Goal: Task Accomplishment & Management: Manage account settings

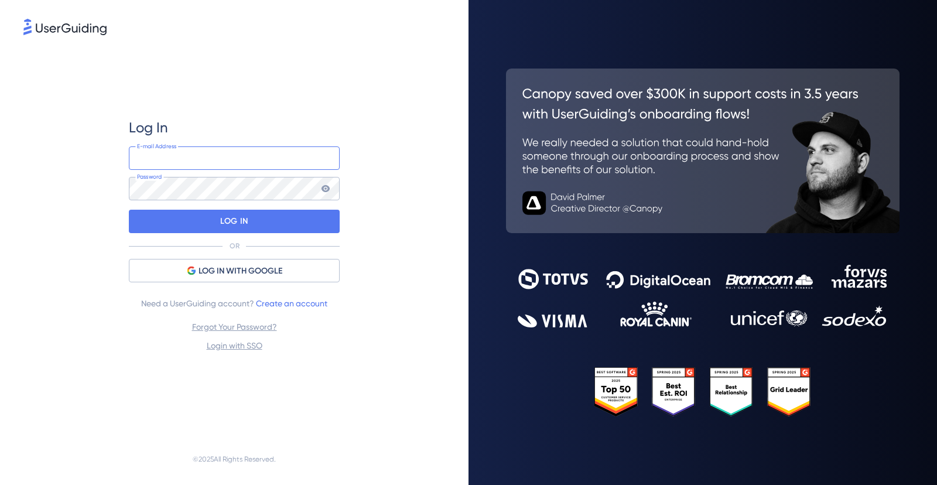
click at [201, 163] on input "email" at bounding box center [234, 157] width 211 height 23
type input "diego.boaventura@clear.sale"
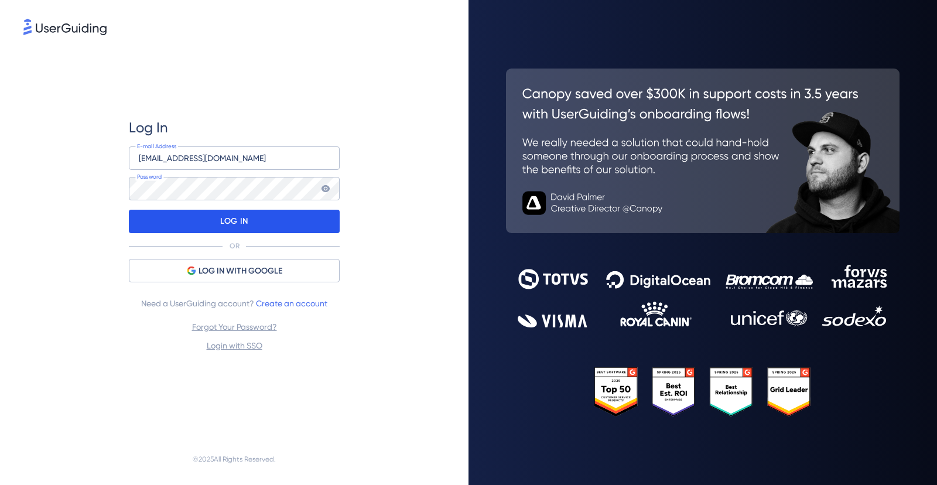
click at [236, 220] on p "LOG IN" at bounding box center [234, 221] width 28 height 19
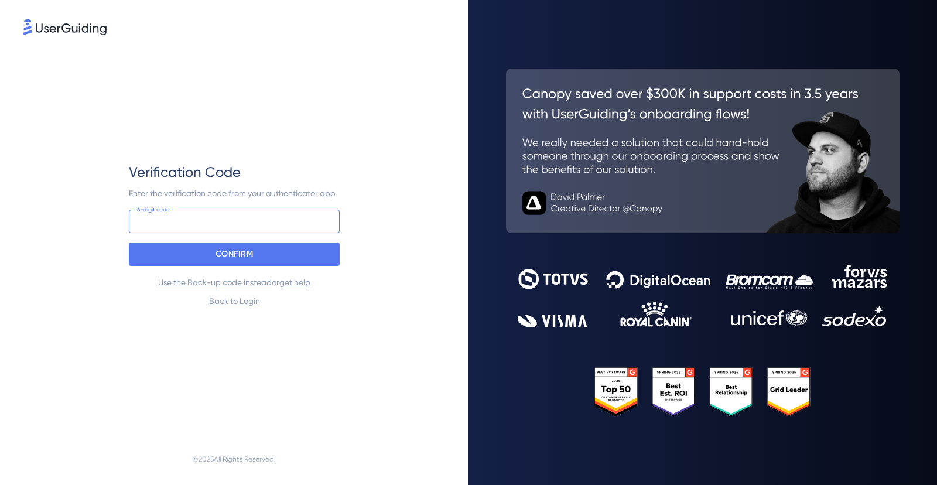
drag, startPoint x: 182, startPoint y: 228, endPoint x: 193, endPoint y: 224, distance: 11.3
click at [183, 228] on input at bounding box center [234, 221] width 211 height 23
type input "867 881"
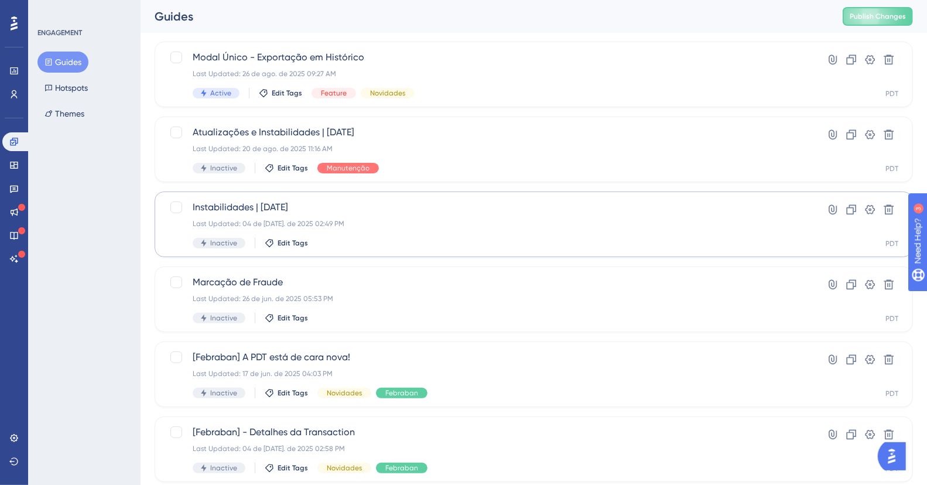
scroll to position [77, 0]
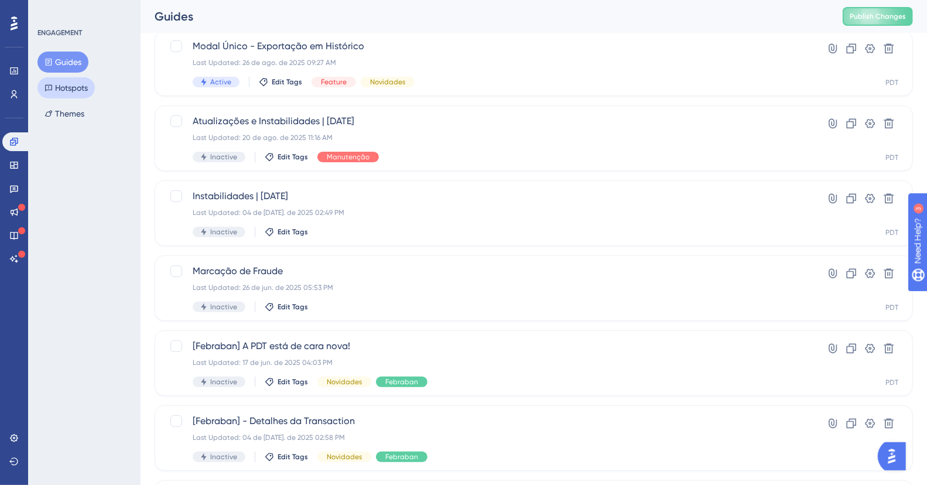
click at [71, 84] on button "Hotspots" at bounding box center [65, 87] width 57 height 21
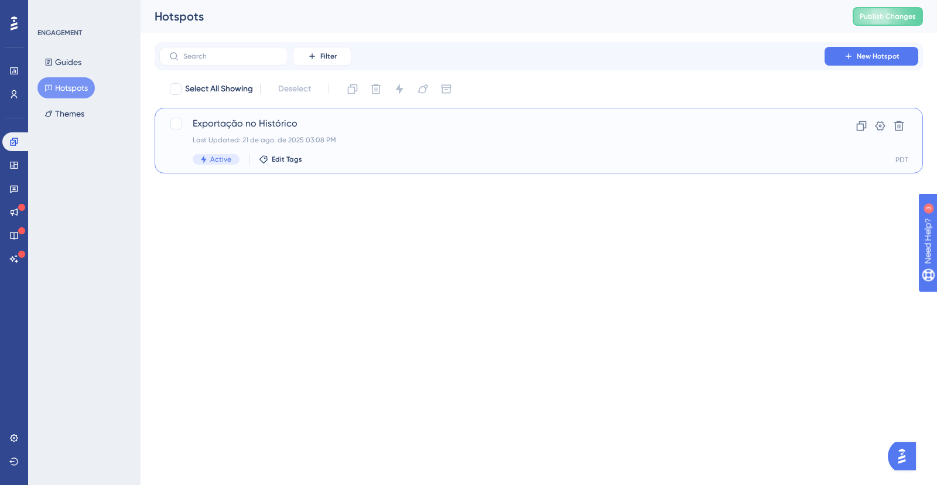
click at [356, 125] on span "Exportação no Histórico" at bounding box center [492, 124] width 599 height 14
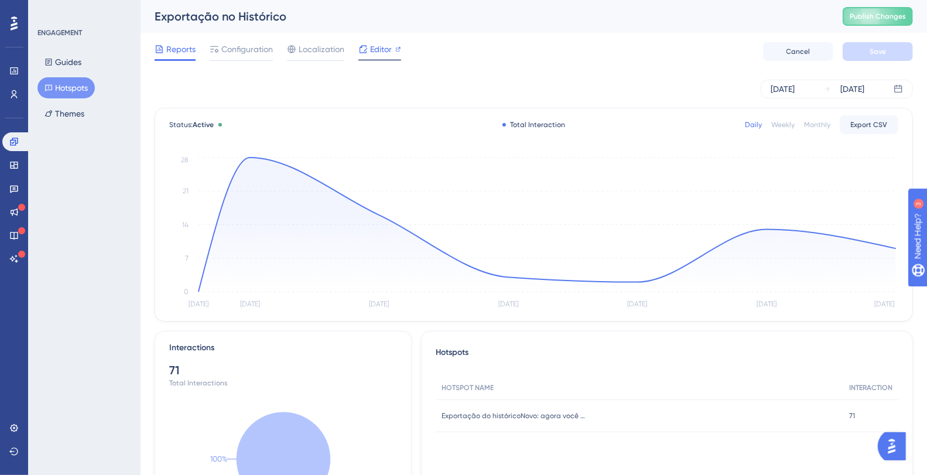
click at [387, 54] on span "Editor" at bounding box center [381, 49] width 22 height 14
click at [390, 43] on span "Editor" at bounding box center [381, 49] width 22 height 14
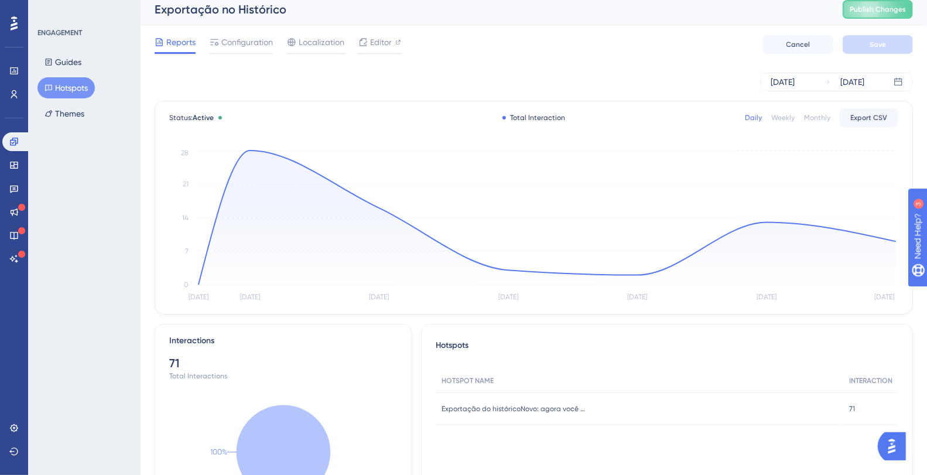
scroll to position [7, 0]
click at [238, 47] on span "Configuration" at bounding box center [247, 42] width 52 height 14
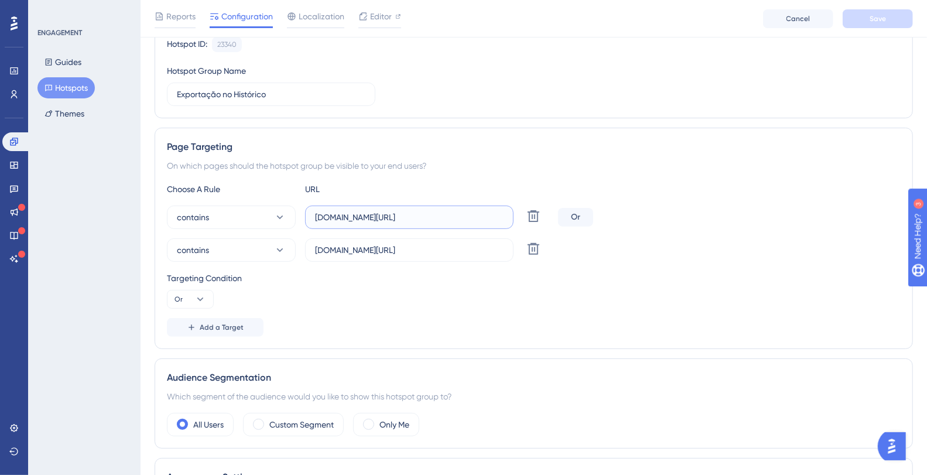
scroll to position [0, 35]
drag, startPoint x: 402, startPoint y: 217, endPoint x: 578, endPoint y: 204, distance: 176.7
click at [578, 206] on div "contains plataformadatatrust.clearsale.com.br/consulta/transacoes Delete Or" at bounding box center [534, 217] width 734 height 23
drag, startPoint x: 435, startPoint y: 249, endPoint x: 609, endPoint y: 249, distance: 173.9
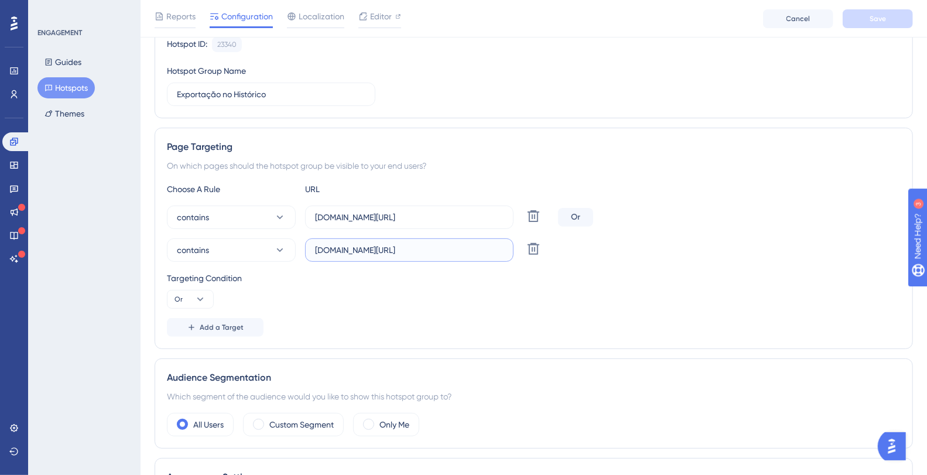
click at [636, 249] on div "contains plataformadatatrust.serasaexperian.com.br/consulta/transacoes Delete" at bounding box center [534, 249] width 734 height 23
click at [76, 57] on button "Guides" at bounding box center [62, 62] width 51 height 21
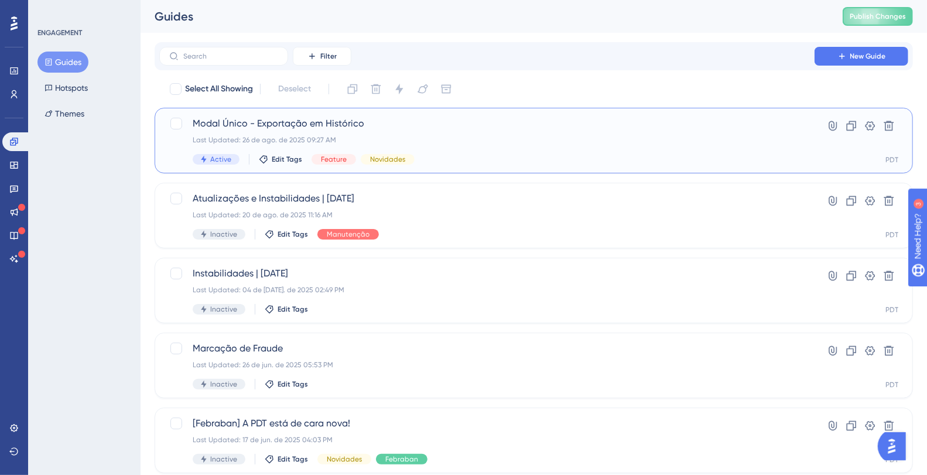
click at [320, 123] on span "Modal Único - Exportação em Histórico" at bounding box center [487, 124] width 589 height 14
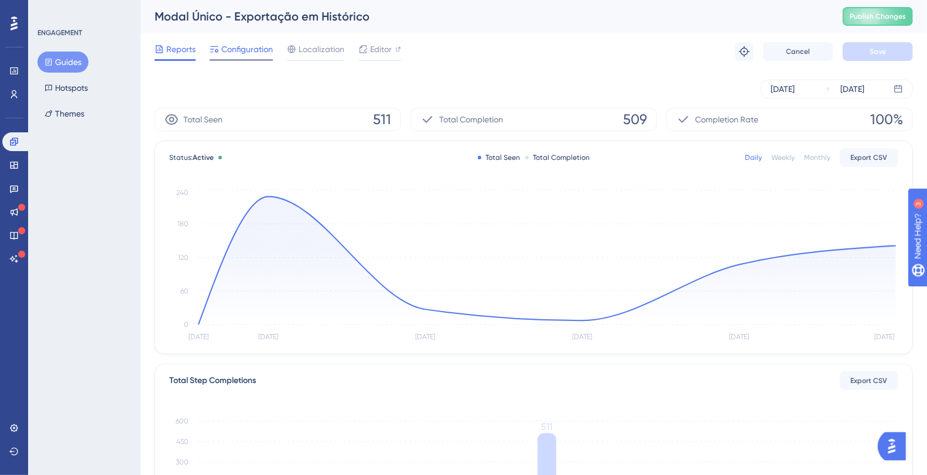
click at [238, 51] on span "Configuration" at bounding box center [247, 49] width 52 height 14
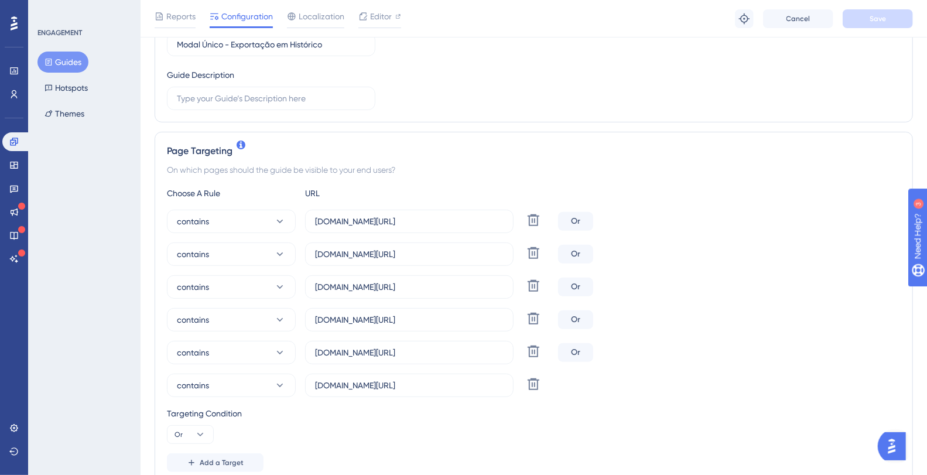
scroll to position [325, 0]
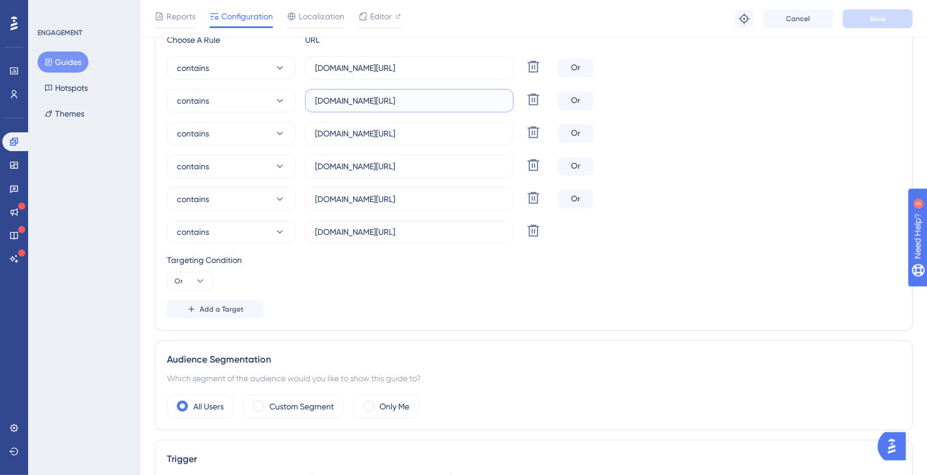
click at [411, 94] on input "plataformadatatrust.serasaexperian.com.br/home" at bounding box center [409, 100] width 189 height 13
click at [409, 94] on input "plataformadatatrust.serasaexperian.com.br/home" at bounding box center [409, 100] width 189 height 13
click at [457, 99] on input "plataformadatatrust.serasaexperian.com.br/home" at bounding box center [409, 100] width 189 height 13
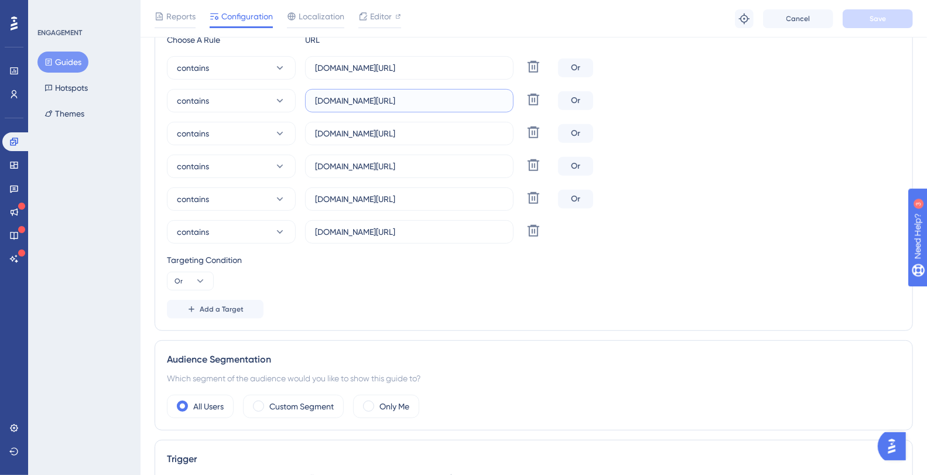
click at [457, 99] on input "plataformadatatrust.serasaexperian.com.br/home" at bounding box center [409, 100] width 189 height 13
click at [425, 136] on input "plataformadatatrust.clearsale.com.br/consulta" at bounding box center [409, 133] width 189 height 13
click at [464, 135] on input "plataformadatatrust.clearsale.com.br/consulta" at bounding box center [409, 133] width 189 height 13
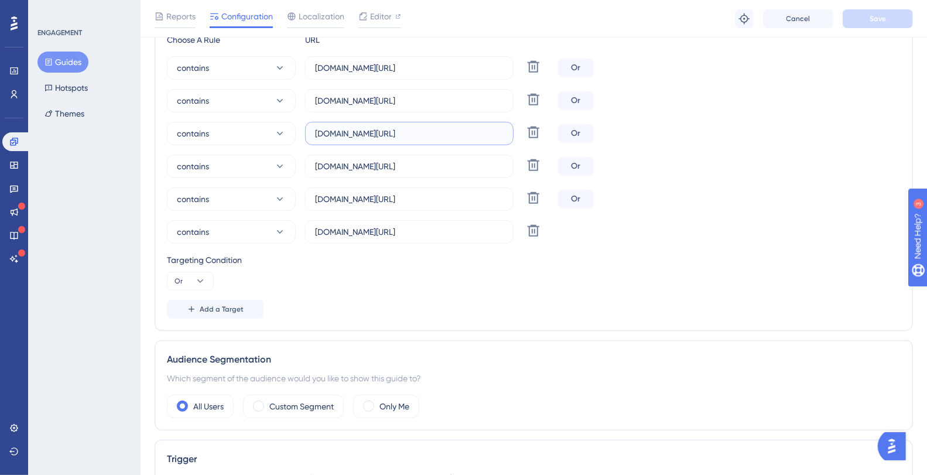
drag, startPoint x: 470, startPoint y: 131, endPoint x: 538, endPoint y: 129, distance: 68.5
click at [549, 128] on div "contains plataformadatatrust.clearsale.com.br/consulta Delete" at bounding box center [360, 133] width 387 height 23
drag, startPoint x: 439, startPoint y: 164, endPoint x: 631, endPoint y: 162, distance: 192.1
click at [642, 161] on div "contains plataformadatatrust.serasaexperian.com.br/consulta Delete Or" at bounding box center [534, 166] width 734 height 23
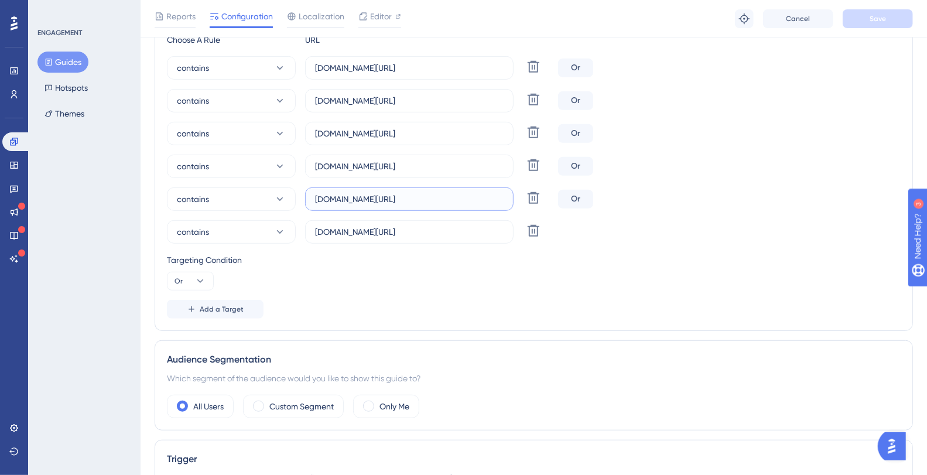
scroll to position [0, 35]
drag, startPoint x: 442, startPoint y: 198, endPoint x: 468, endPoint y: 224, distance: 36.9
click at [615, 198] on div "contains plataformadatatrust.clearsale.com.br/consulta/transacoes Delete Or" at bounding box center [534, 198] width 734 height 23
drag, startPoint x: 450, startPoint y: 231, endPoint x: 654, endPoint y: 213, distance: 204.0
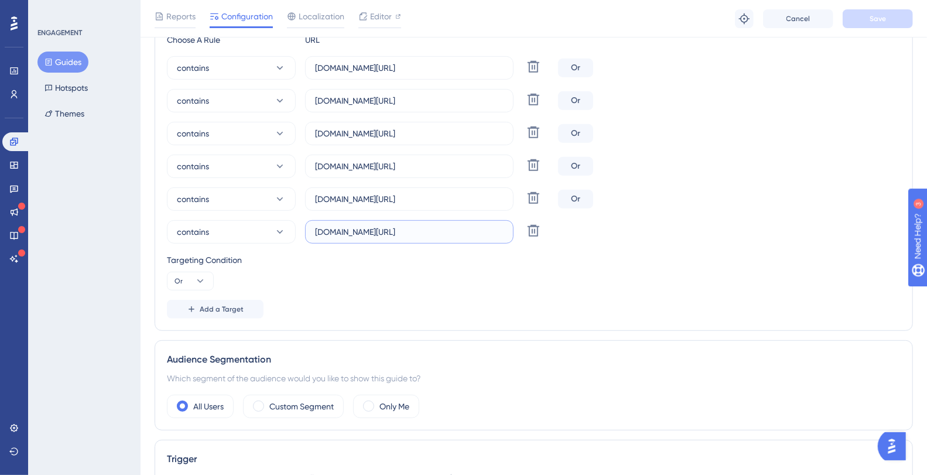
click at [663, 227] on div "contains plataformadatatrust.serasaexperian.com.br/consulta/transacoes Delete" at bounding box center [534, 231] width 734 height 23
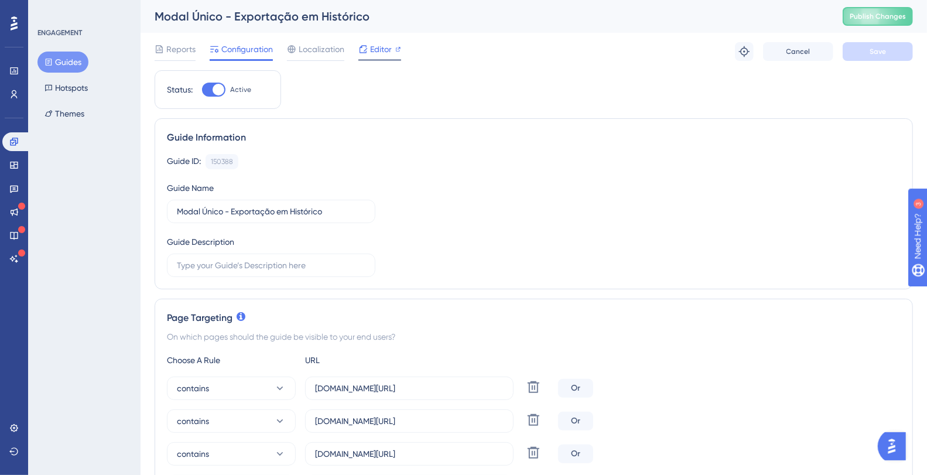
scroll to position [0, 0]
click at [381, 45] on span "Editor" at bounding box center [381, 49] width 22 height 14
click at [64, 54] on button "Guides" at bounding box center [62, 62] width 51 height 21
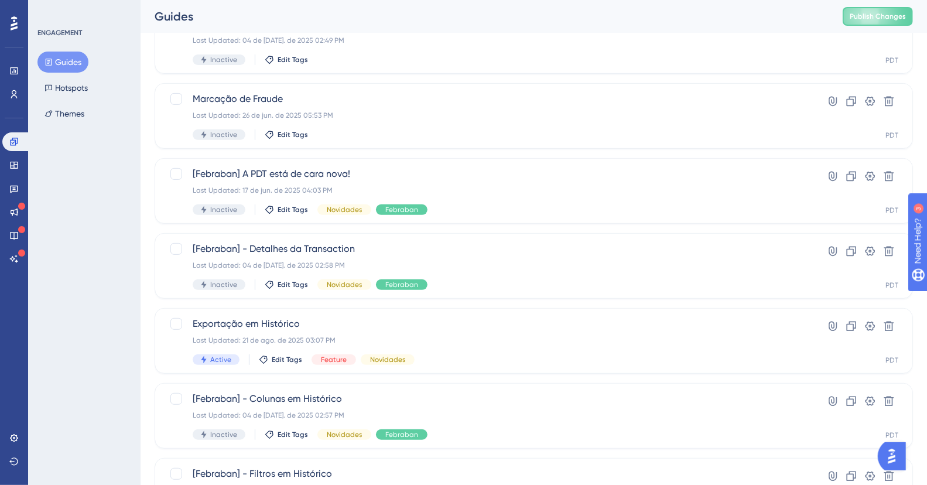
scroll to position [249, 0]
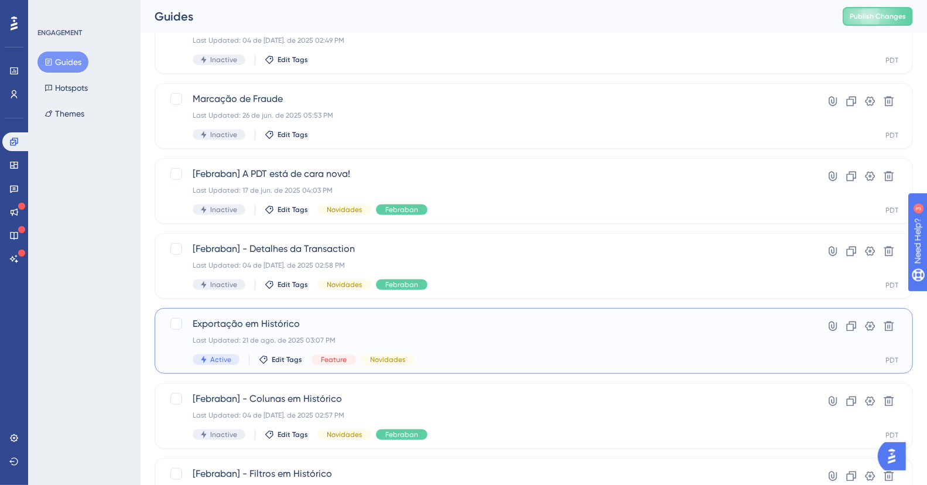
click at [265, 325] on span "Exportação em Histórico" at bounding box center [487, 324] width 589 height 14
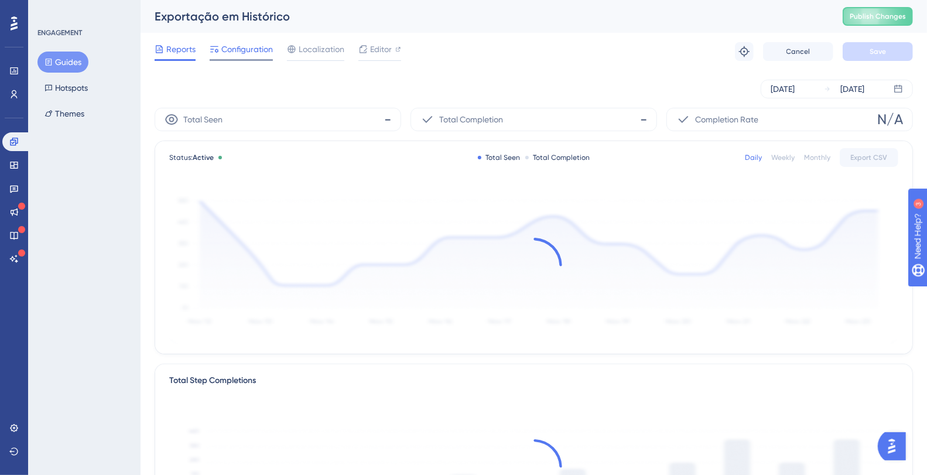
click at [225, 49] on span "Configuration" at bounding box center [247, 49] width 52 height 14
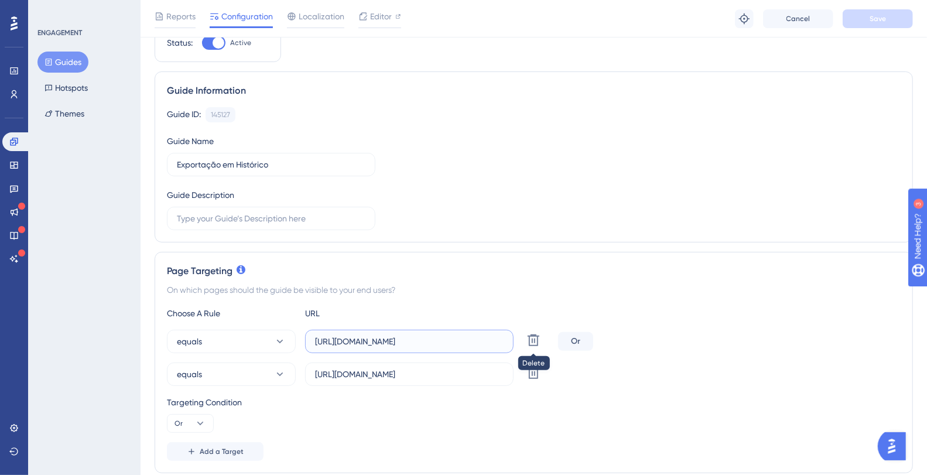
scroll to position [0, 319]
drag, startPoint x: 456, startPoint y: 344, endPoint x: 568, endPoint y: 340, distance: 111.9
click at [587, 341] on div "equals https://plataformadatatrust.clearsale.com.br/consulta/transacoes?page=1&…" at bounding box center [534, 341] width 734 height 23
drag, startPoint x: 445, startPoint y: 371, endPoint x: 618, endPoint y: 367, distance: 174.0
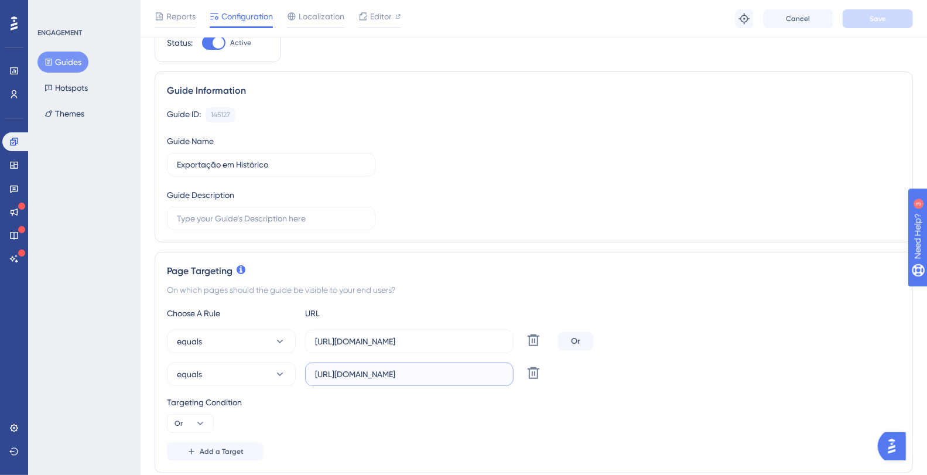
click at [618, 370] on div "equals https://plataformadatatrust.serasaexperian.com.br/consulta/transacoes?pa…" at bounding box center [534, 374] width 734 height 23
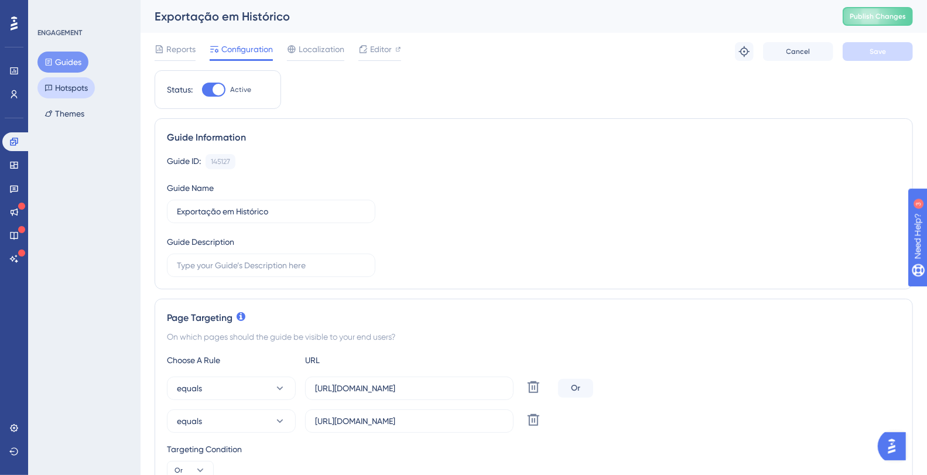
scroll to position [0, 0]
click at [59, 83] on button "Hotspots" at bounding box center [65, 87] width 57 height 21
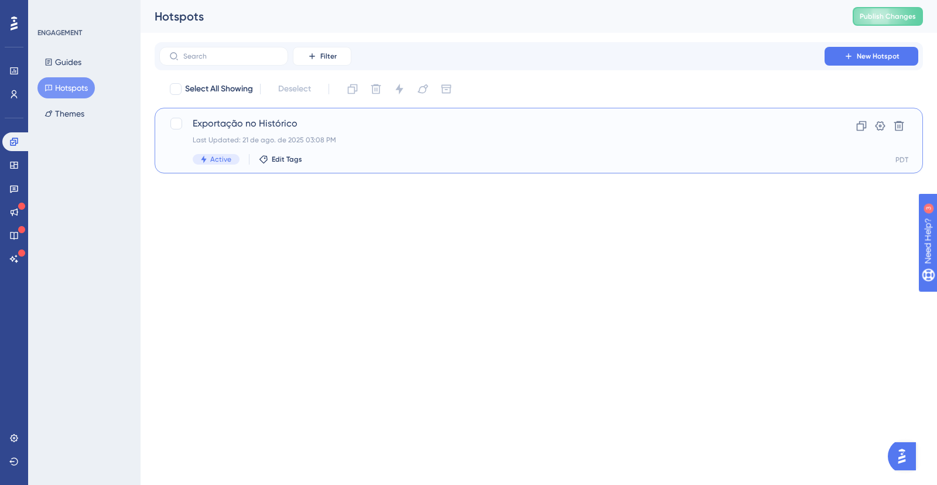
click at [311, 138] on div "Last Updated: 21 de ago. de 2025 03:08 PM" at bounding box center [492, 139] width 599 height 9
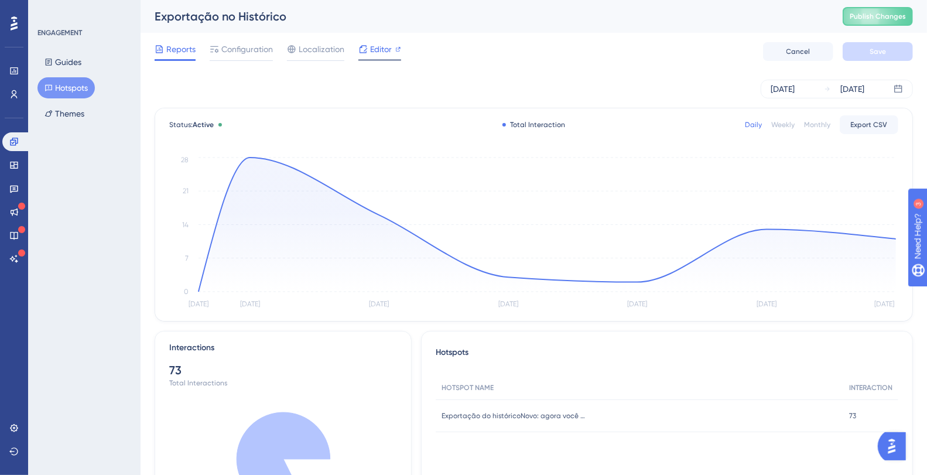
click at [381, 50] on span "Editor" at bounding box center [381, 49] width 22 height 14
click at [64, 66] on button "Guides" at bounding box center [62, 62] width 51 height 21
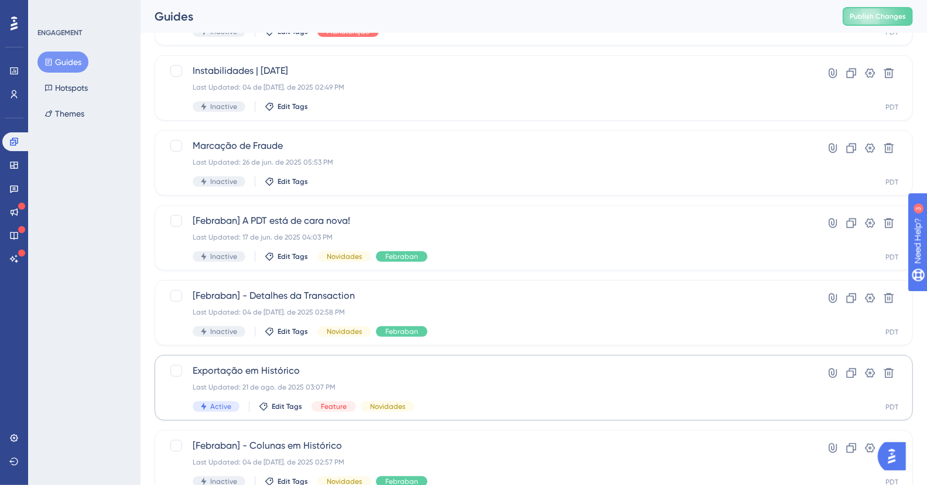
scroll to position [209, 0]
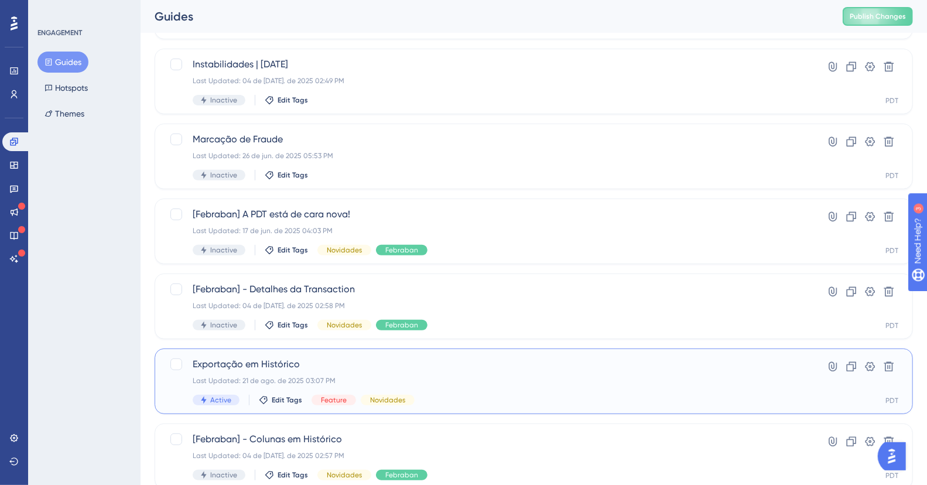
click at [313, 376] on div "Last Updated: 21 de ago. de 2025 03:07 PM" at bounding box center [487, 380] width 589 height 9
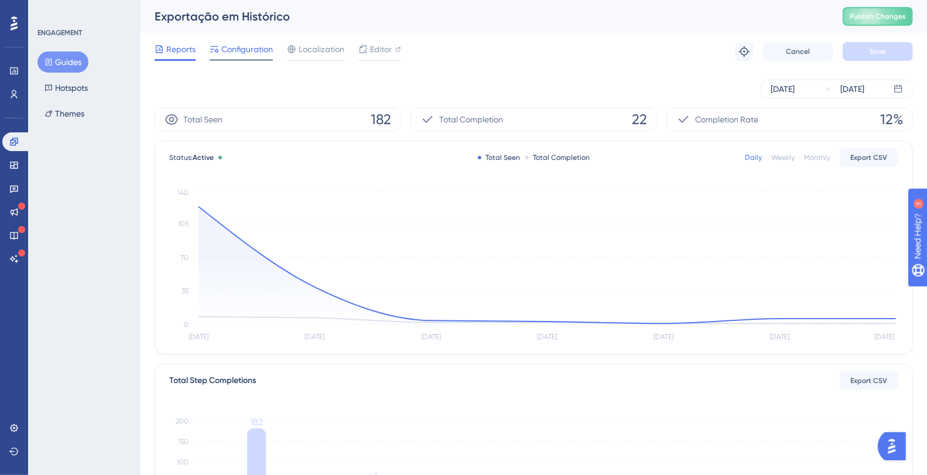
click at [247, 49] on span "Configuration" at bounding box center [247, 49] width 52 height 14
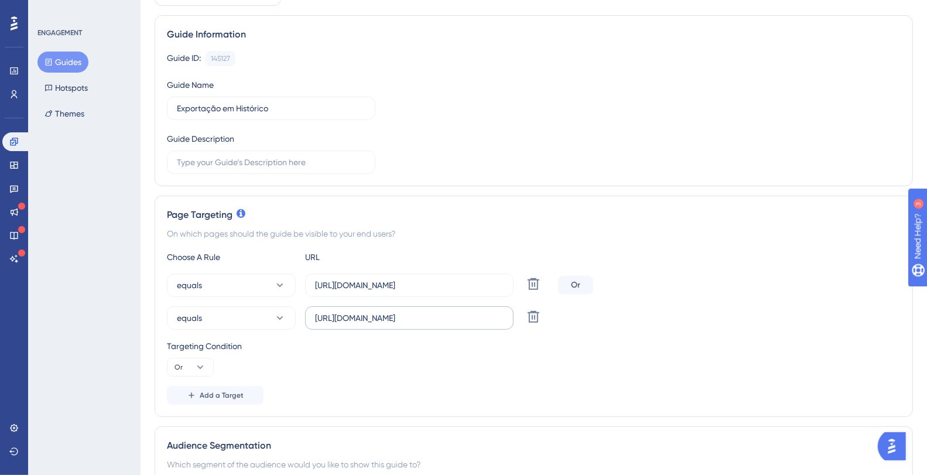
scroll to position [104, 0]
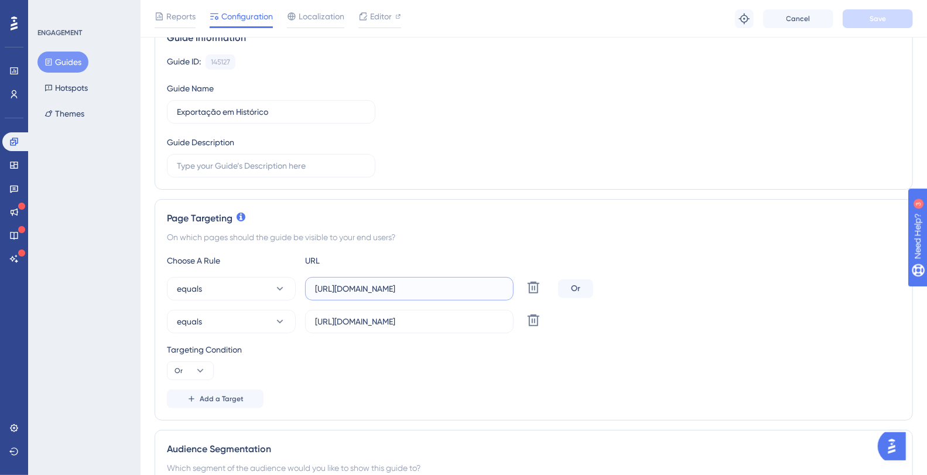
click at [408, 285] on input "[URL][DOMAIN_NAME]" at bounding box center [409, 288] width 189 height 13
click at [73, 67] on button "Guides" at bounding box center [62, 62] width 51 height 21
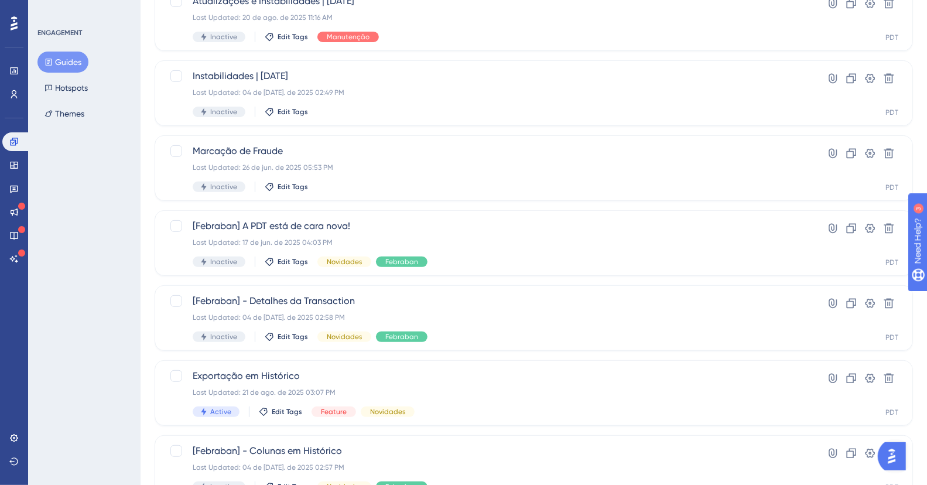
scroll to position [254, 0]
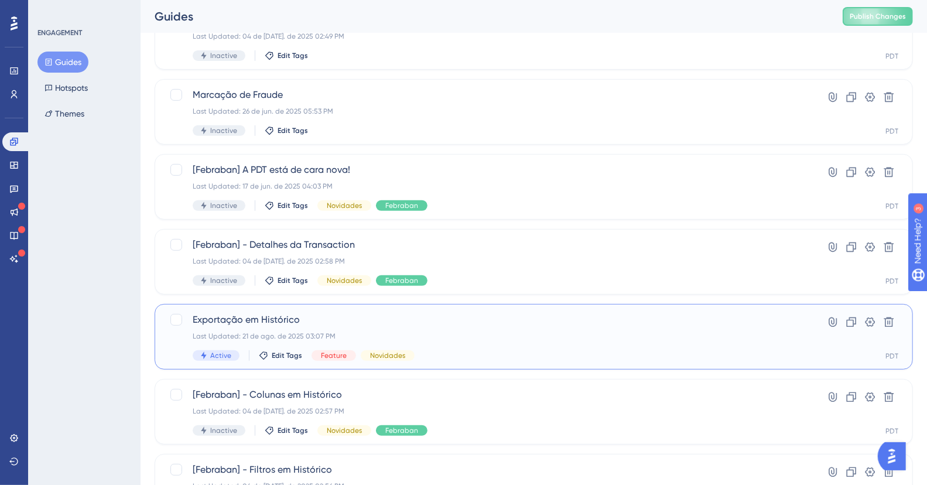
click at [286, 336] on div "Last Updated: 21 de ago. de 2025 03:07 PM" at bounding box center [487, 335] width 589 height 9
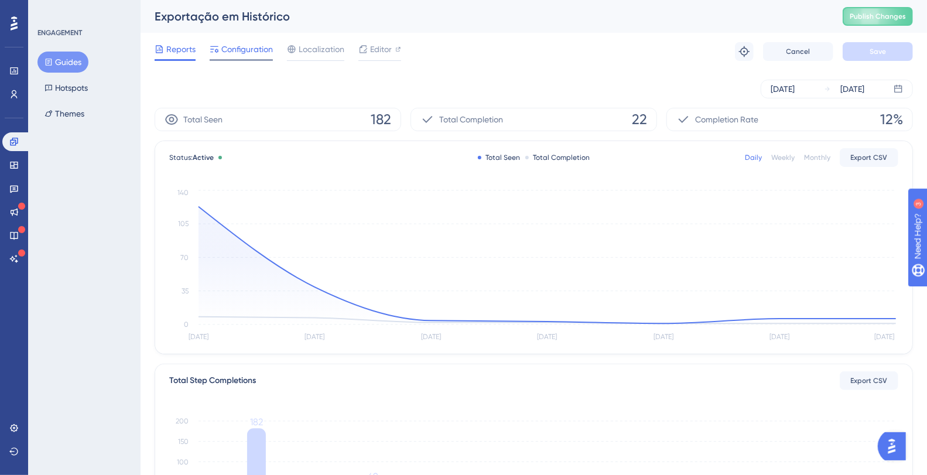
click at [247, 56] on div "Configuration" at bounding box center [241, 51] width 63 height 19
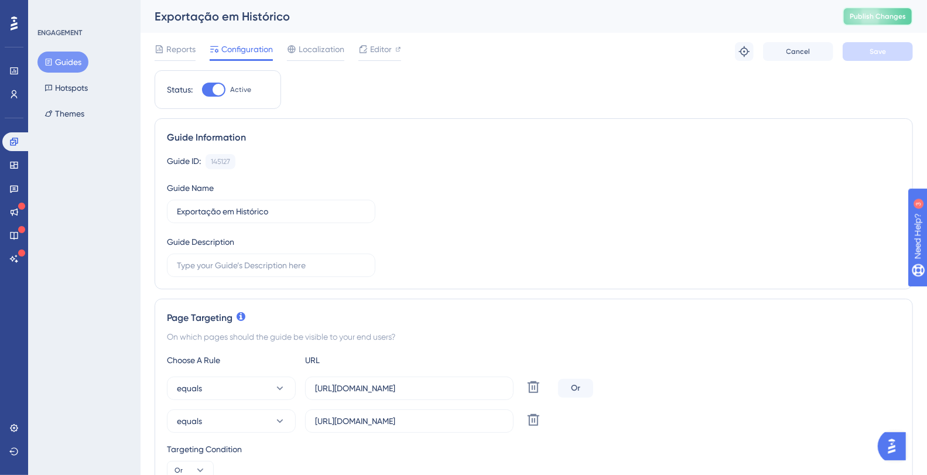
click at [897, 15] on span "Publish Changes" at bounding box center [878, 16] width 56 height 9
click at [73, 52] on button "Guides" at bounding box center [62, 62] width 51 height 21
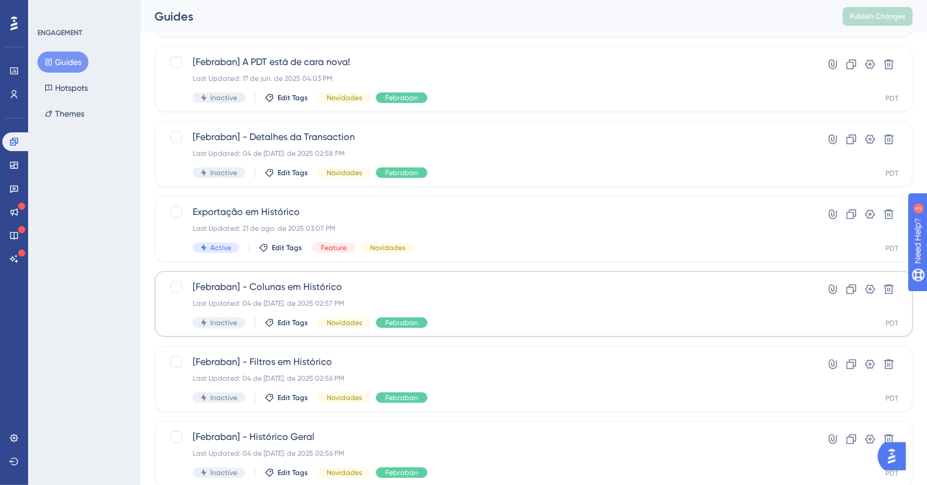
scroll to position [381, 0]
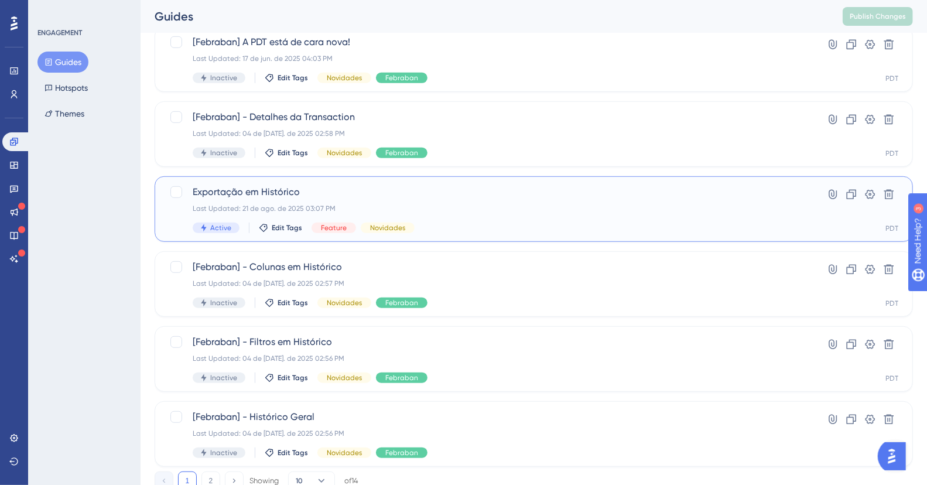
click at [284, 186] on span "Exportação em Histórico" at bounding box center [487, 192] width 589 height 14
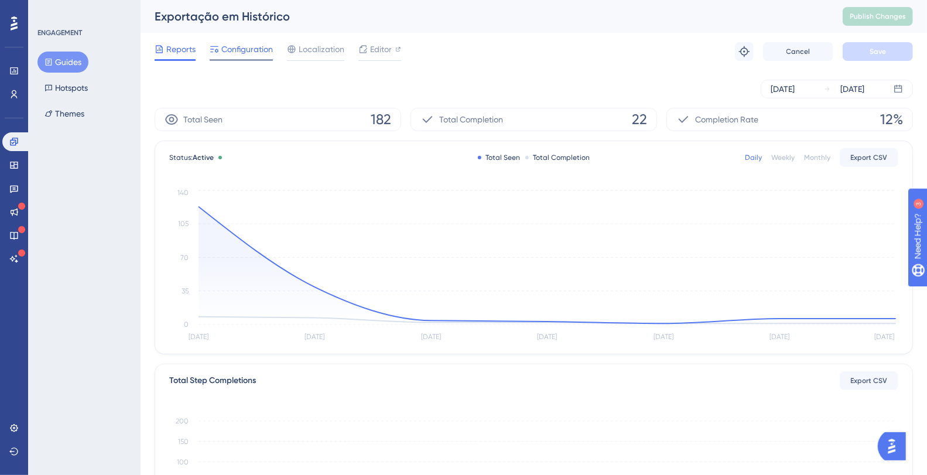
click at [259, 53] on span "Configuration" at bounding box center [247, 49] width 52 height 14
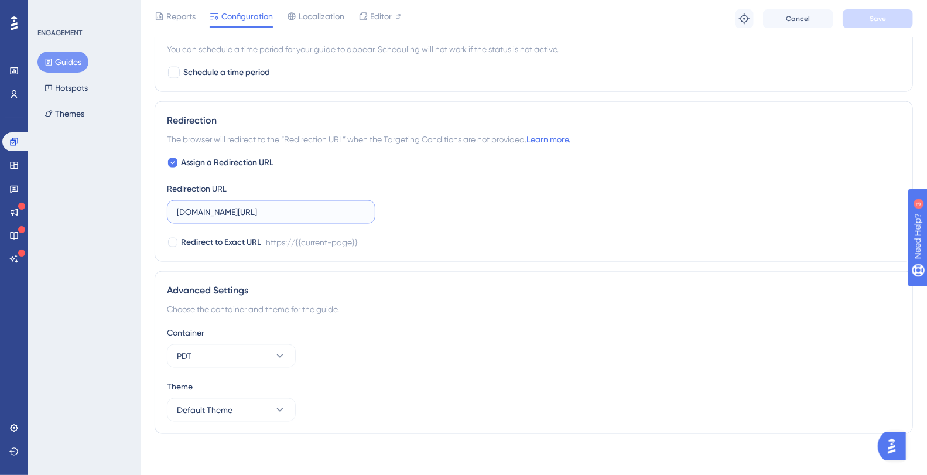
scroll to position [0, 35]
drag, startPoint x: 293, startPoint y: 208, endPoint x: 494, endPoint y: 200, distance: 201.1
click at [494, 200] on div "Assign a Redirection URL Redirection URL plataformadatatrust.clearsale.com.br/c…" at bounding box center [534, 203] width 734 height 94
click at [490, 202] on div "Assign a Redirection URL Redirection URL plataformadatatrust.clearsale.com.br/c…" at bounding box center [534, 203] width 734 height 94
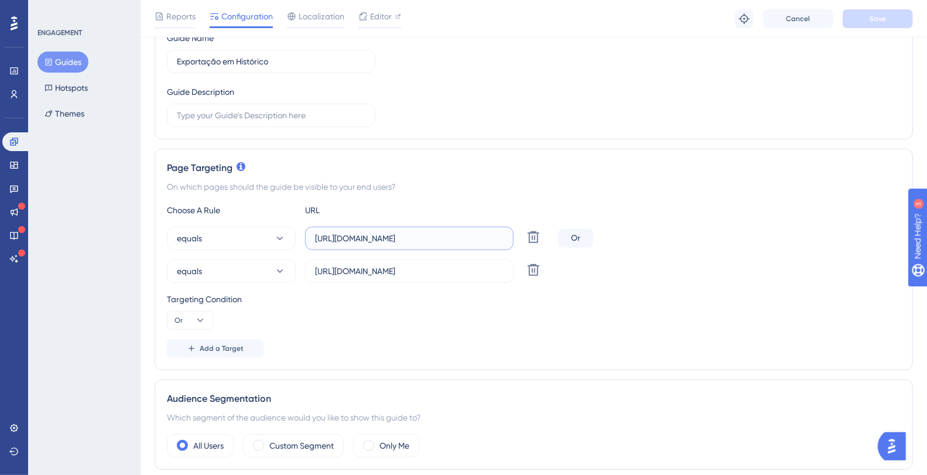
scroll to position [0, 319]
drag, startPoint x: 417, startPoint y: 241, endPoint x: 572, endPoint y: 227, distance: 155.3
click at [572, 227] on div "equals https://plataformadatatrust.clearsale.com.br/consulta/transacoes?page=1&…" at bounding box center [534, 238] width 734 height 23
click at [425, 233] on input "[URL][DOMAIN_NAME]" at bounding box center [409, 238] width 189 height 13
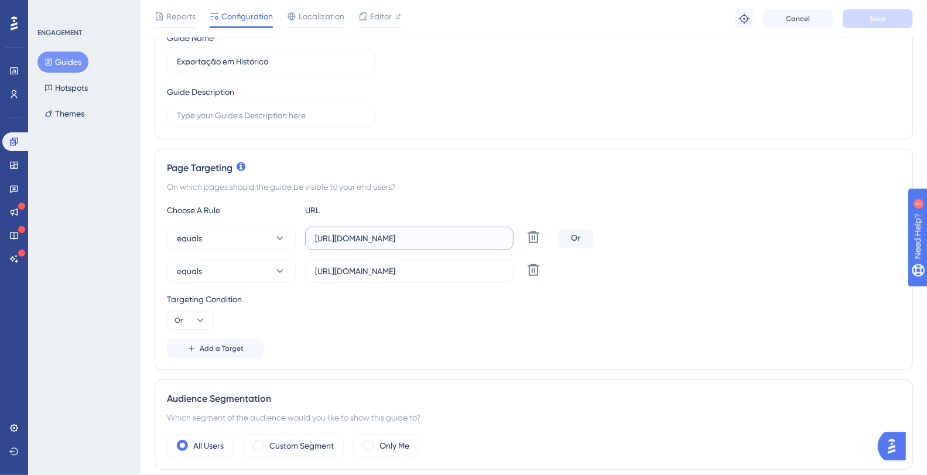
click at [425, 233] on input "[URL][DOMAIN_NAME]" at bounding box center [409, 238] width 189 height 13
click at [160, 15] on icon at bounding box center [159, 16] width 9 height 9
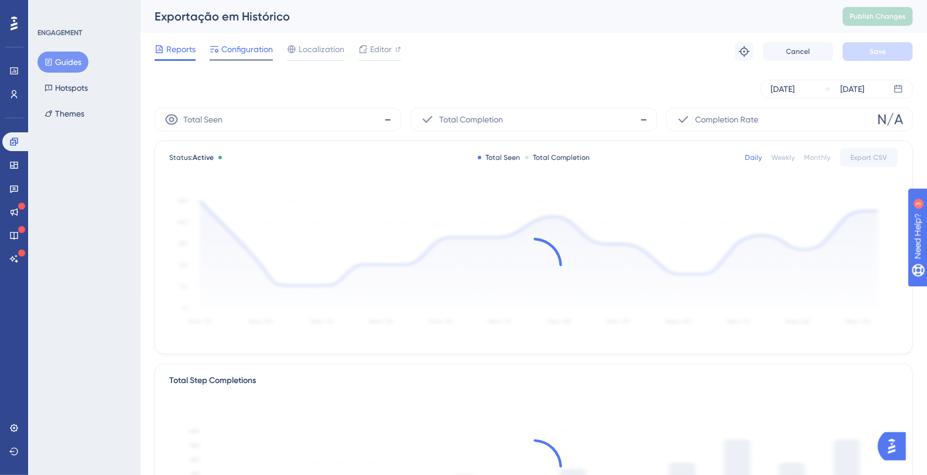
click at [236, 56] on div "Configuration" at bounding box center [241, 51] width 63 height 19
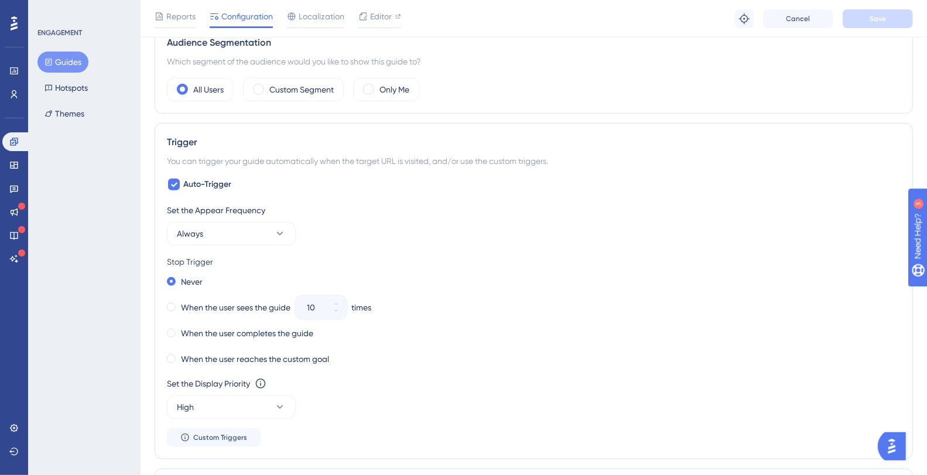
scroll to position [545, 0]
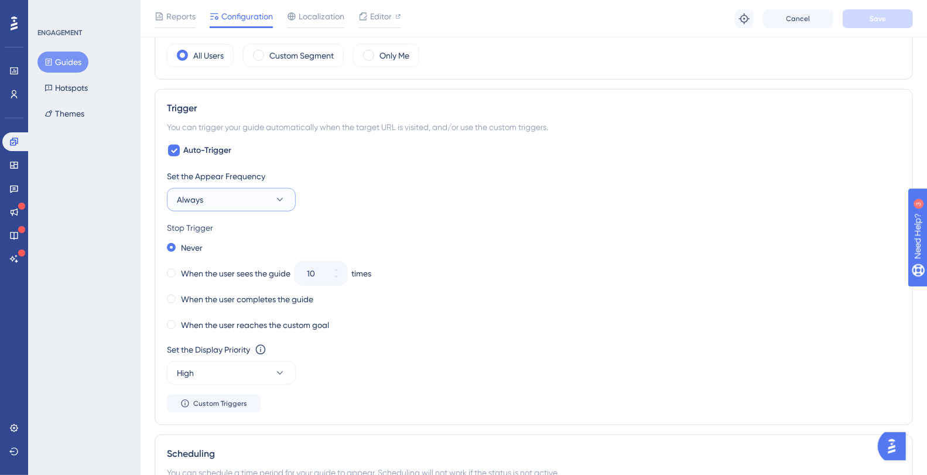
click at [233, 194] on button "Always" at bounding box center [231, 199] width 129 height 23
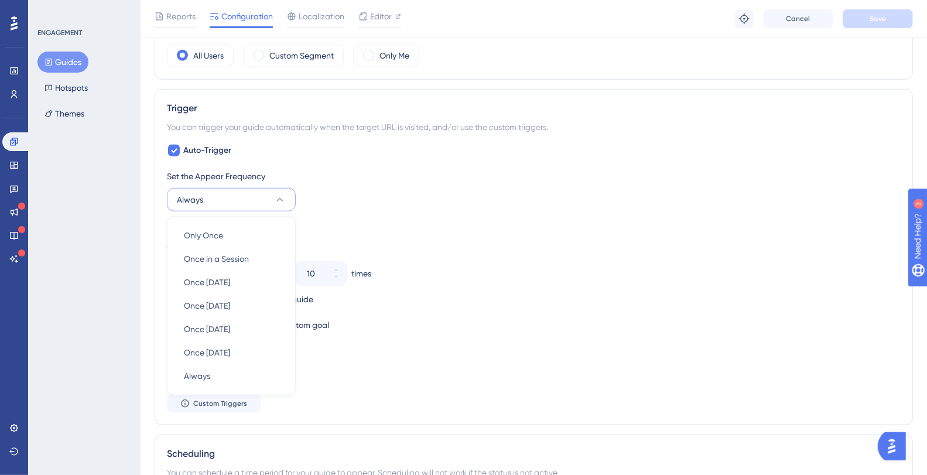
scroll to position [609, 0]
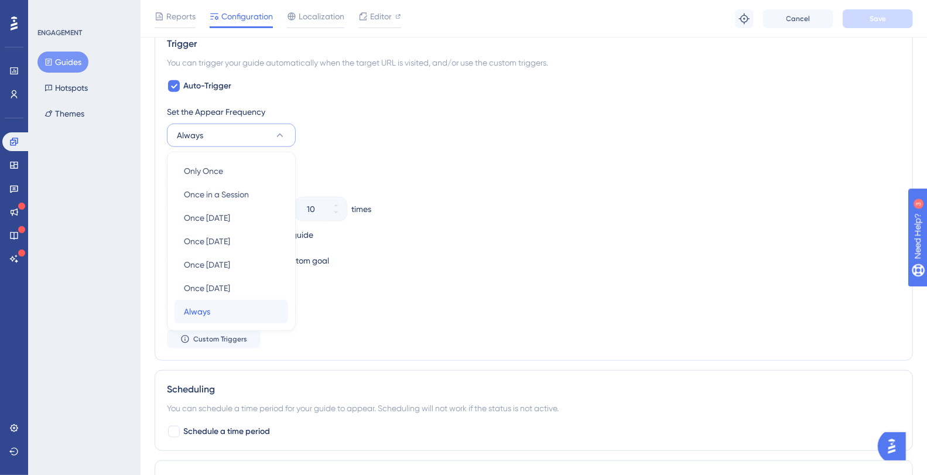
click at [225, 312] on div "Always Always" at bounding box center [231, 311] width 95 height 23
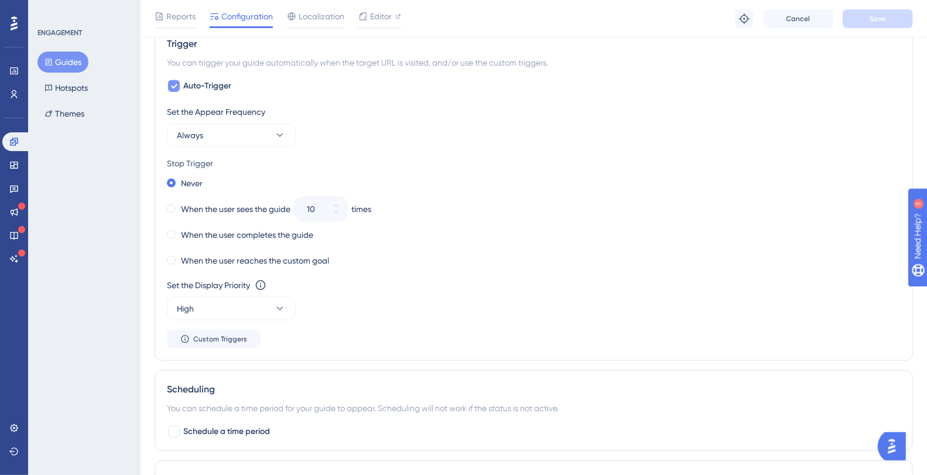
click at [171, 83] on icon at bounding box center [173, 85] width 7 height 9
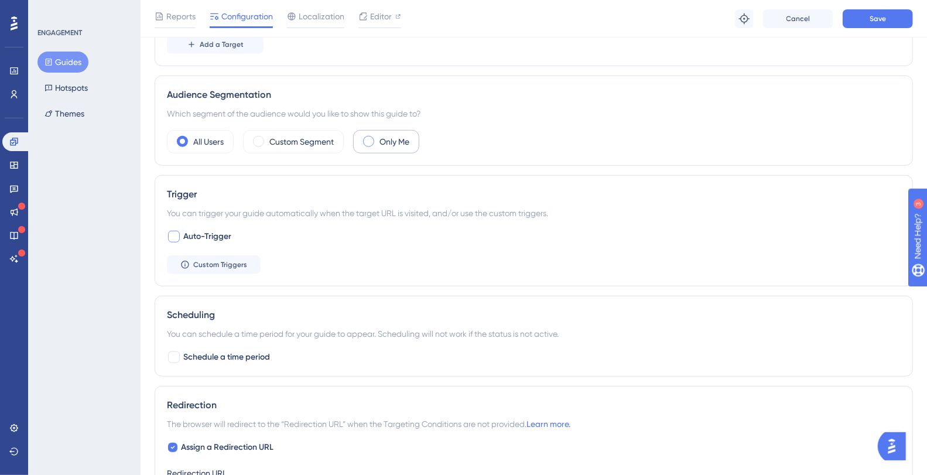
scroll to position [458, 0]
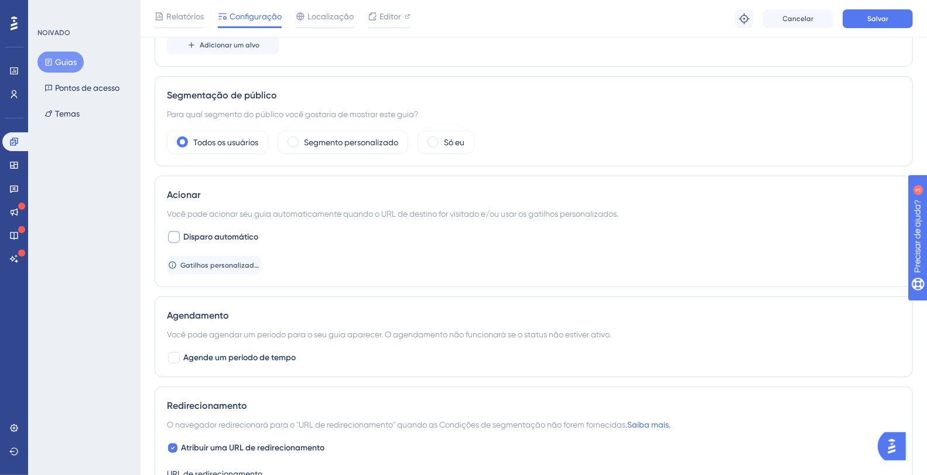
click at [173, 236] on div at bounding box center [174, 237] width 12 height 12
checkbox input "true"
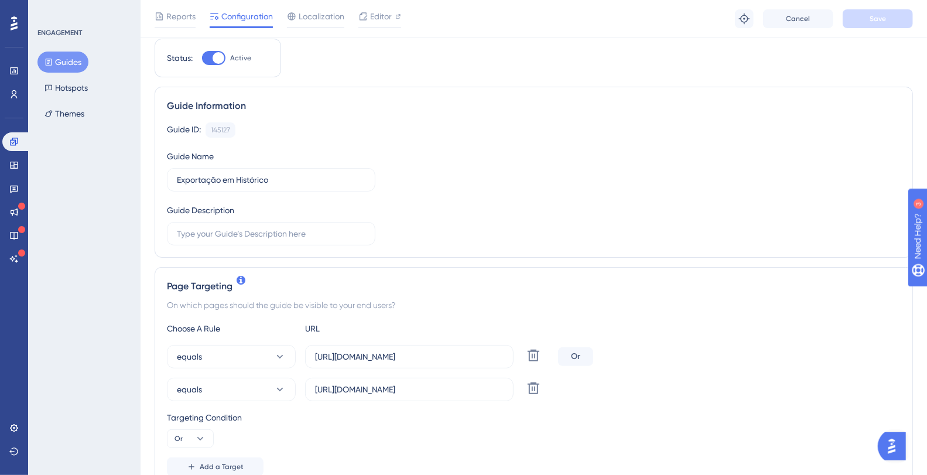
scroll to position [38, 0]
click at [418, 350] on input "[URL][DOMAIN_NAME]" at bounding box center [409, 354] width 189 height 13
click at [372, 351] on input "[URL][DOMAIN_NAME]" at bounding box center [409, 354] width 189 height 13
click at [264, 355] on button "equals" at bounding box center [231, 354] width 129 height 23
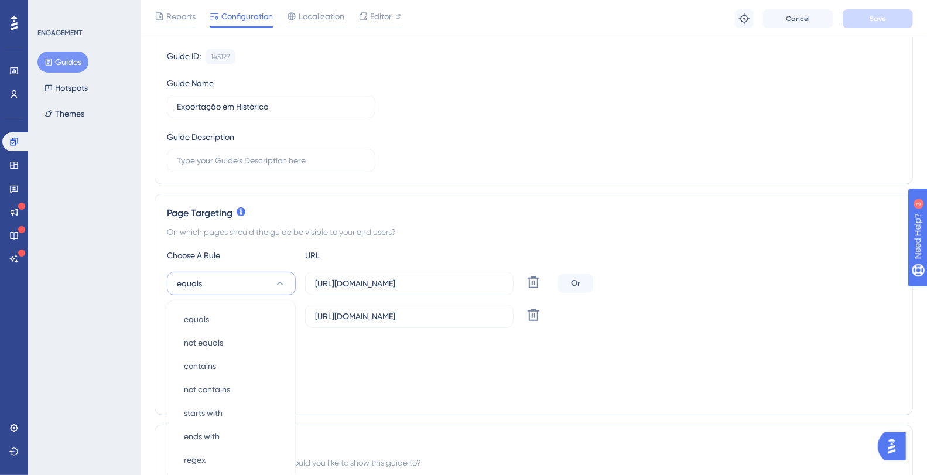
scroll to position [259, 0]
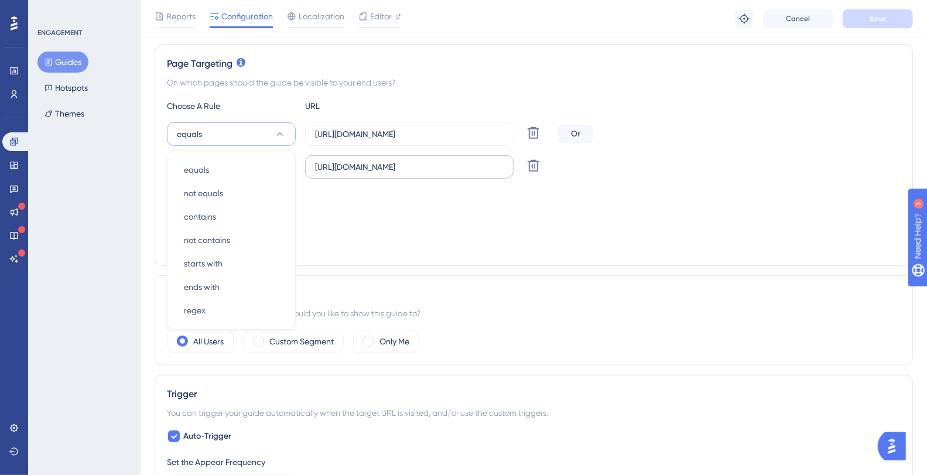
click at [358, 172] on label "https://plataformadatatrust.serasaexperian.com.br/consulta/transacoes?page=1&re…" at bounding box center [409, 166] width 208 height 23
click at [358, 172] on input "https://plataformadatatrust.serasaexperian.com.br/consulta/transacoes?page=1&re…" at bounding box center [409, 166] width 189 height 13
drag, startPoint x: 385, startPoint y: 165, endPoint x: 218, endPoint y: 167, distance: 167.5
click at [218, 167] on div "equals https://plataformadatatrust.serasaexperian.com.br/consulta/transacoes?pa…" at bounding box center [360, 166] width 387 height 23
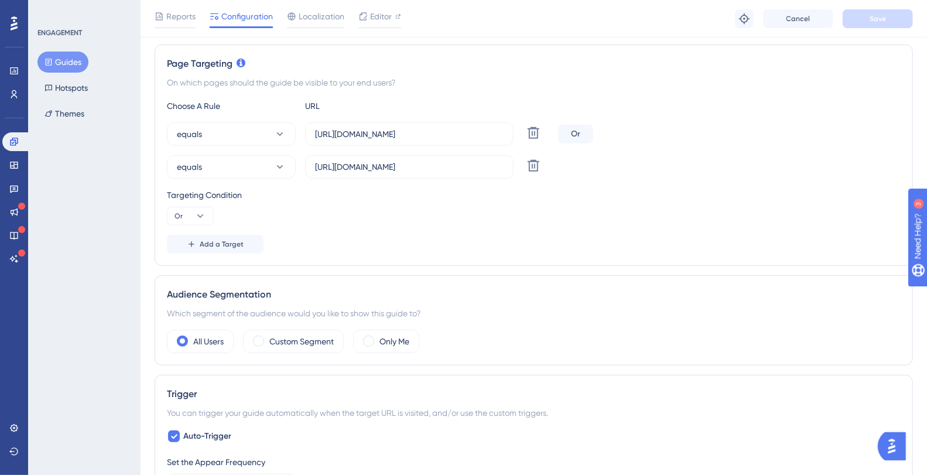
click at [453, 192] on div "Targeting Condition" at bounding box center [534, 195] width 734 height 14
drag, startPoint x: 390, startPoint y: 132, endPoint x: 230, endPoint y: 131, distance: 160.5
click at [213, 132] on div "equals https://plataformadatatrust.clearsale.com.br/consulta/transacoes?page=1&…" at bounding box center [360, 133] width 387 height 23
click at [439, 131] on input "[URL][DOMAIN_NAME]" at bounding box center [409, 134] width 189 height 13
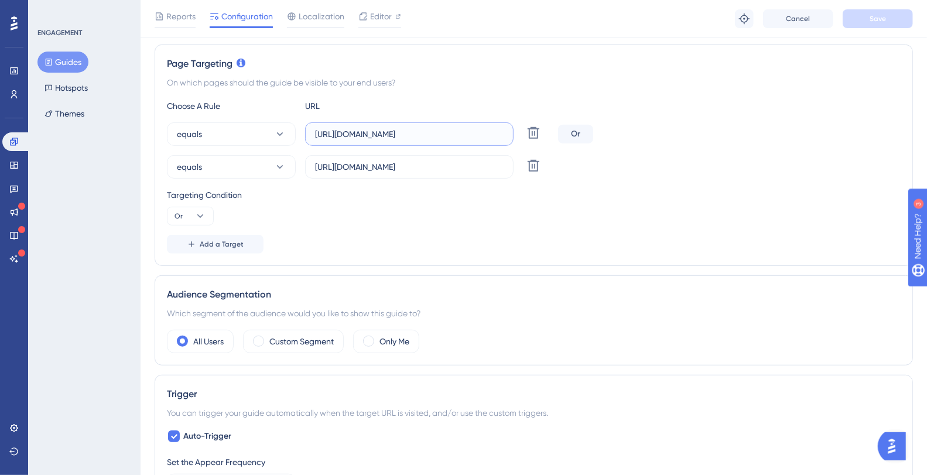
drag, startPoint x: 448, startPoint y: 130, endPoint x: 693, endPoint y: 127, distance: 245.4
click at [693, 127] on div "equals https://plataformadatatrust.clearsale.com.br/consulta/transacoes?page=1&…" at bounding box center [534, 133] width 734 height 23
click at [425, 132] on input "[URL][DOMAIN_NAME]" at bounding box center [409, 134] width 189 height 13
click at [708, 225] on div "Choose A Rule URL equals https://plataformadatatrust.clearsale.com.br/consulta/…" at bounding box center [534, 176] width 734 height 155
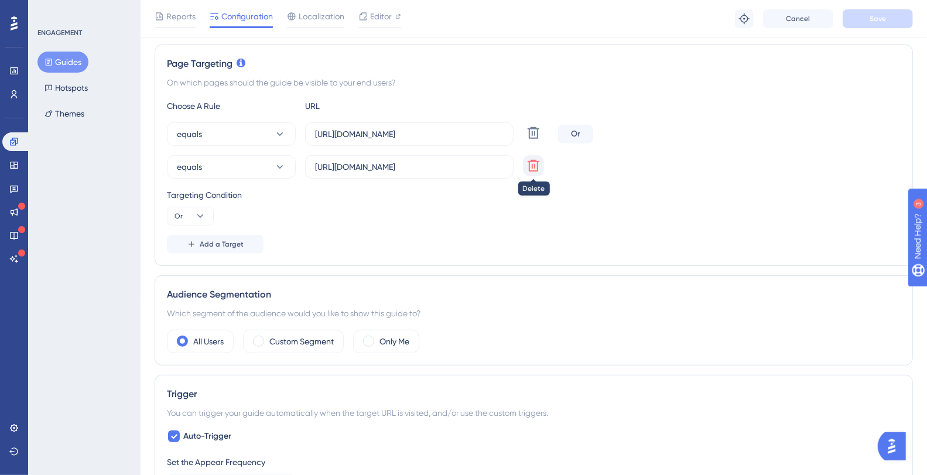
click at [537, 166] on icon at bounding box center [534, 166] width 12 height 12
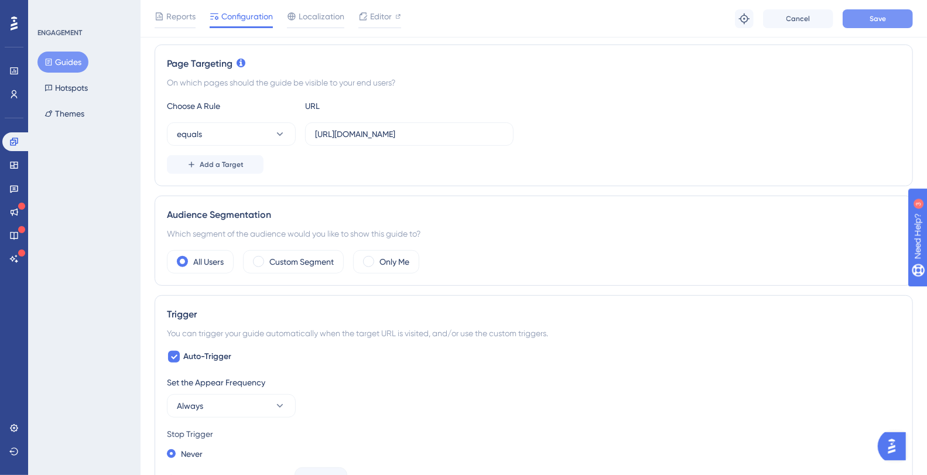
click at [898, 21] on button "Save" at bounding box center [878, 18] width 70 height 19
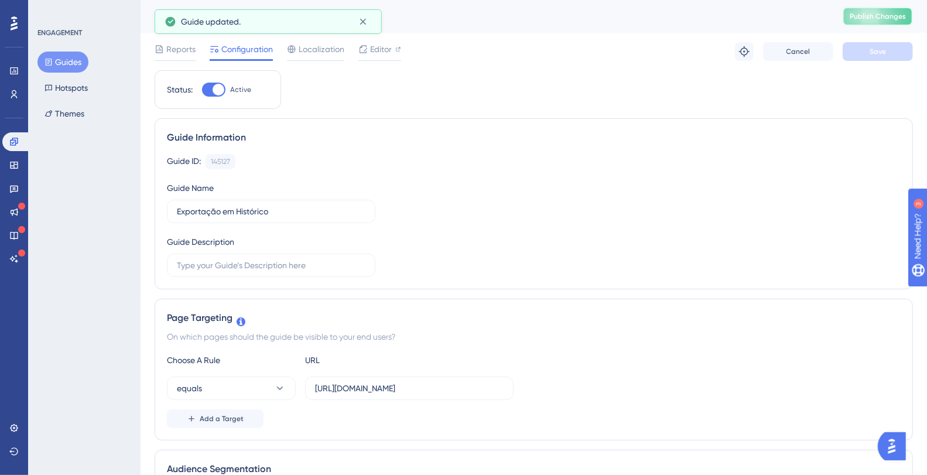
click at [890, 17] on span "Publish Changes" at bounding box center [878, 16] width 56 height 9
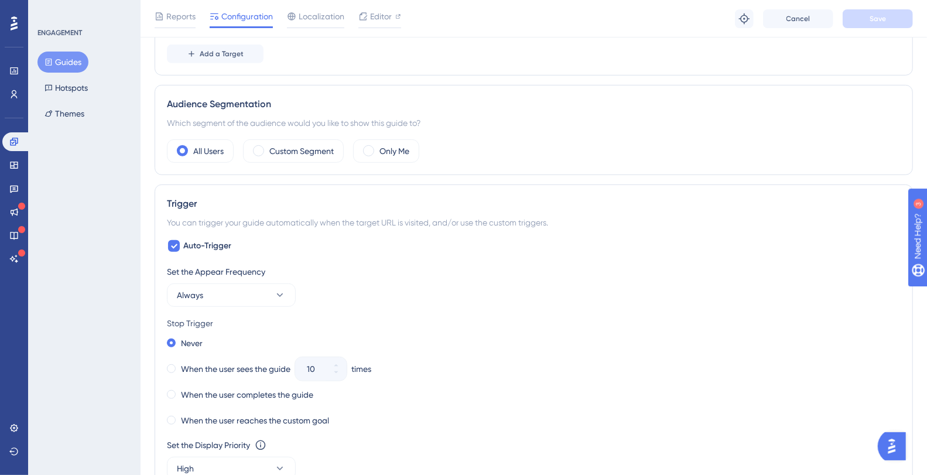
scroll to position [446, 0]
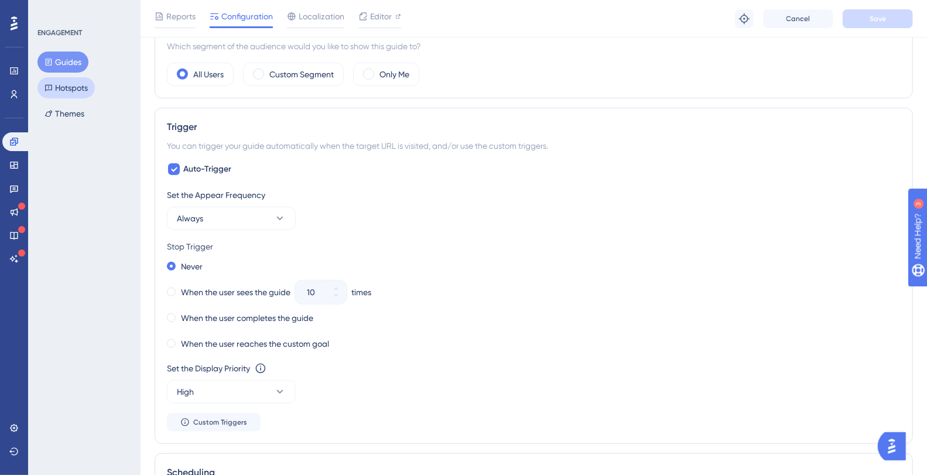
click at [60, 87] on button "Hotspots" at bounding box center [65, 87] width 57 height 21
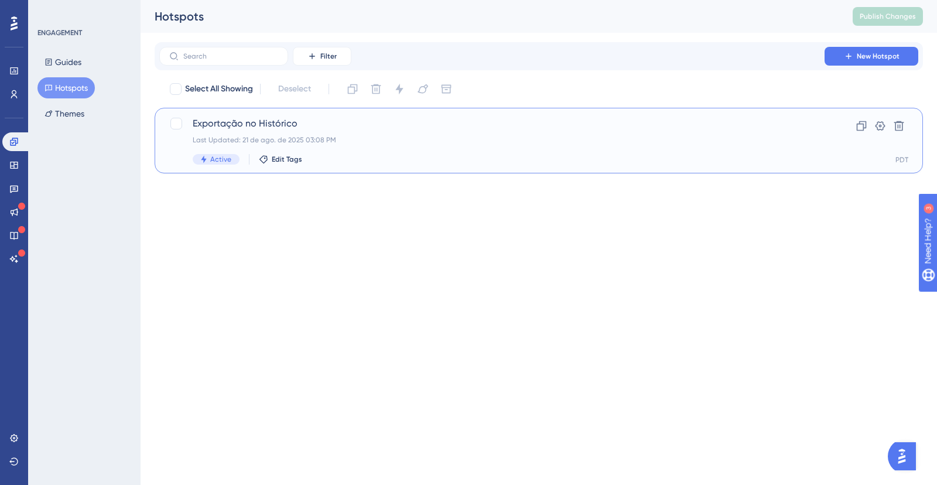
click at [300, 125] on span "Exportação no Histórico" at bounding box center [492, 124] width 599 height 14
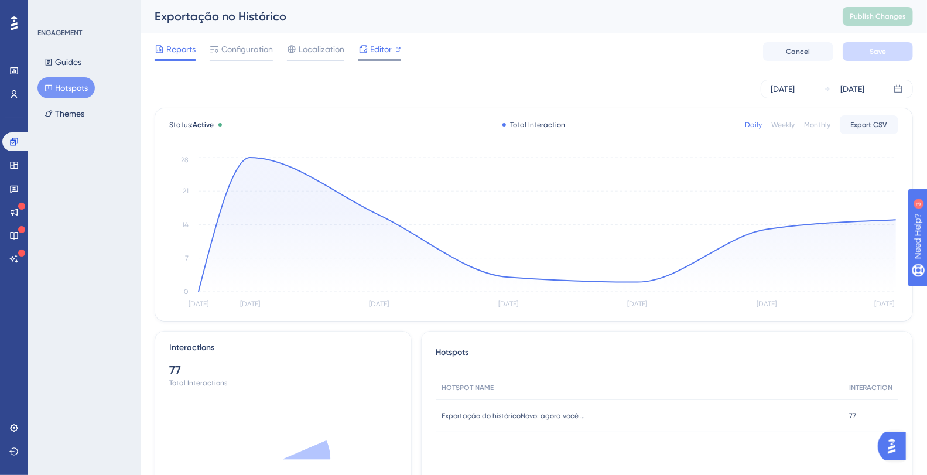
click at [365, 51] on icon at bounding box center [362, 49] width 9 height 9
click at [891, 19] on span "Publish Changes" at bounding box center [878, 16] width 56 height 9
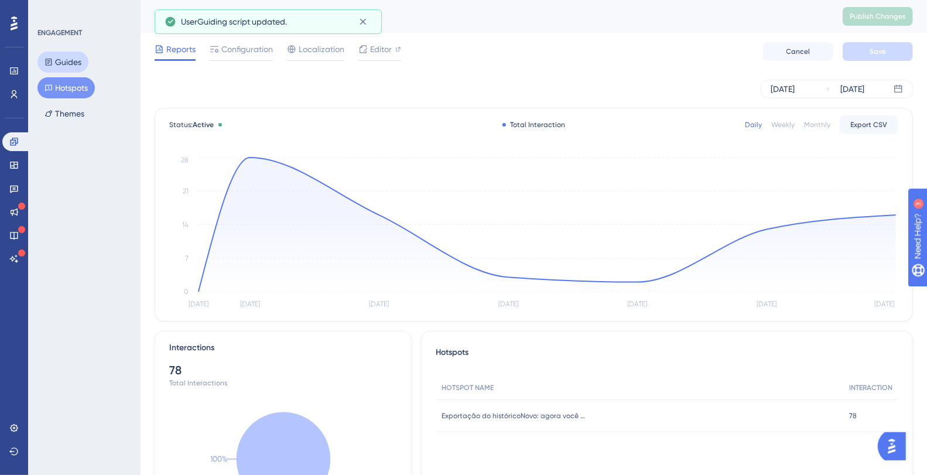
click at [69, 56] on button "Guides" at bounding box center [62, 62] width 51 height 21
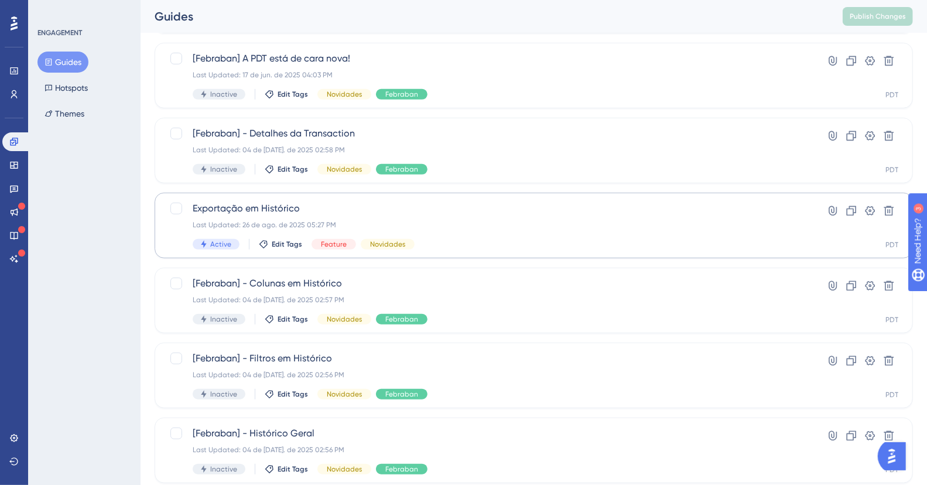
scroll to position [374, 0]
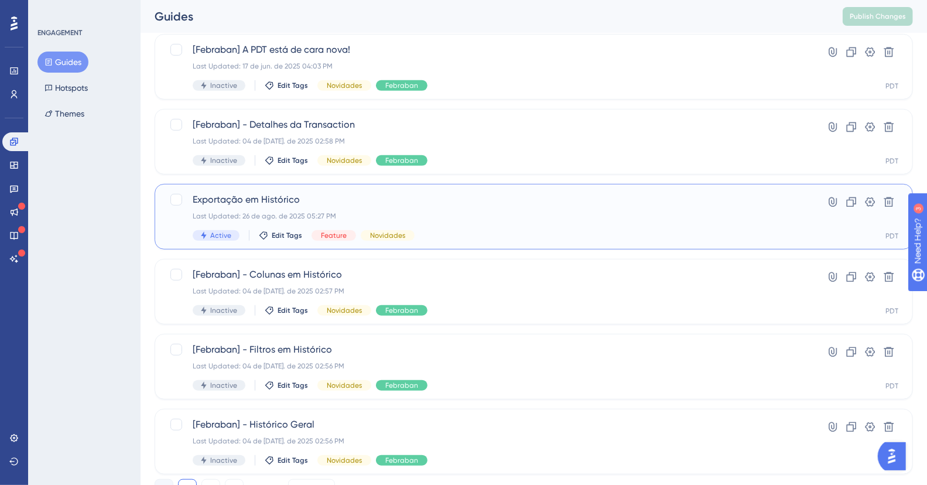
click at [425, 202] on span "Exportação em Histórico" at bounding box center [487, 200] width 589 height 14
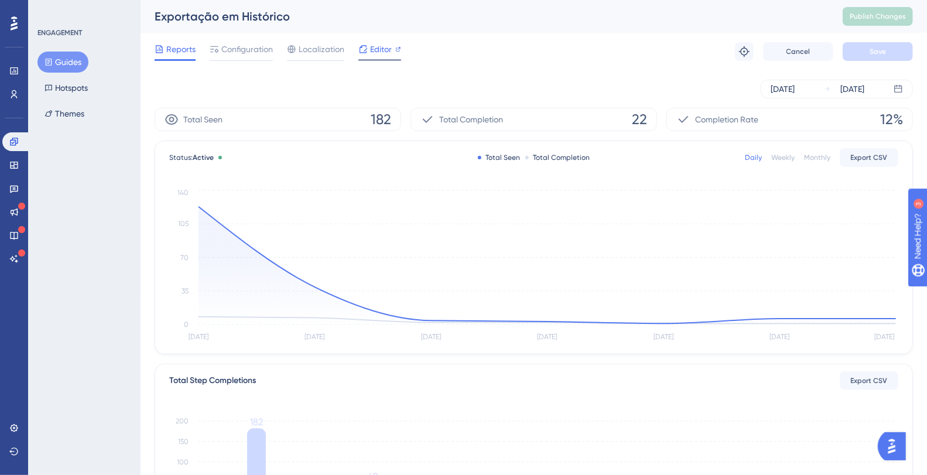
click at [374, 47] on span "Editor" at bounding box center [381, 49] width 22 height 14
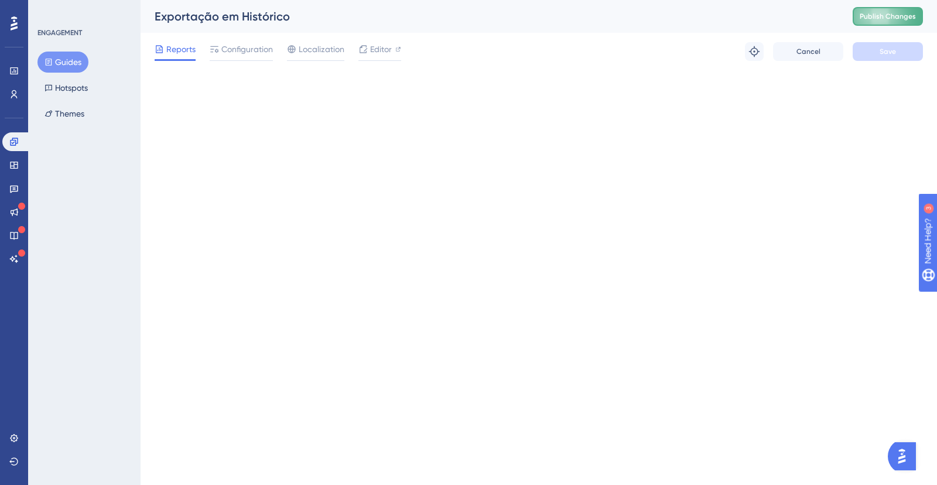
drag, startPoint x: 839, startPoint y: 18, endPoint x: 906, endPoint y: 16, distance: 66.8
click at [845, 17] on div "Exportação em Histórico Publish Changes" at bounding box center [539, 16] width 797 height 33
click at [906, 16] on span "Publish Changes" at bounding box center [888, 16] width 56 height 9
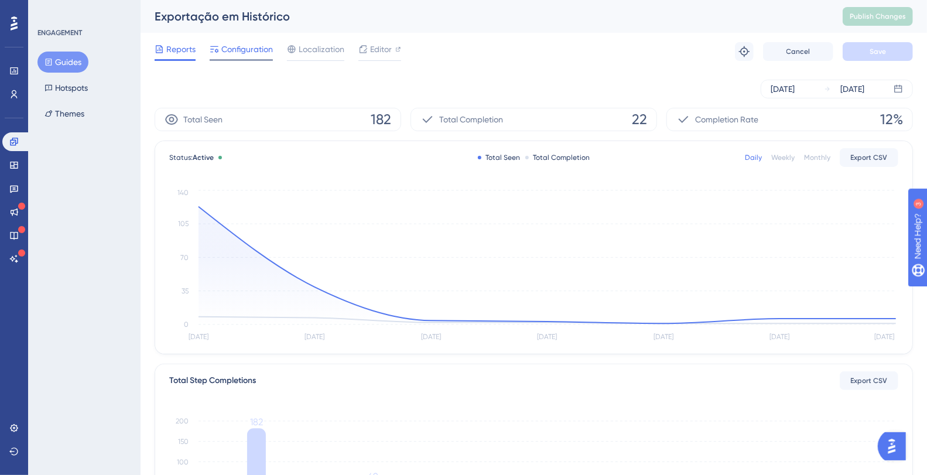
click at [249, 54] on span "Configuration" at bounding box center [247, 49] width 52 height 14
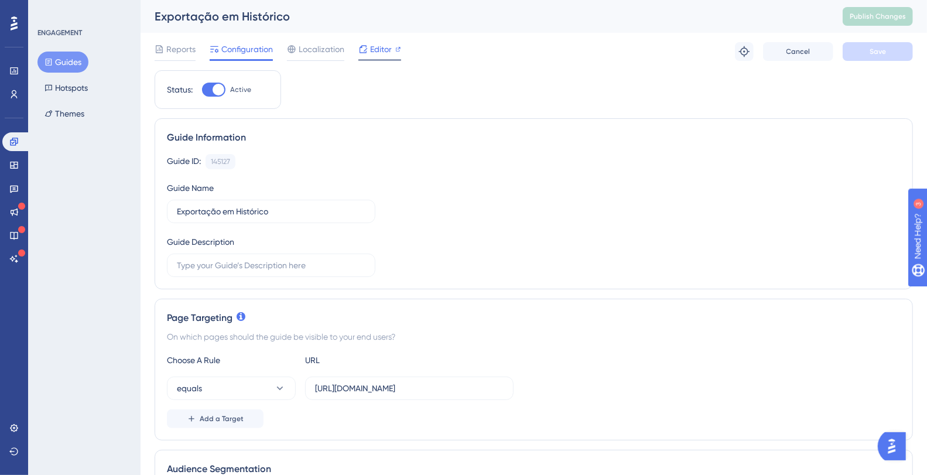
click at [380, 52] on span "Editor" at bounding box center [381, 49] width 22 height 14
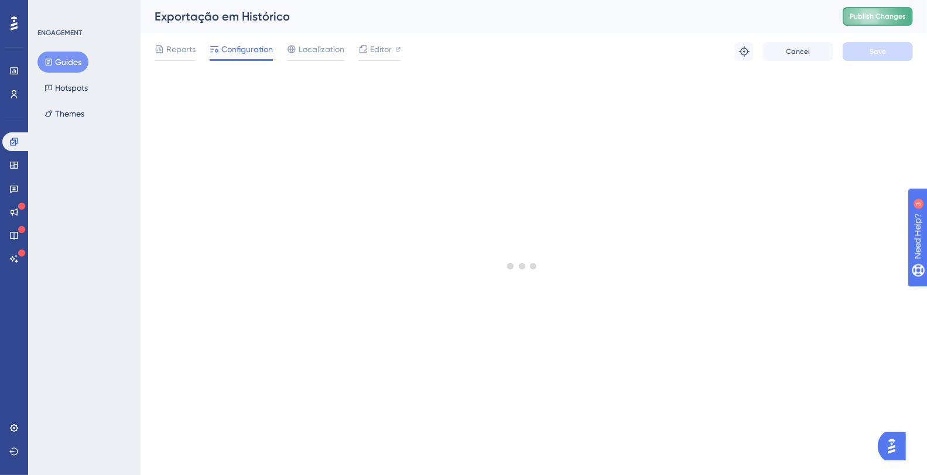
click at [887, 18] on span "Publish Changes" at bounding box center [878, 16] width 56 height 9
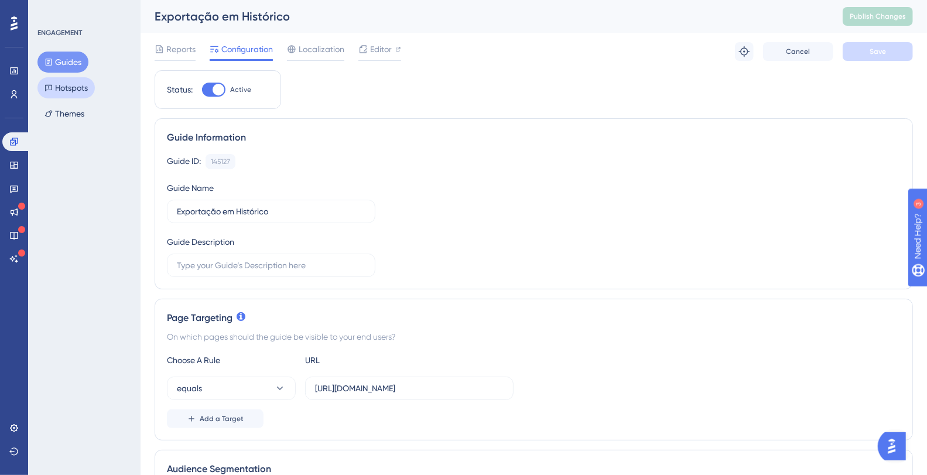
click at [66, 83] on button "Hotspots" at bounding box center [65, 87] width 57 height 21
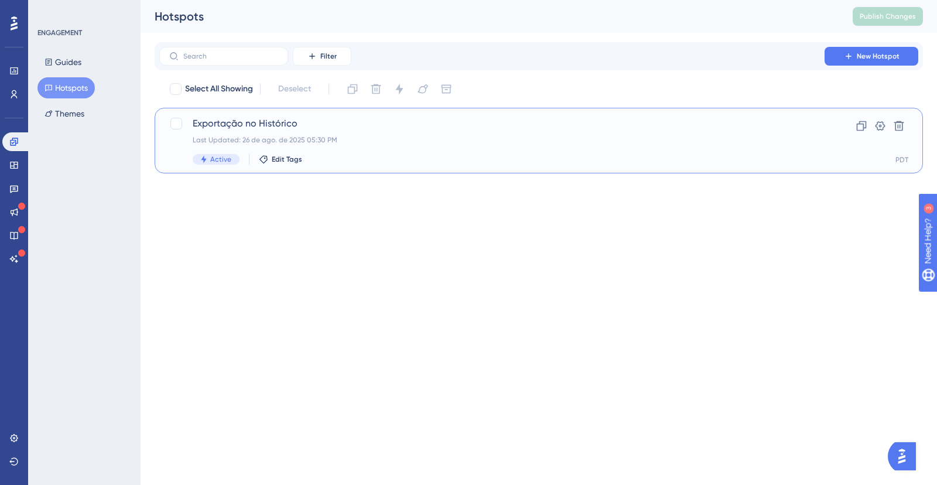
click at [386, 115] on div "Exportação no Histórico Last Updated: 26 de ago. de 2025 05:30 PM Active Edit T…" at bounding box center [539, 141] width 768 height 66
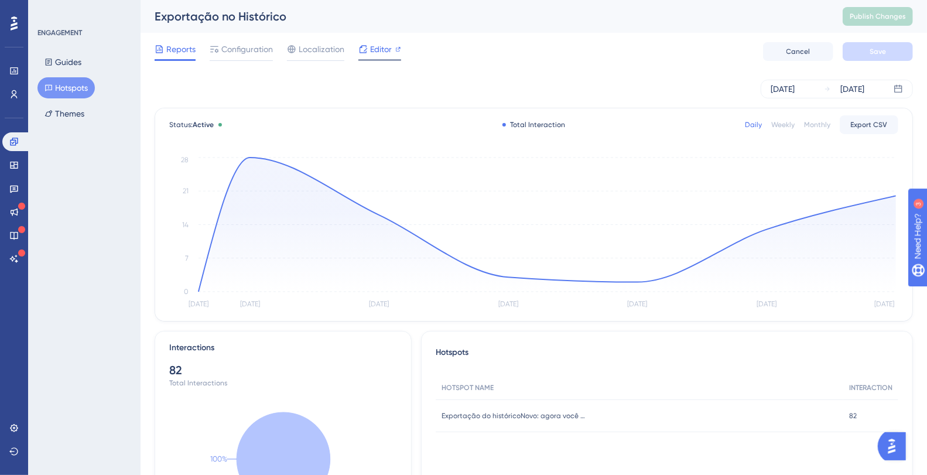
click at [378, 52] on span "Editor" at bounding box center [381, 49] width 22 height 14
click at [380, 43] on span "Editor" at bounding box center [381, 49] width 22 height 14
click at [374, 50] on span "Editor" at bounding box center [381, 49] width 22 height 14
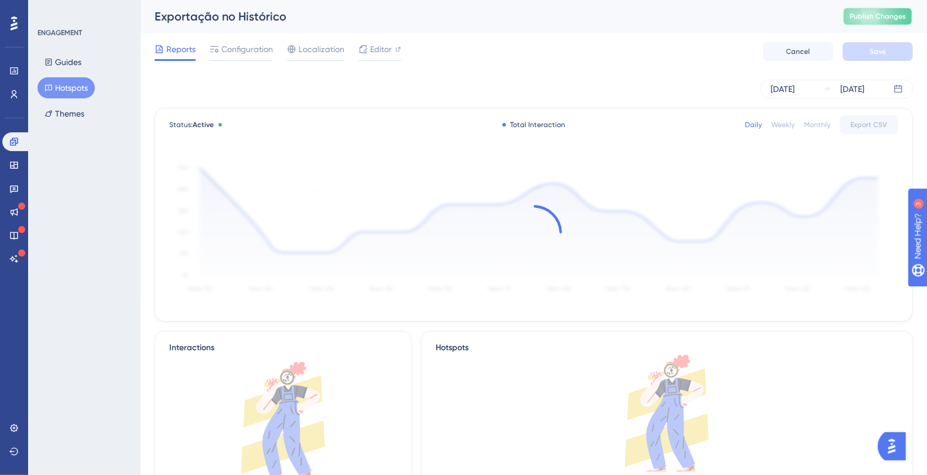
click at [899, 16] on span "Publish Changes" at bounding box center [878, 16] width 56 height 9
click at [904, 18] on span "Publish Changes" at bounding box center [878, 16] width 56 height 9
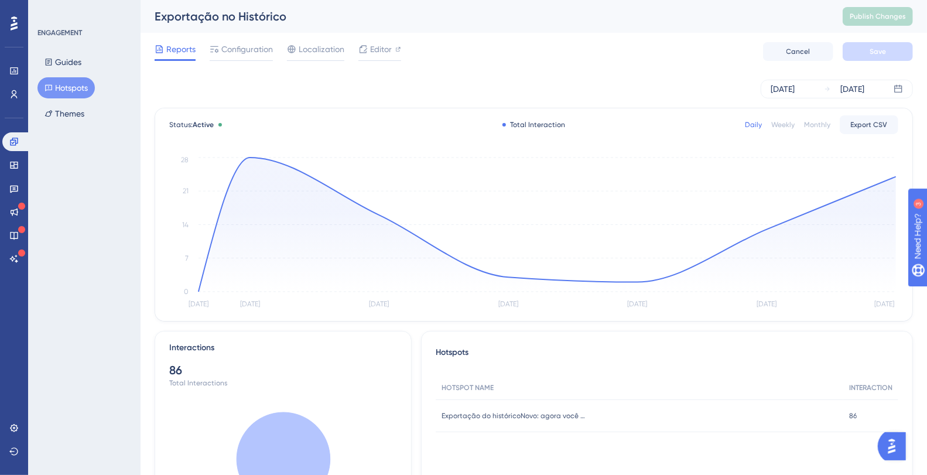
click at [664, 18] on div "Exportação no Histórico" at bounding box center [484, 16] width 659 height 16
click at [59, 59] on button "Guides" at bounding box center [62, 62] width 51 height 21
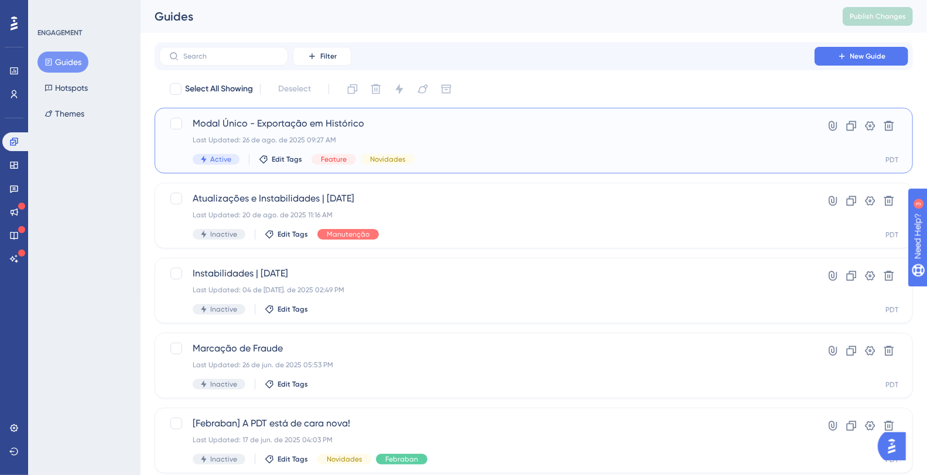
click at [292, 125] on span "Modal Único - Exportação em Histórico" at bounding box center [487, 124] width 589 height 14
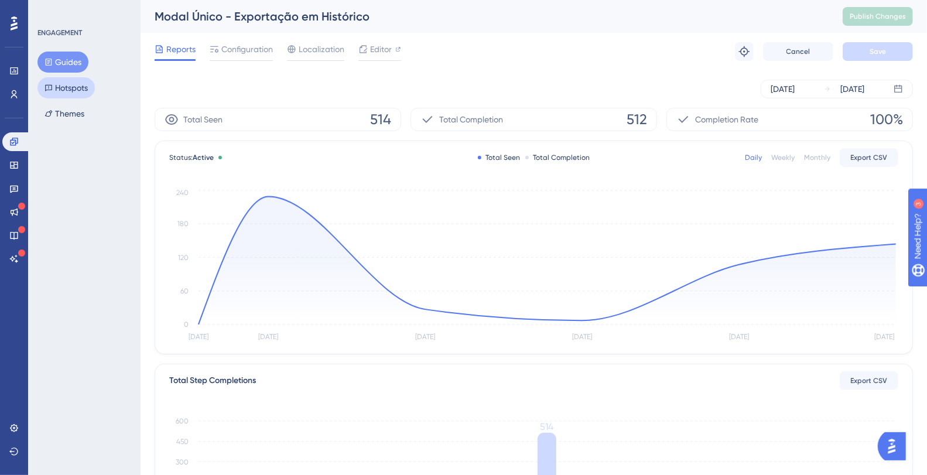
click at [75, 86] on button "Hotspots" at bounding box center [65, 87] width 57 height 21
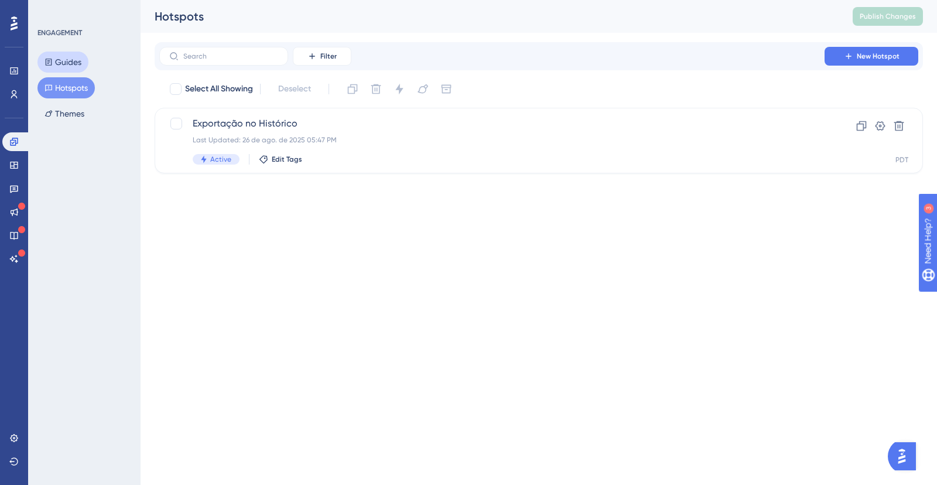
click at [66, 58] on button "Guides" at bounding box center [62, 62] width 51 height 21
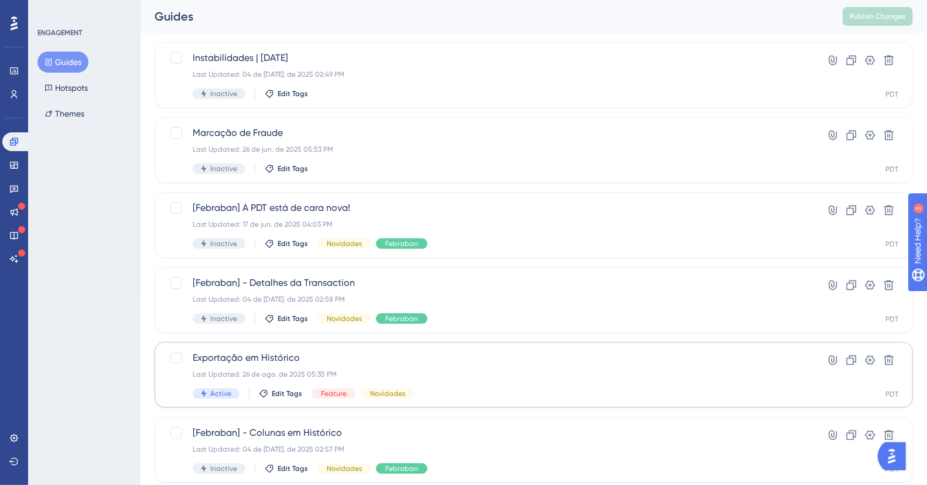
scroll to position [290, 0]
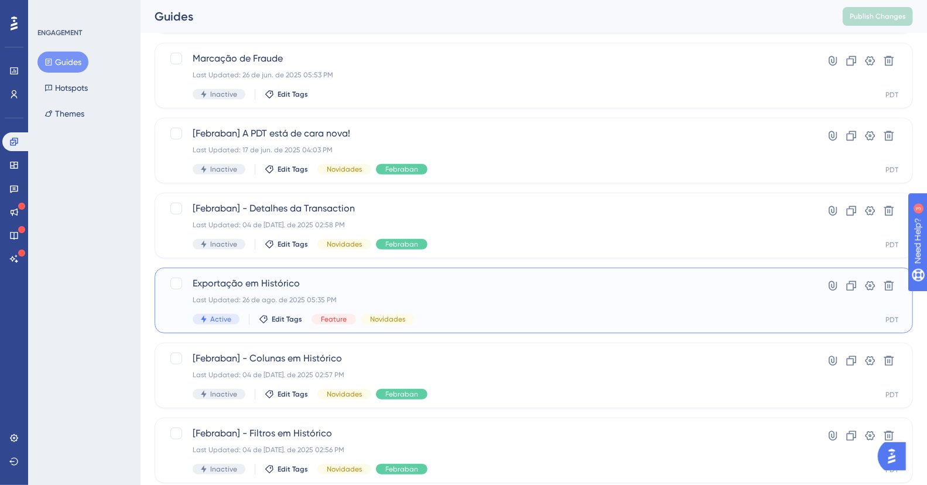
click at [294, 285] on span "Exportação em Histórico" at bounding box center [487, 283] width 589 height 14
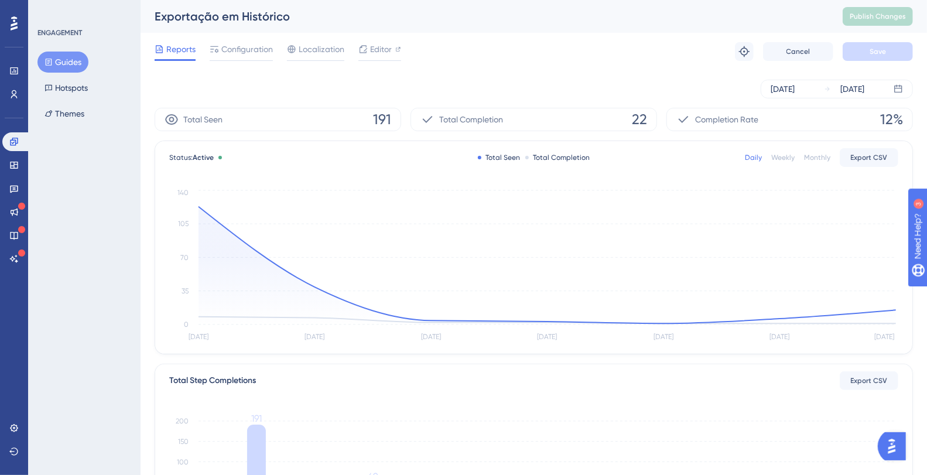
drag, startPoint x: 253, startPoint y: 49, endPoint x: 275, endPoint y: 64, distance: 26.8
click at [252, 49] on span "Configuration" at bounding box center [247, 49] width 52 height 14
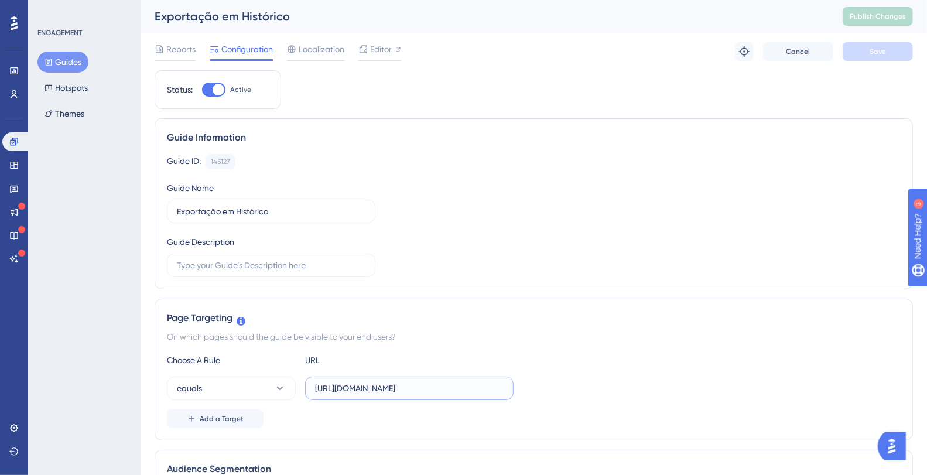
scroll to position [0, 319]
drag, startPoint x: 432, startPoint y: 391, endPoint x: 483, endPoint y: 388, distance: 51.0
click at [645, 387] on div "equals https://plataformadatatrust.clearsale.com.br/consulta/transacoes?page=1&…" at bounding box center [534, 388] width 734 height 23
click at [428, 391] on input "[URL][DOMAIN_NAME]" at bounding box center [409, 388] width 189 height 13
click at [389, 390] on input "[URL][DOMAIN_NAME]" at bounding box center [409, 388] width 189 height 13
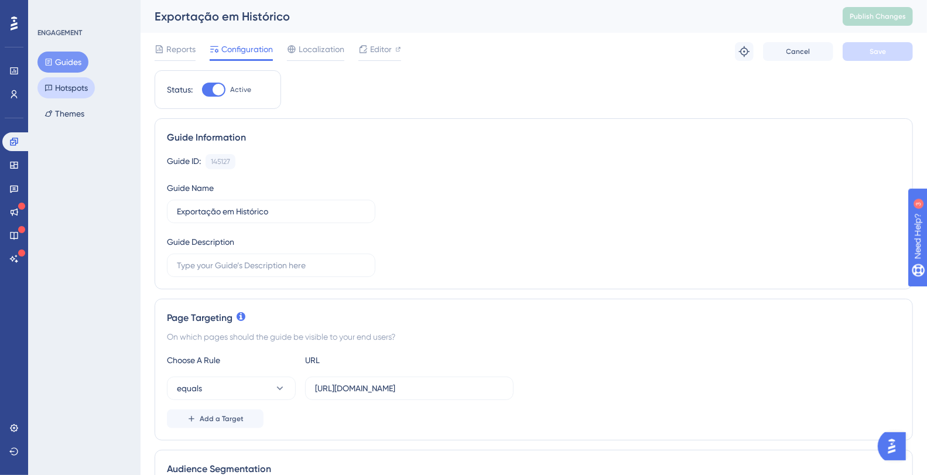
scroll to position [0, 0]
click at [71, 77] on button "Hotspots" at bounding box center [65, 87] width 57 height 21
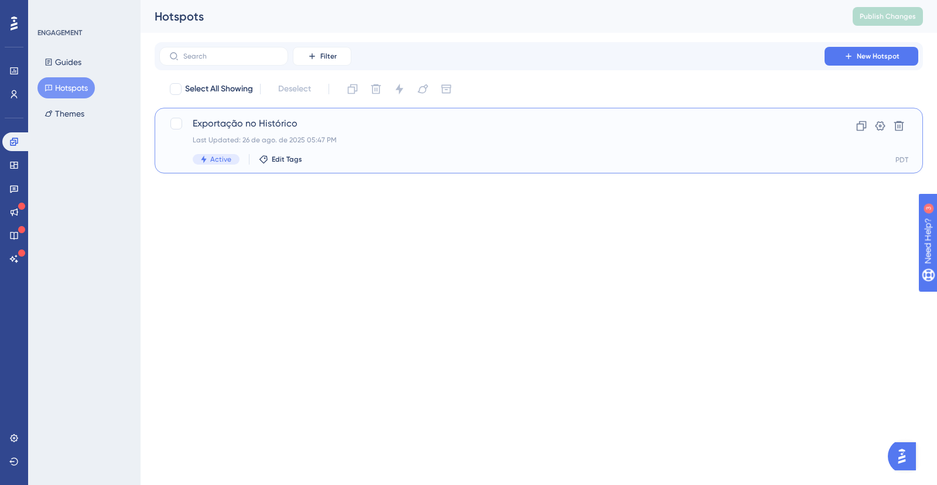
click at [293, 137] on div "Last Updated: 26 de ago. de 2025 05:47 PM" at bounding box center [492, 139] width 599 height 9
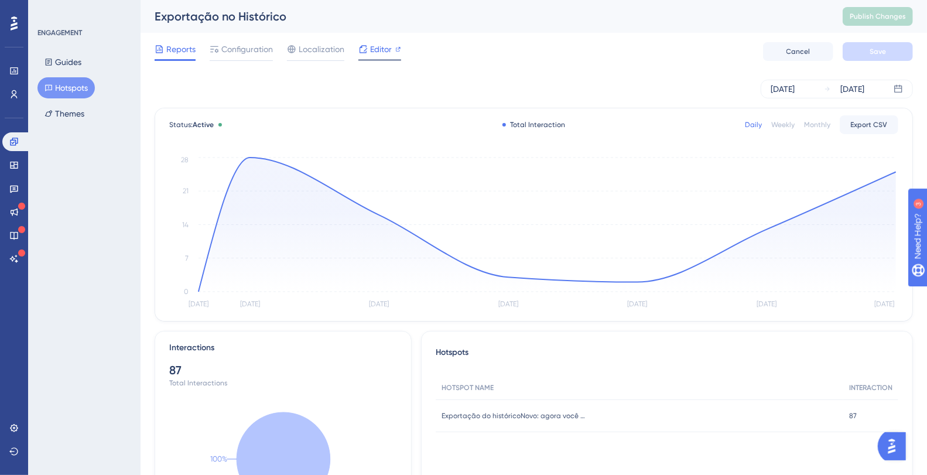
click at [372, 45] on span "Editor" at bounding box center [381, 49] width 22 height 14
click at [57, 57] on button "Guides" at bounding box center [62, 62] width 51 height 21
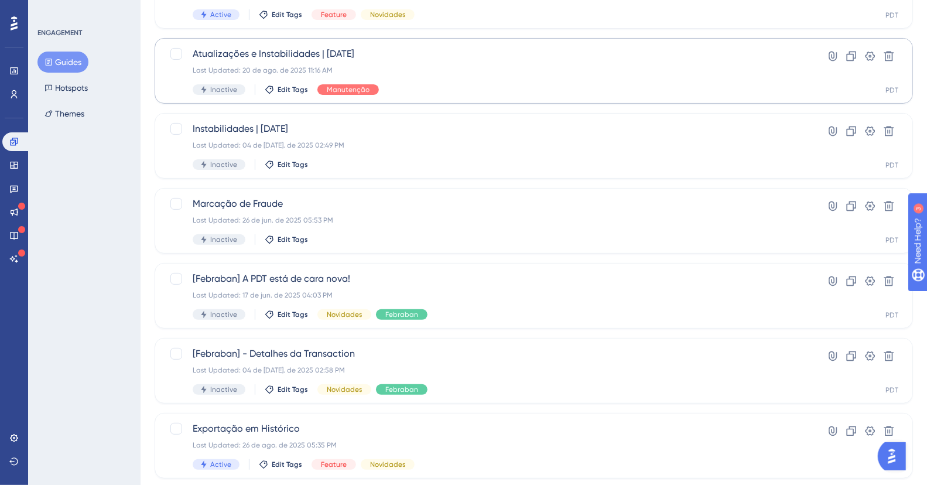
scroll to position [360, 0]
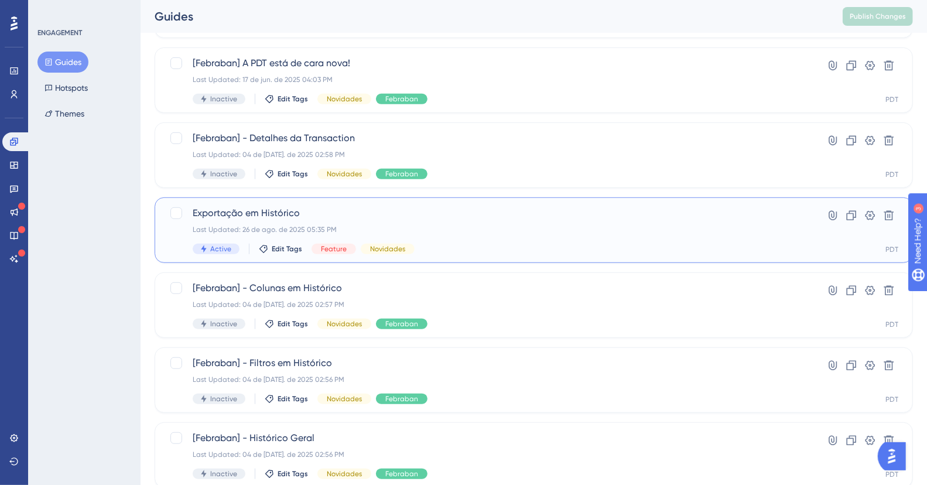
click at [251, 216] on span "Exportação em Histórico" at bounding box center [487, 213] width 589 height 14
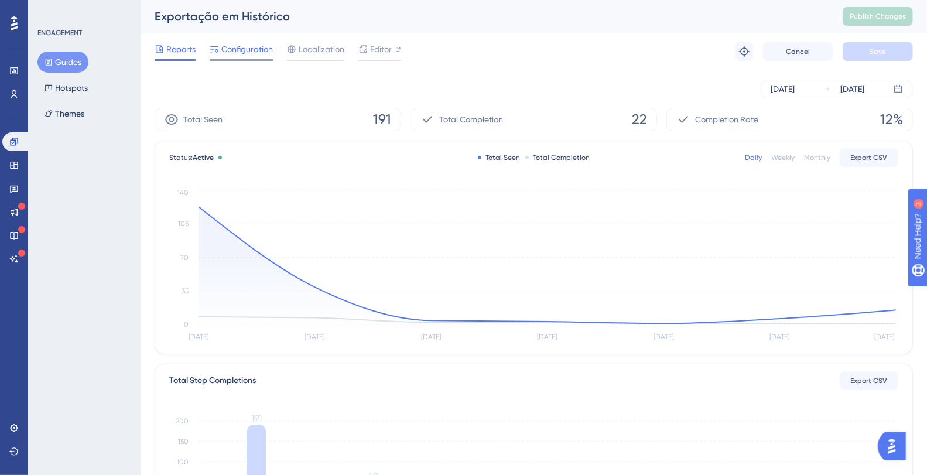
click at [220, 50] on div "Configuration" at bounding box center [241, 49] width 63 height 14
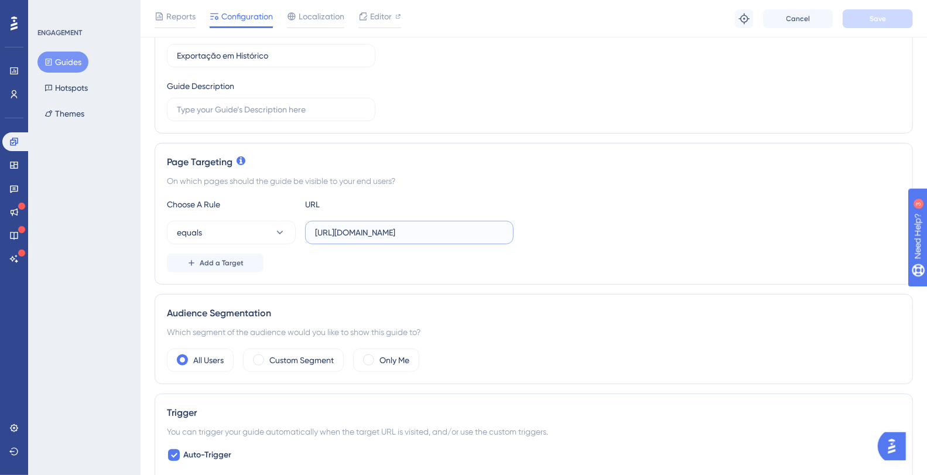
scroll to position [0, 319]
drag, startPoint x: 438, startPoint y: 232, endPoint x: 536, endPoint y: 227, distance: 97.9
click at [562, 227] on div "equals https://plataformadatatrust.clearsale.com.br/consulta/transacoes?page=1&…" at bounding box center [534, 232] width 734 height 23
click at [416, 230] on input "[URL][DOMAIN_NAME]" at bounding box center [409, 232] width 189 height 13
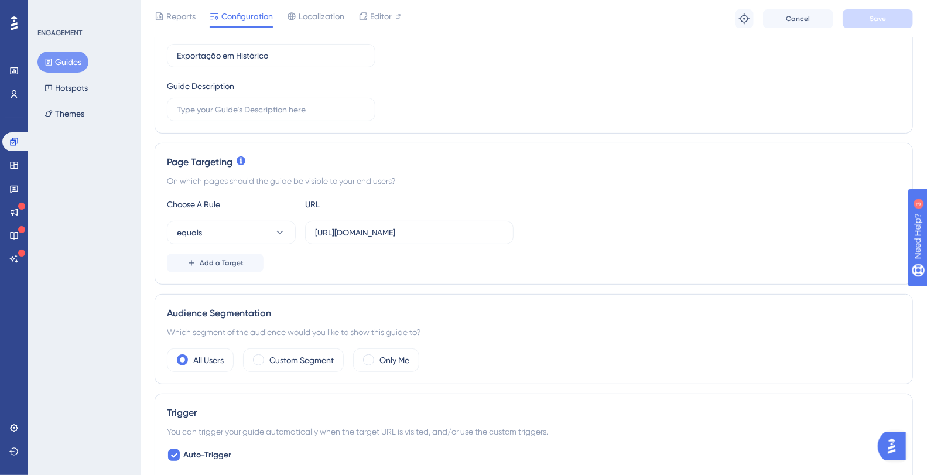
click at [625, 221] on div "equals https://plataformadatatrust.clearsale.com.br/consulta/transacoes?page=1&…" at bounding box center [534, 232] width 734 height 23
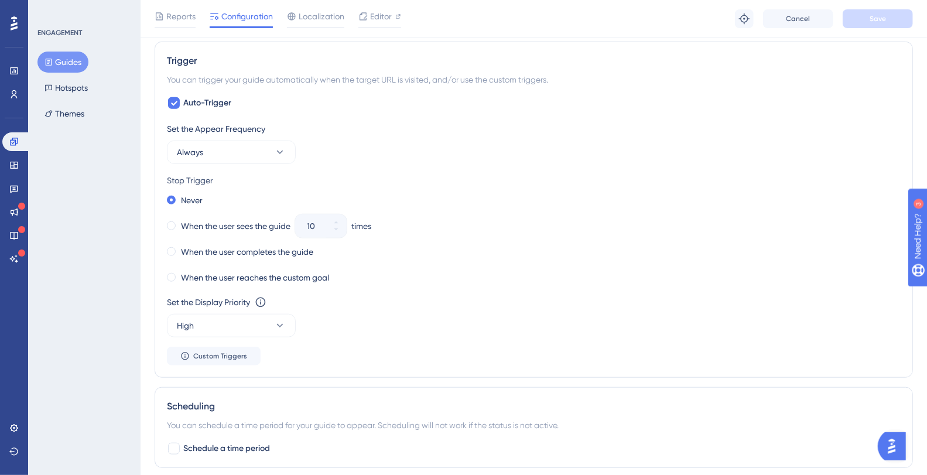
scroll to position [540, 0]
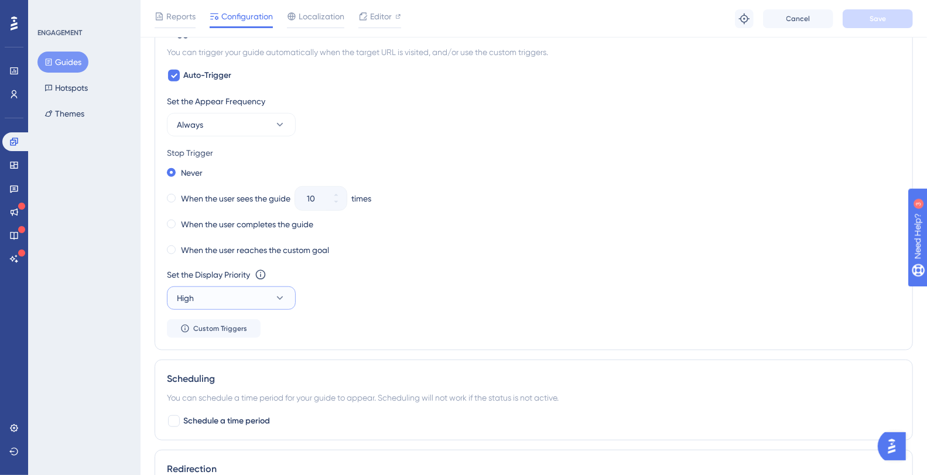
click at [275, 292] on icon at bounding box center [280, 298] width 12 height 12
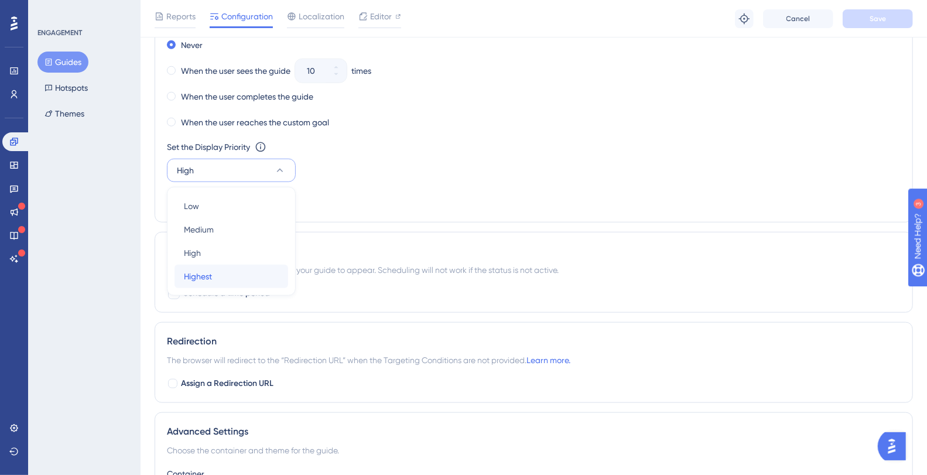
click at [199, 274] on span "Highest" at bounding box center [198, 276] width 28 height 14
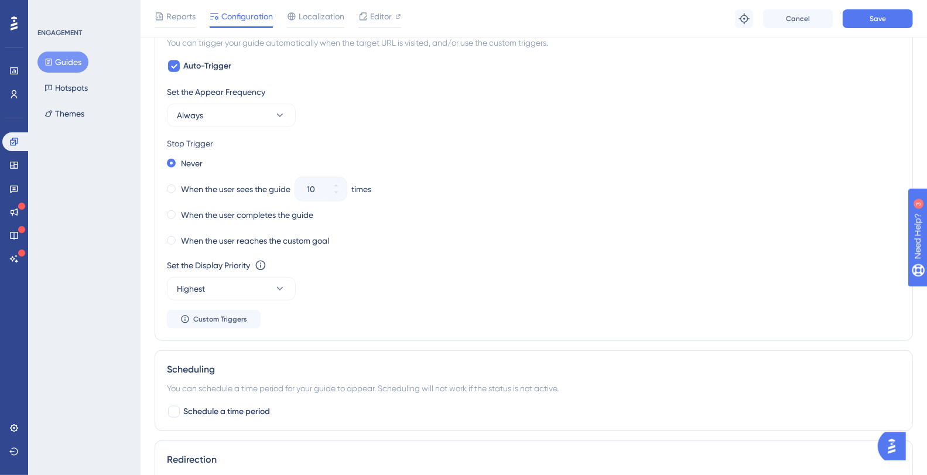
scroll to position [539, 0]
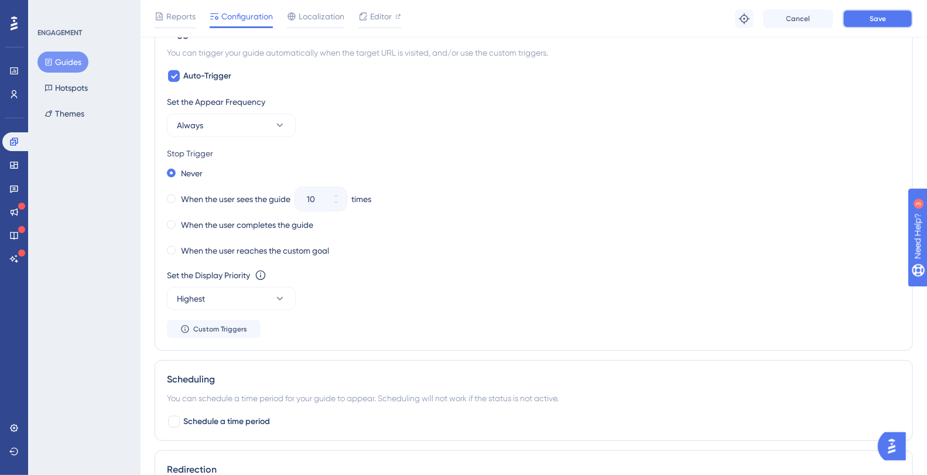
click at [877, 26] on button "Save" at bounding box center [878, 18] width 70 height 19
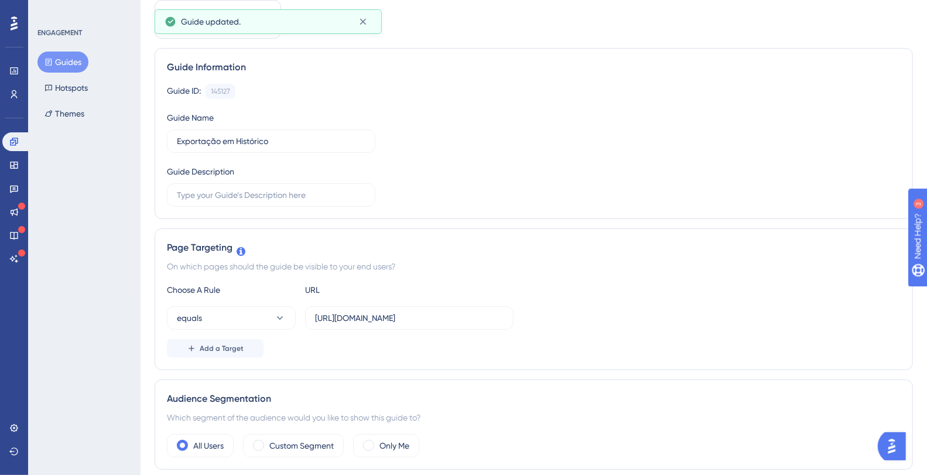
scroll to position [0, 0]
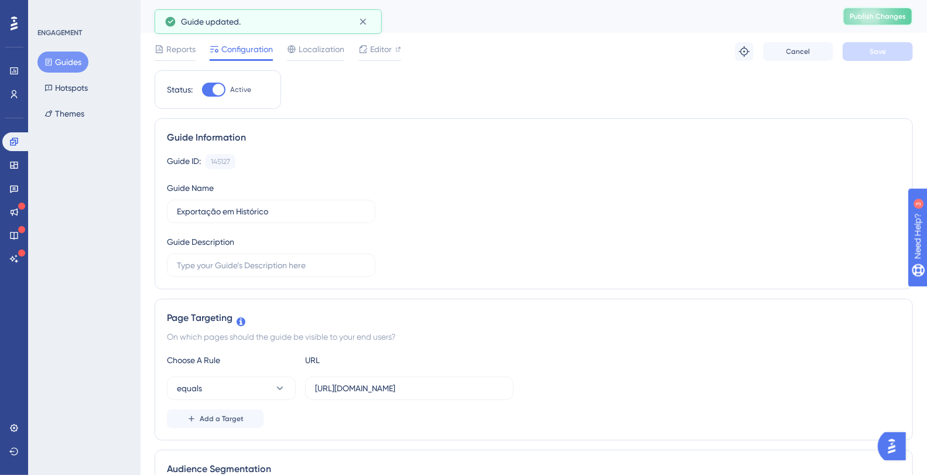
click at [877, 11] on button "Publish Changes" at bounding box center [878, 16] width 70 height 19
click at [56, 86] on button "Hotspots" at bounding box center [65, 87] width 57 height 21
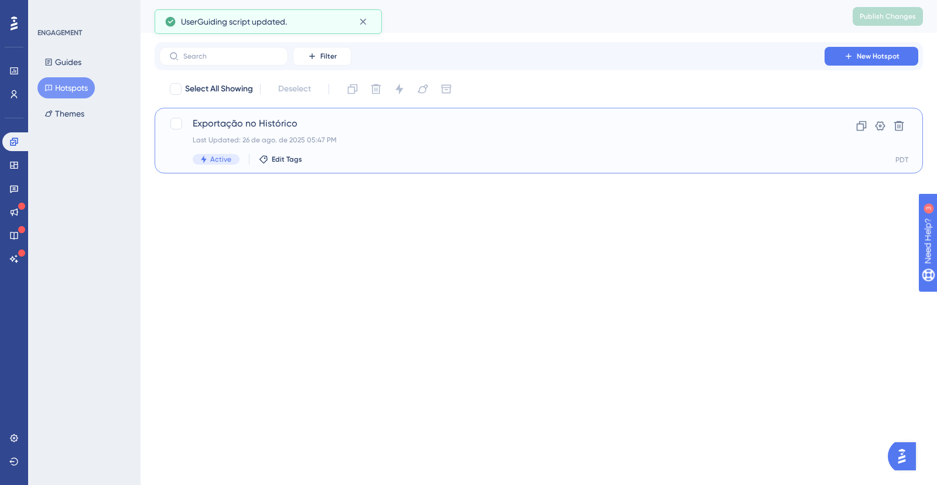
click at [268, 130] on span "Exportação no Histórico" at bounding box center [492, 124] width 599 height 14
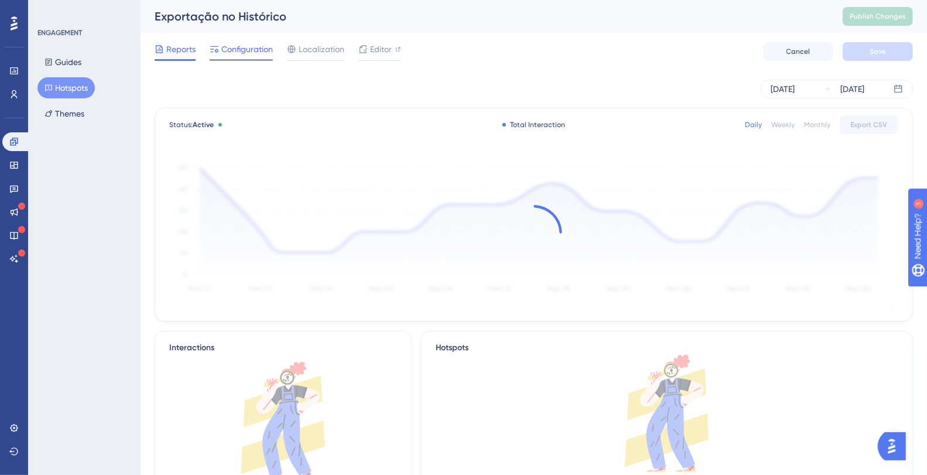
click at [220, 53] on div "Configuration" at bounding box center [241, 49] width 63 height 14
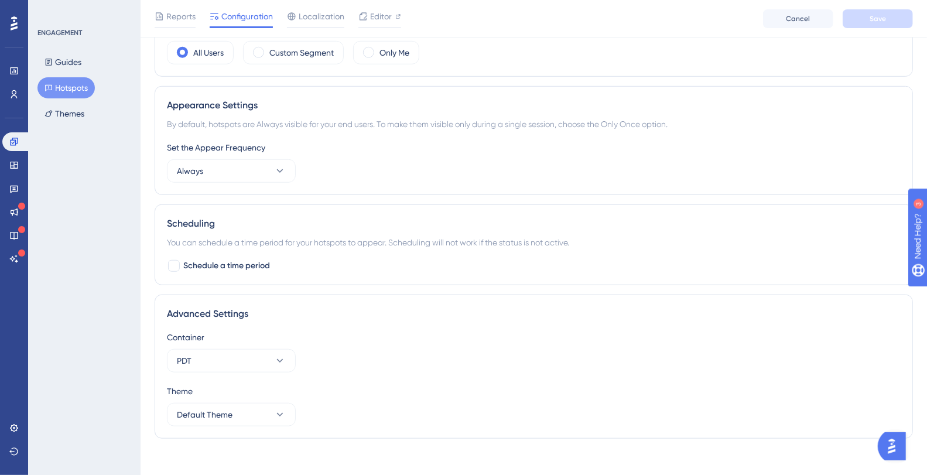
scroll to position [499, 0]
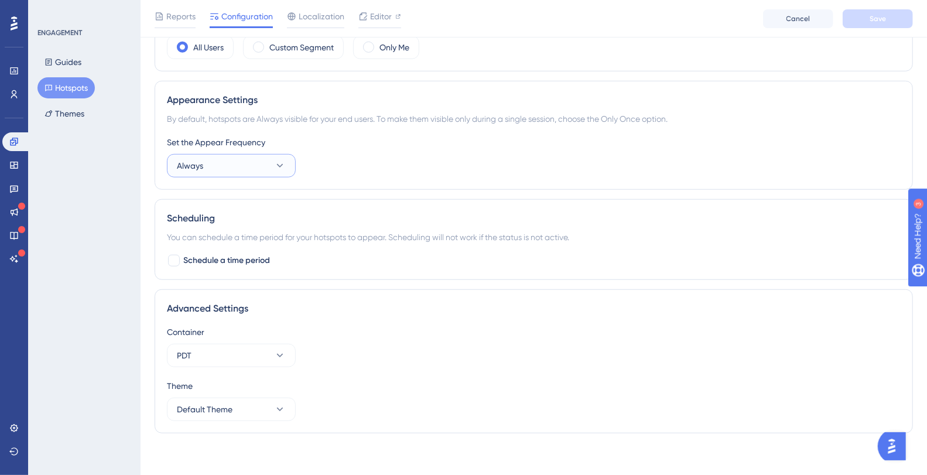
click at [243, 170] on button "Always" at bounding box center [231, 165] width 129 height 23
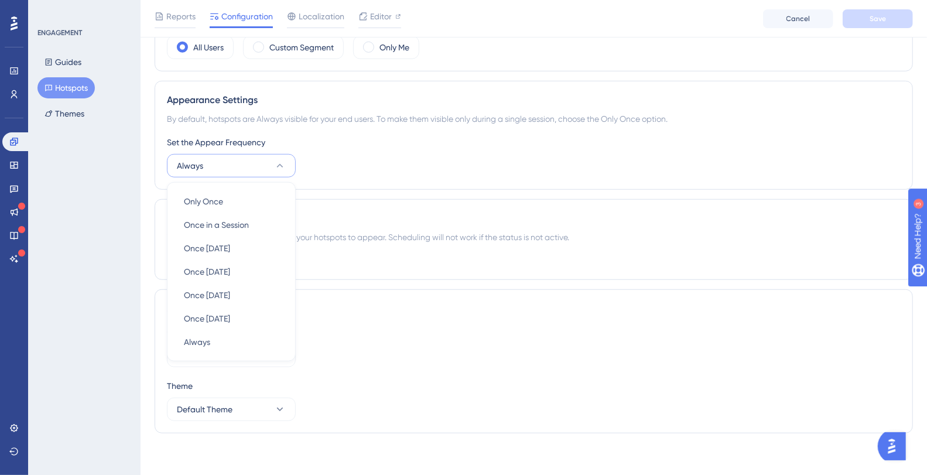
click at [406, 152] on div "Set the Appear Frequency Always Only Once Only Once Once in a Session Once in a…" at bounding box center [534, 156] width 734 height 42
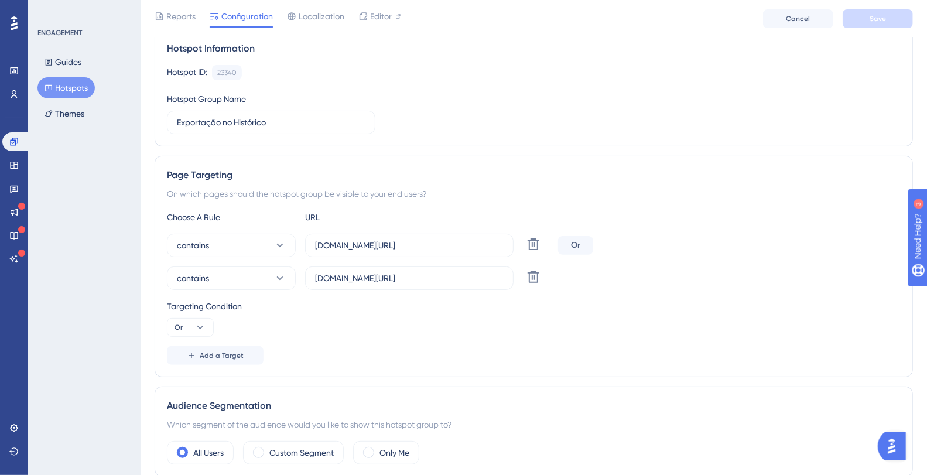
scroll to position [0, 0]
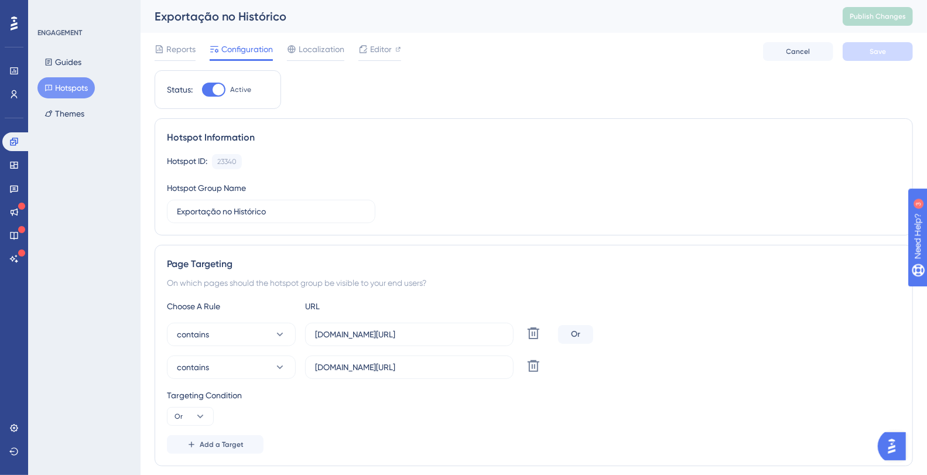
click at [519, 168] on div "Hotspot ID: 23340 Copy" at bounding box center [534, 161] width 734 height 15
click at [437, 334] on input "plataformadatatrust.clearsale.com.br/consulta/transacoes" at bounding box center [409, 334] width 189 height 13
click at [41, 60] on button "Guides" at bounding box center [62, 62] width 51 height 21
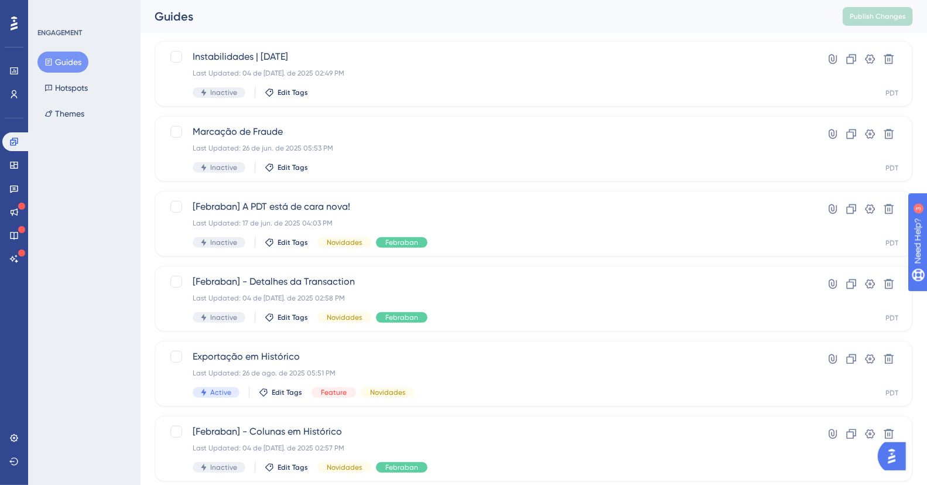
scroll to position [233, 0]
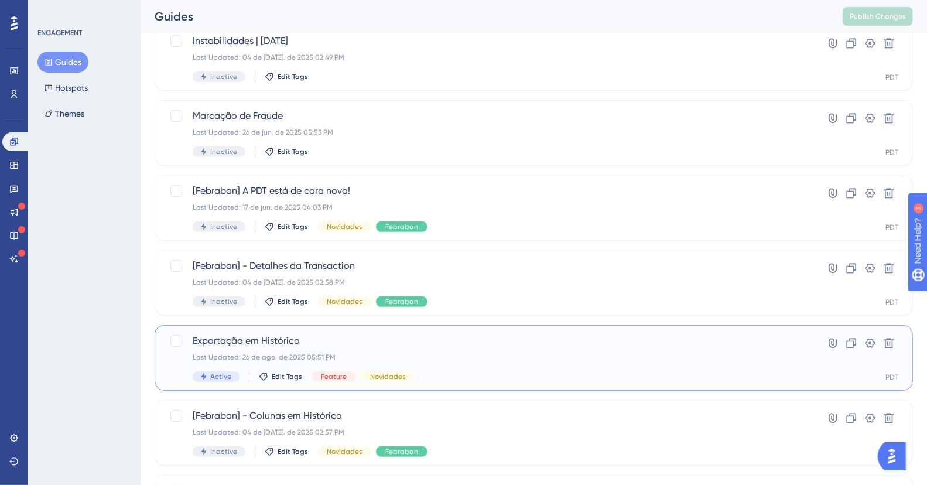
click at [281, 357] on div "Last Updated: 26 de ago. de 2025 05:51 PM" at bounding box center [487, 357] width 589 height 9
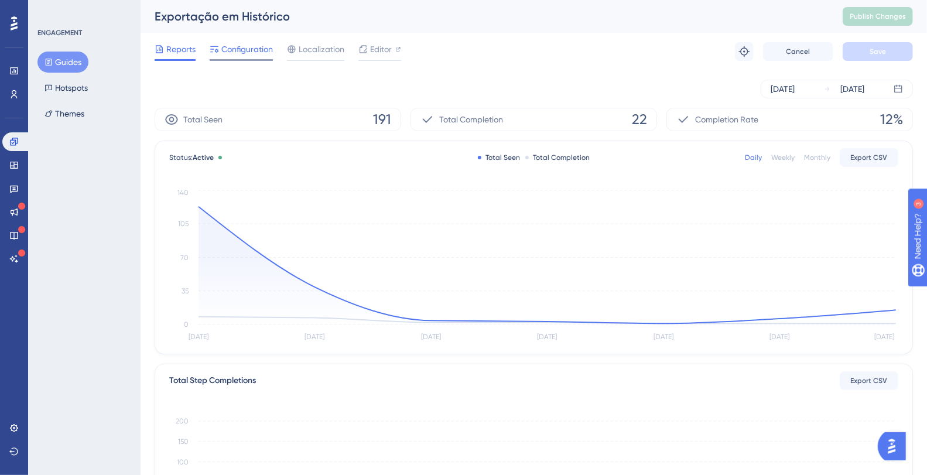
click at [222, 54] on span "Configuration" at bounding box center [247, 49] width 52 height 14
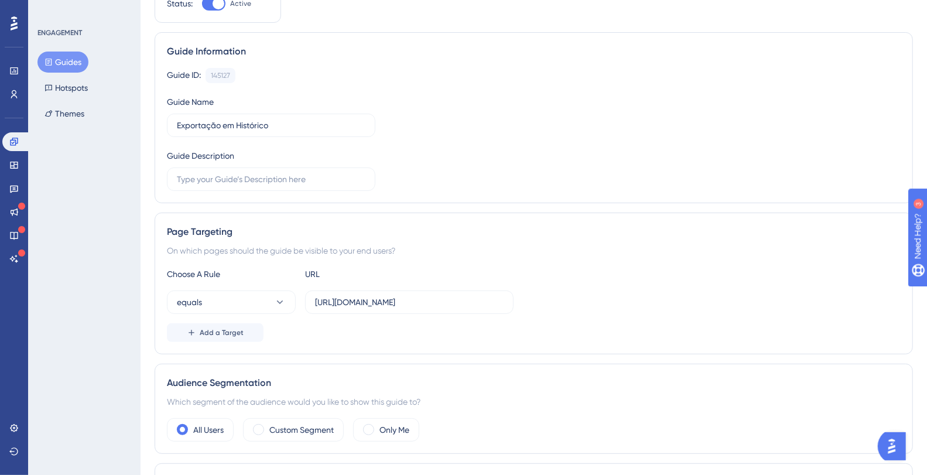
scroll to position [163, 0]
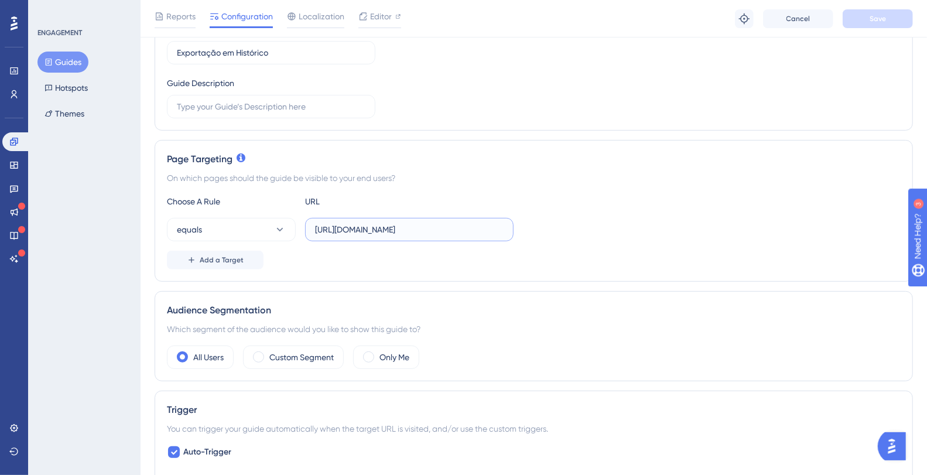
click at [374, 227] on input "[URL][DOMAIN_NAME]" at bounding box center [409, 229] width 189 height 13
click at [62, 87] on button "Hotspots" at bounding box center [65, 87] width 57 height 21
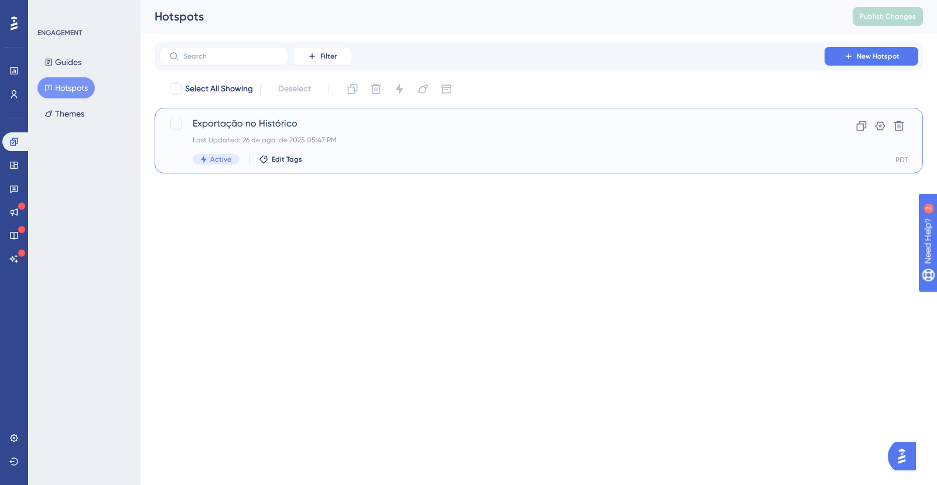
click at [271, 169] on div "Exportação no Histórico Last Updated: 26 de ago. de 2025 05:47 PM Active Edit T…" at bounding box center [539, 141] width 768 height 66
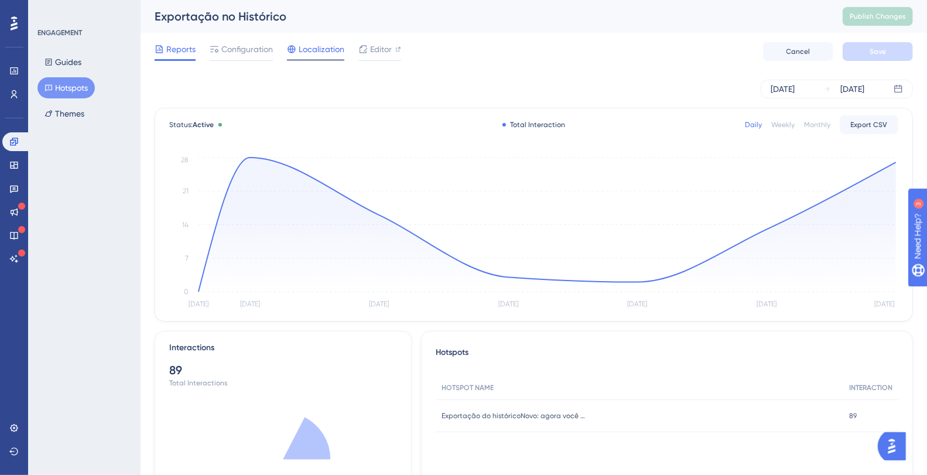
click at [296, 50] on icon at bounding box center [291, 49] width 9 height 9
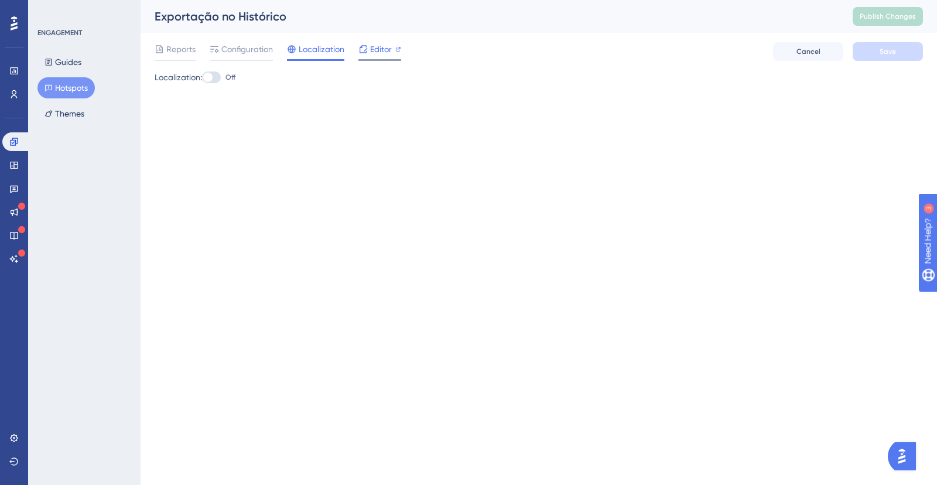
click at [388, 47] on span "Editor" at bounding box center [381, 49] width 22 height 14
click at [881, 13] on span "Publish Changes" at bounding box center [888, 16] width 56 height 9
click at [60, 57] on button "Guides" at bounding box center [62, 62] width 51 height 21
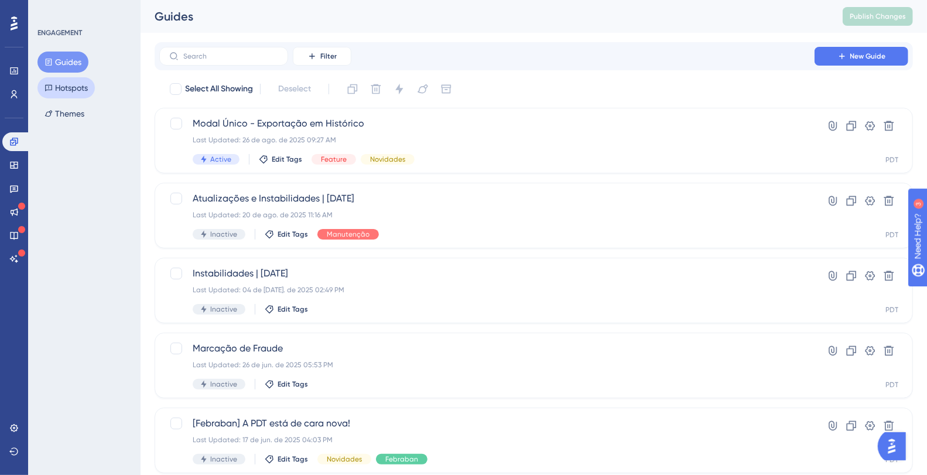
click at [70, 98] on button "Hotspots" at bounding box center [65, 87] width 57 height 21
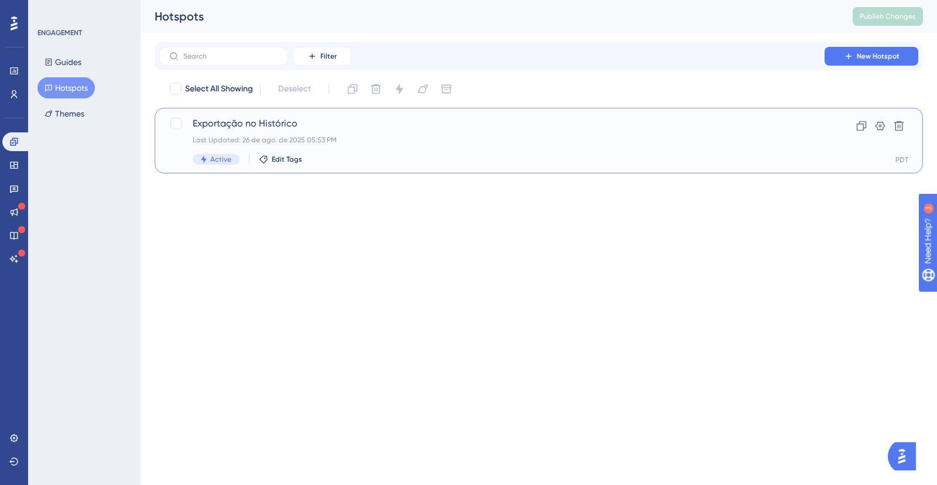
click at [356, 148] on div "Exportação no Histórico Last Updated: 26 de ago. de 2025 05:53 PM Active Edit T…" at bounding box center [492, 141] width 599 height 48
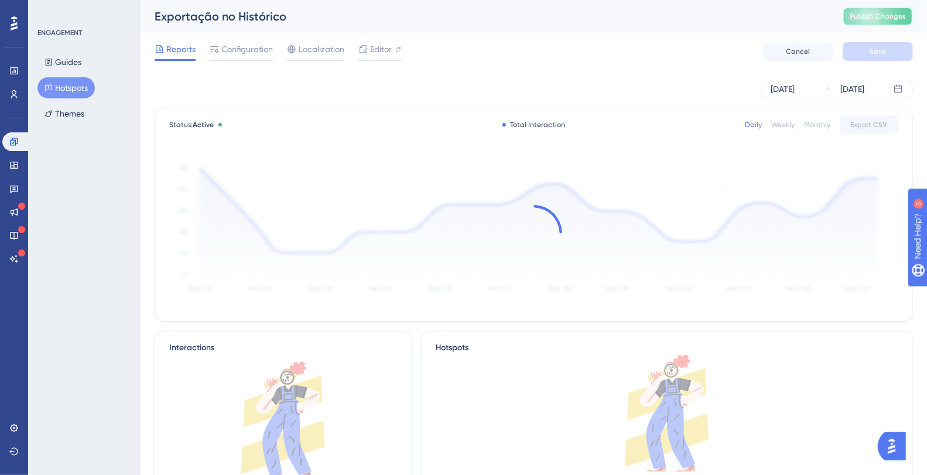
click at [887, 18] on span "Publish Changes" at bounding box center [878, 16] width 56 height 9
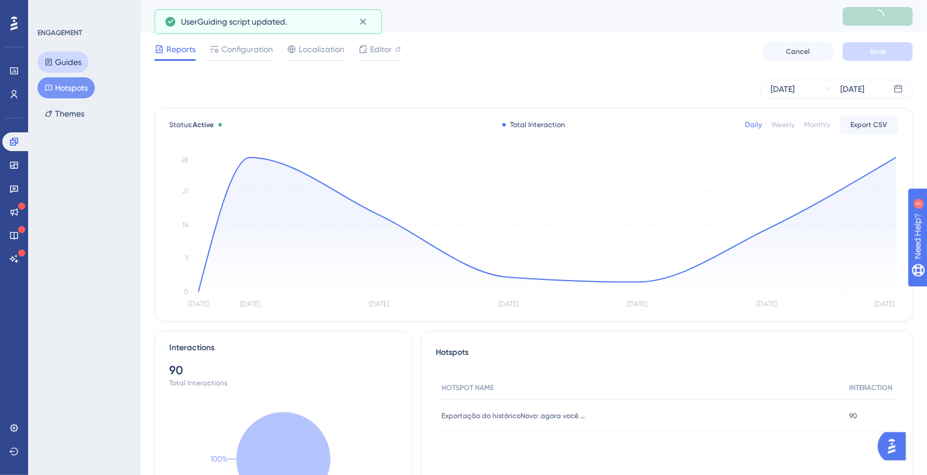
click at [49, 58] on icon at bounding box center [49, 62] width 8 height 8
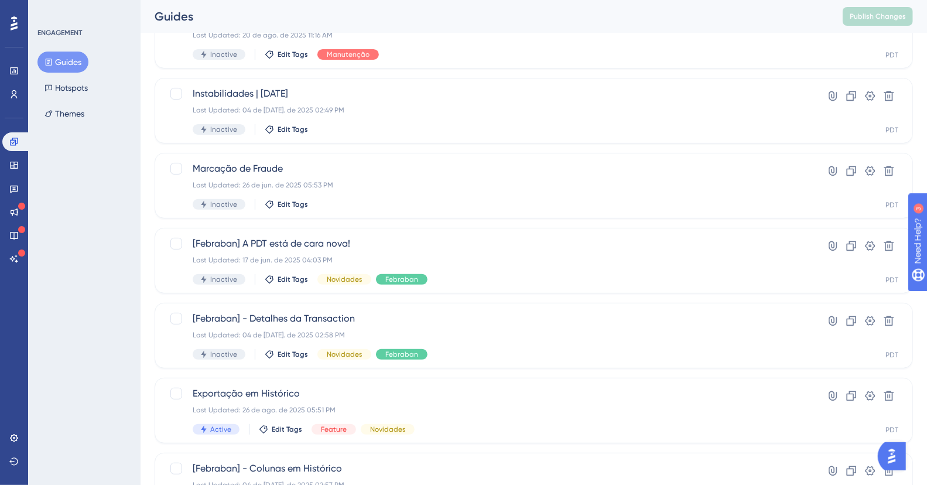
scroll to position [180, 0]
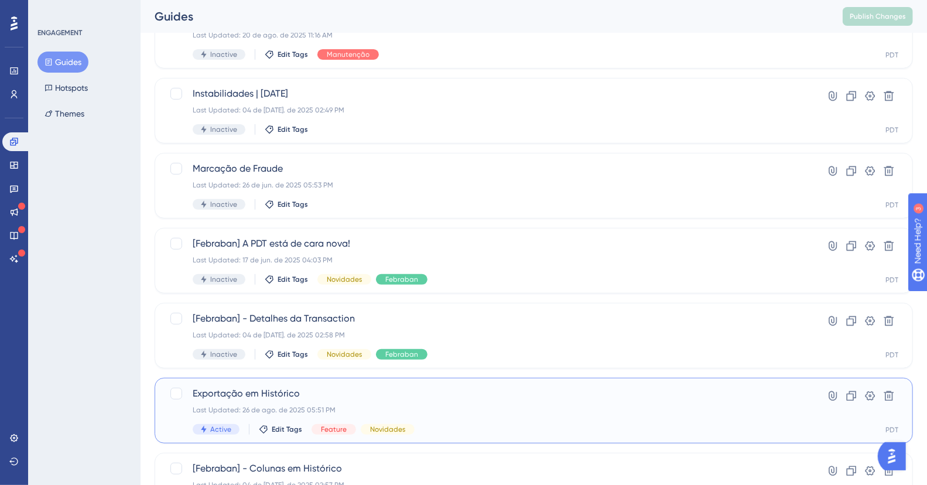
click at [294, 400] on div "Exportação em Histórico Last Updated: 26 de ago. de 2025 05:51 PM Active Edit T…" at bounding box center [487, 411] width 589 height 48
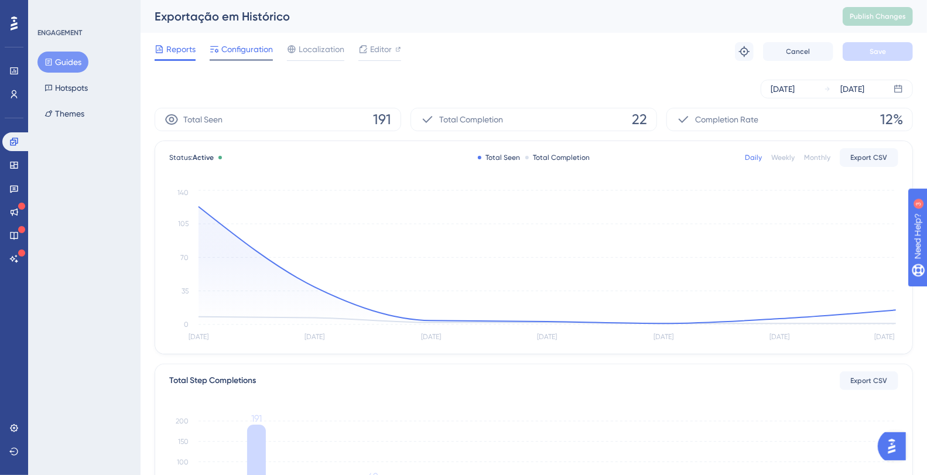
click at [225, 42] on span "Configuration" at bounding box center [247, 49] width 52 height 14
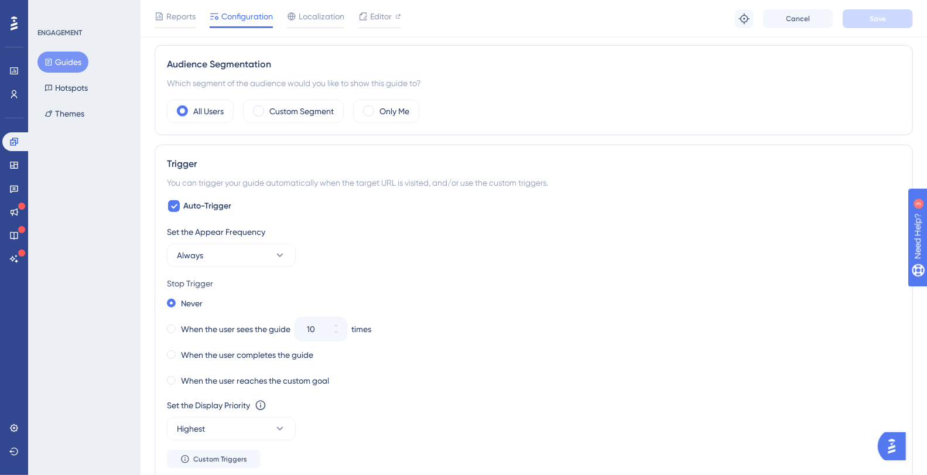
scroll to position [405, 0]
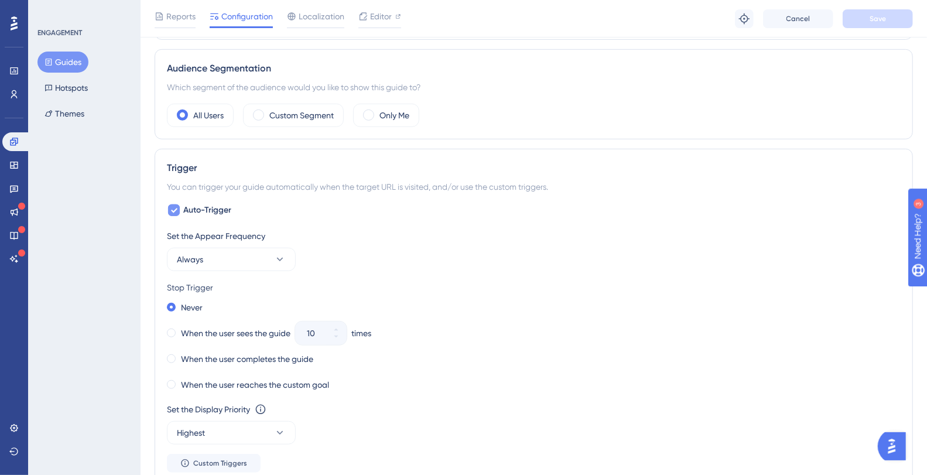
click at [177, 209] on div at bounding box center [174, 210] width 12 height 12
checkbox input "false"
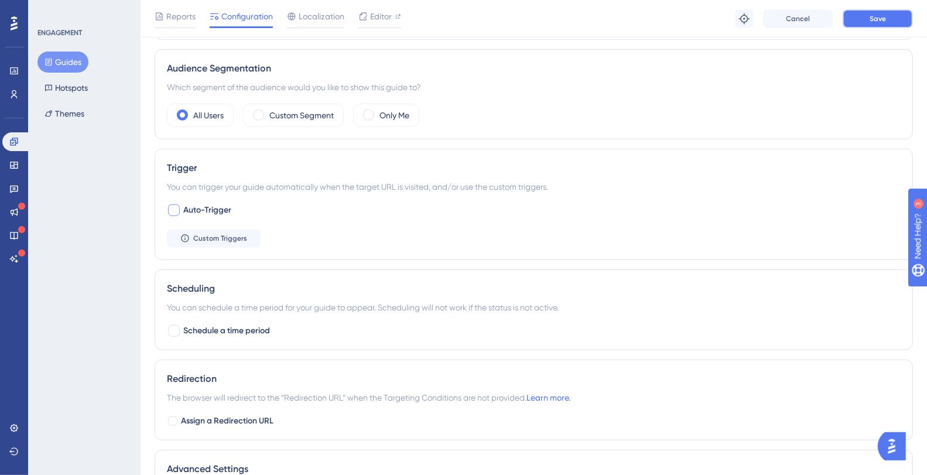
click at [893, 16] on button "Save" at bounding box center [878, 18] width 70 height 19
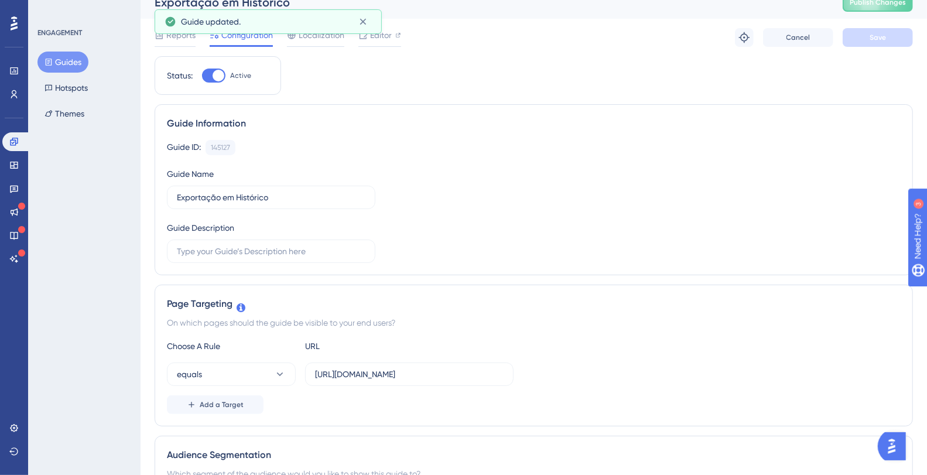
scroll to position [0, 0]
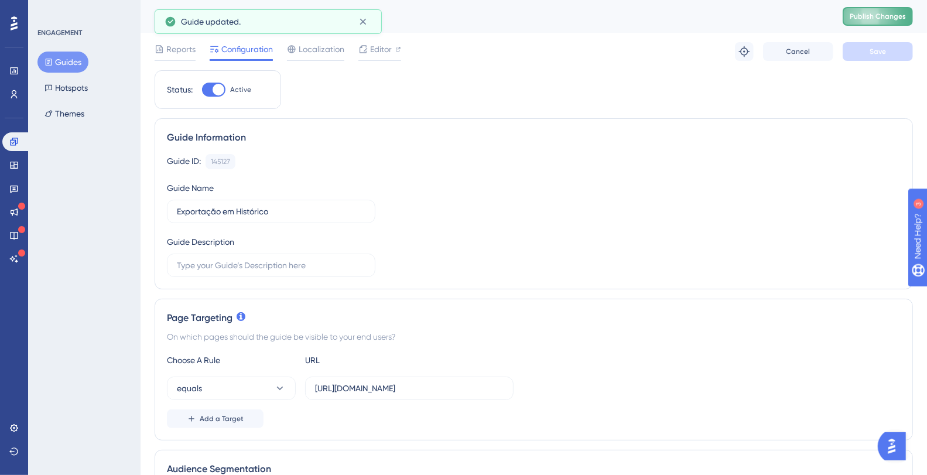
click at [889, 15] on span "Publish Changes" at bounding box center [878, 16] width 56 height 9
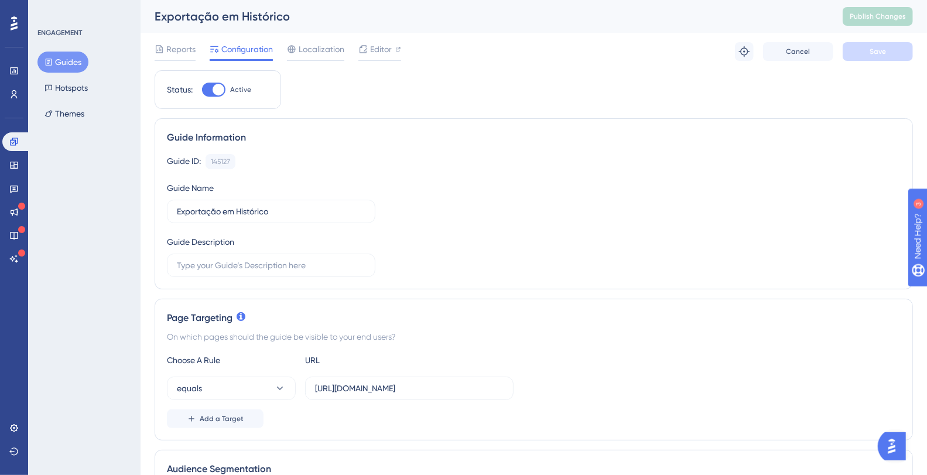
click at [77, 60] on button "Guides" at bounding box center [62, 62] width 51 height 21
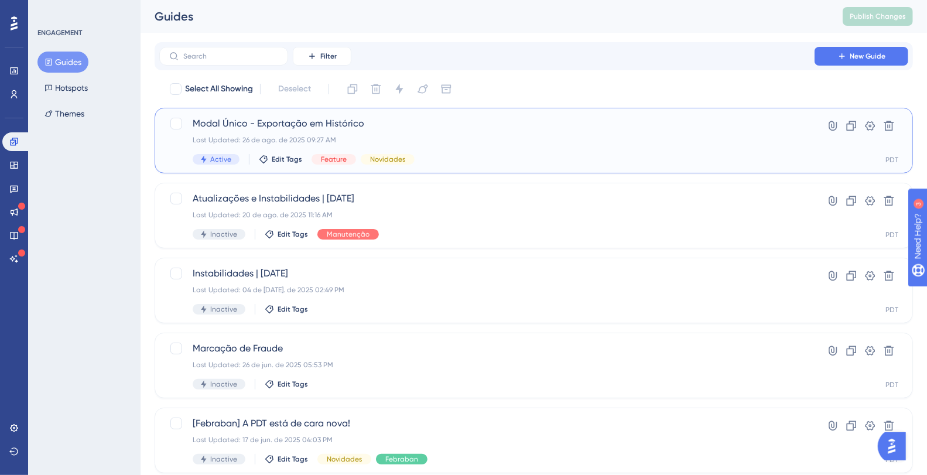
click at [367, 119] on span "Modal Único - Exportação em Histórico" at bounding box center [487, 124] width 589 height 14
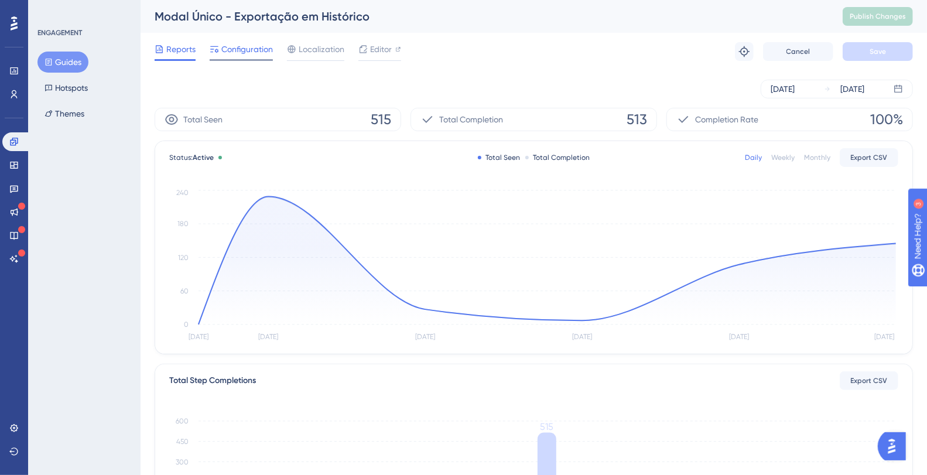
click at [244, 54] on span "Configuration" at bounding box center [247, 49] width 52 height 14
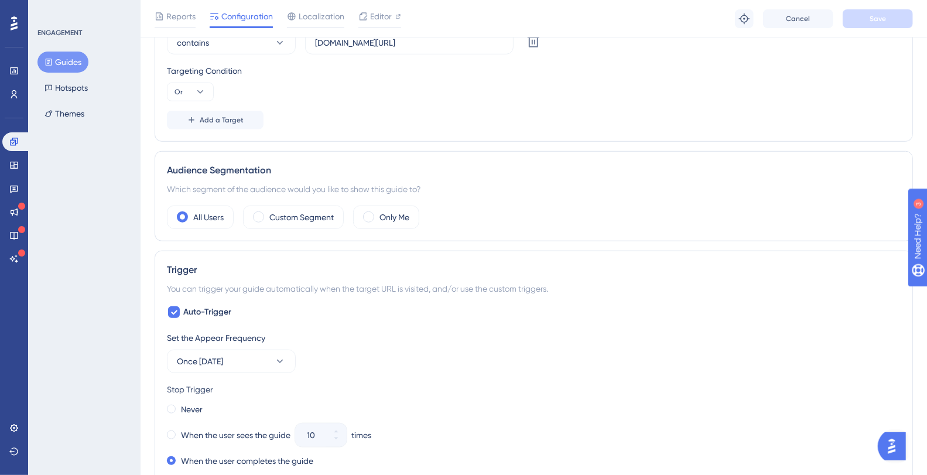
scroll to position [637, 0]
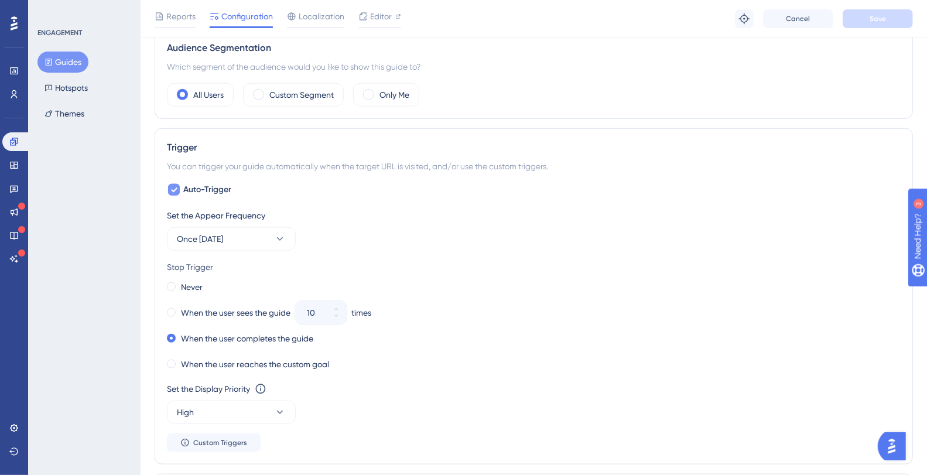
click at [172, 185] on icon at bounding box center [173, 189] width 7 height 9
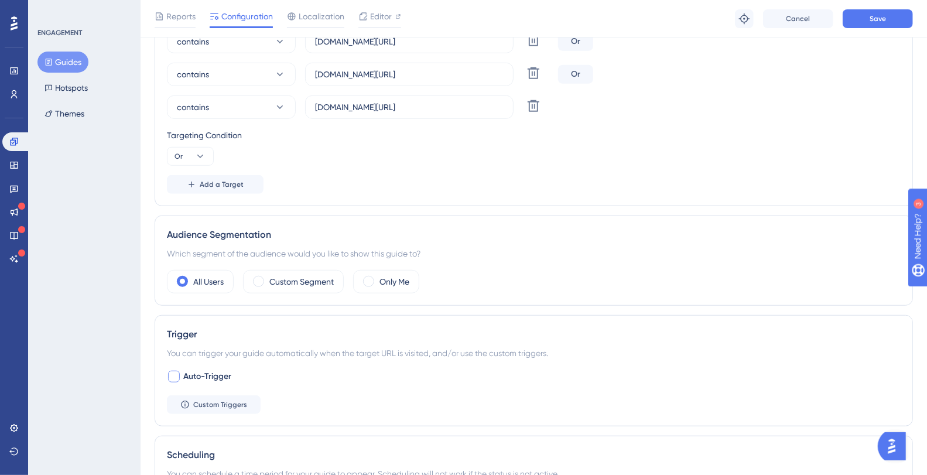
scroll to position [242, 0]
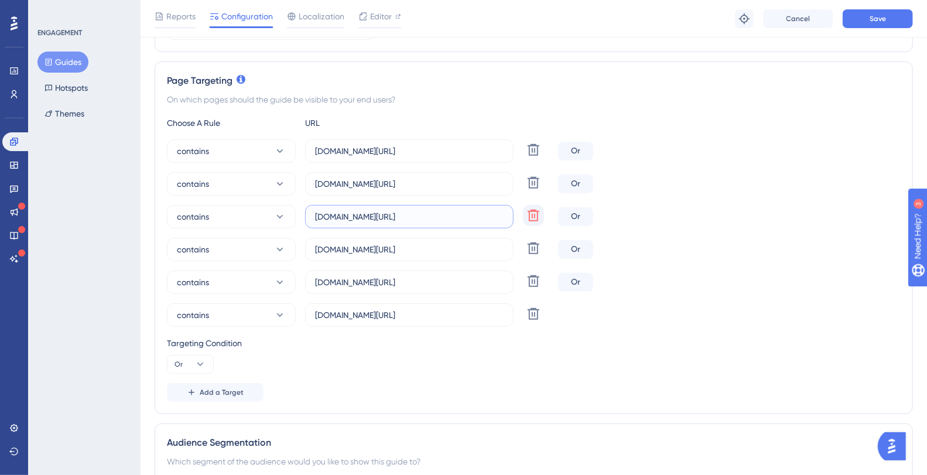
drag, startPoint x: 475, startPoint y: 216, endPoint x: 529, endPoint y: 207, distance: 55.2
click at [559, 214] on div "contains plataformadatatrust.clearsale.com.br/consulta Delete Or" at bounding box center [534, 216] width 734 height 23
drag, startPoint x: 468, startPoint y: 179, endPoint x: 642, endPoint y: 178, distance: 174.5
click at [642, 178] on div "contains plataformadatatrust.serasaexperian.com.br/home Delete Or" at bounding box center [534, 183] width 734 height 23
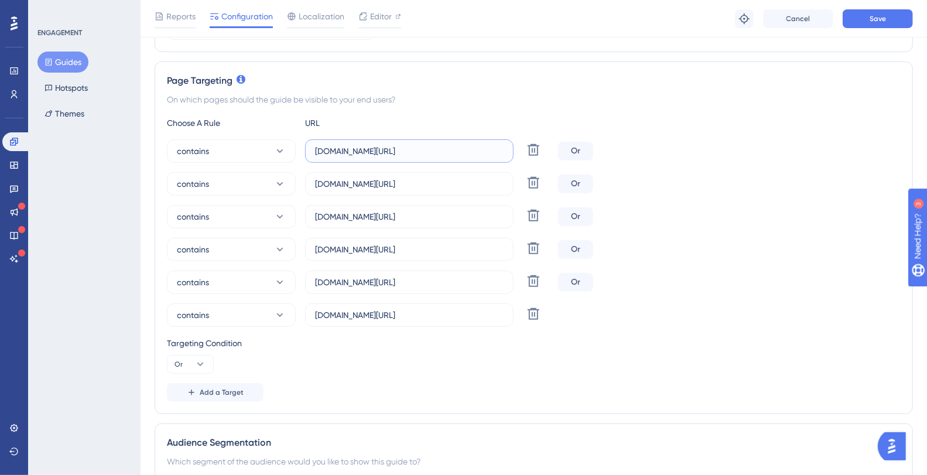
scroll to position [0, 0]
drag, startPoint x: 450, startPoint y: 144, endPoint x: 647, endPoint y: 149, distance: 196.3
click at [632, 144] on div "contains plataformadatatrust.clearsale.com.br/home Delete Or" at bounding box center [534, 150] width 734 height 23
click at [804, 165] on div "contains plataformadatatrust.clearsale.com.br/home Delete Or contains plataform…" at bounding box center [534, 232] width 734 height 187
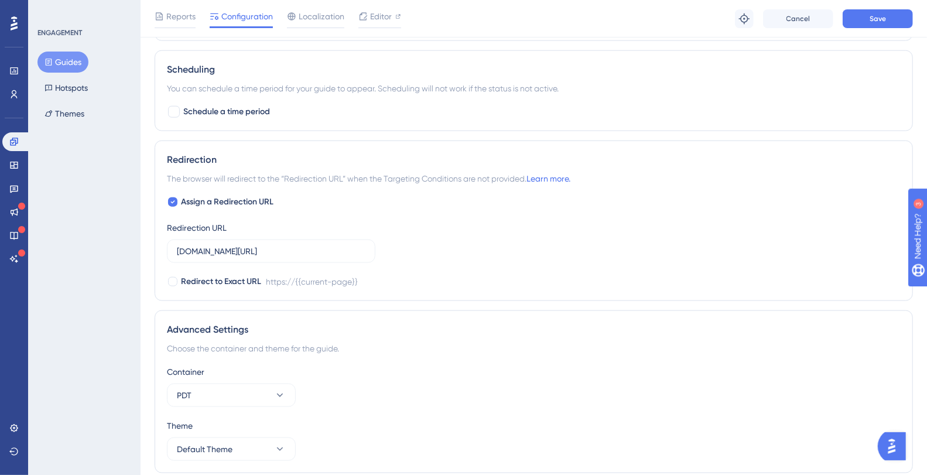
scroll to position [747, 0]
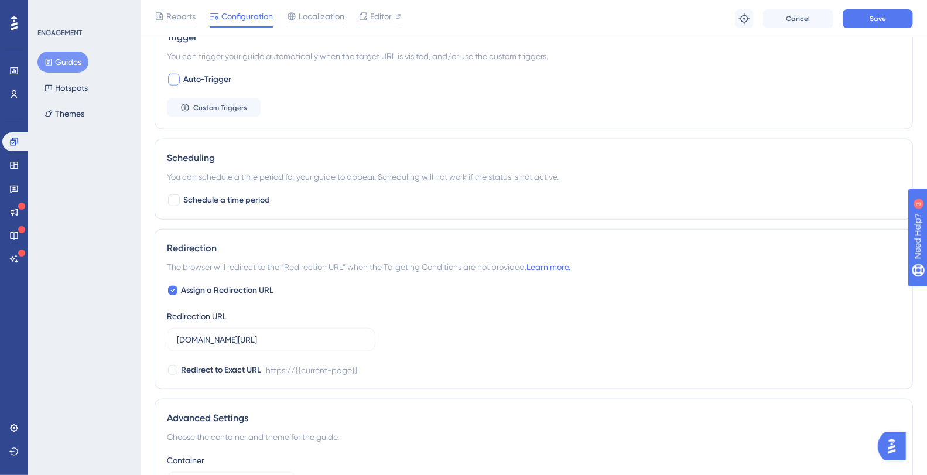
click at [171, 81] on div at bounding box center [174, 80] width 12 height 12
checkbox input "true"
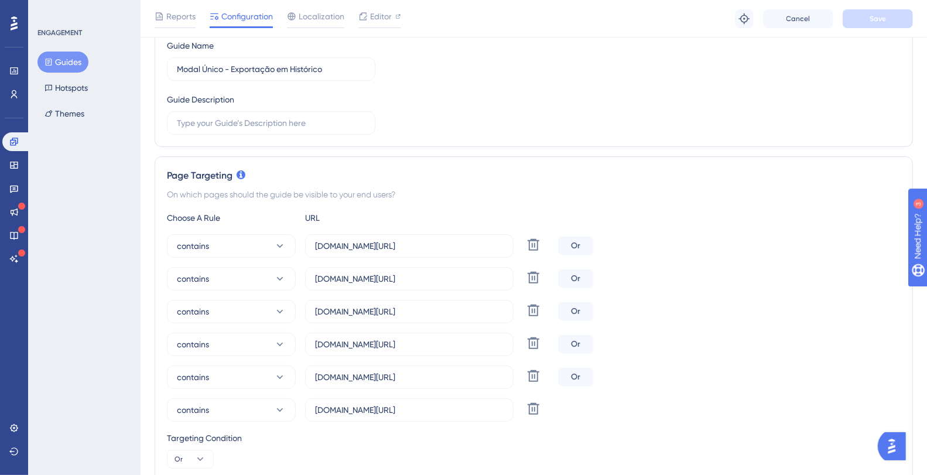
scroll to position [136, 0]
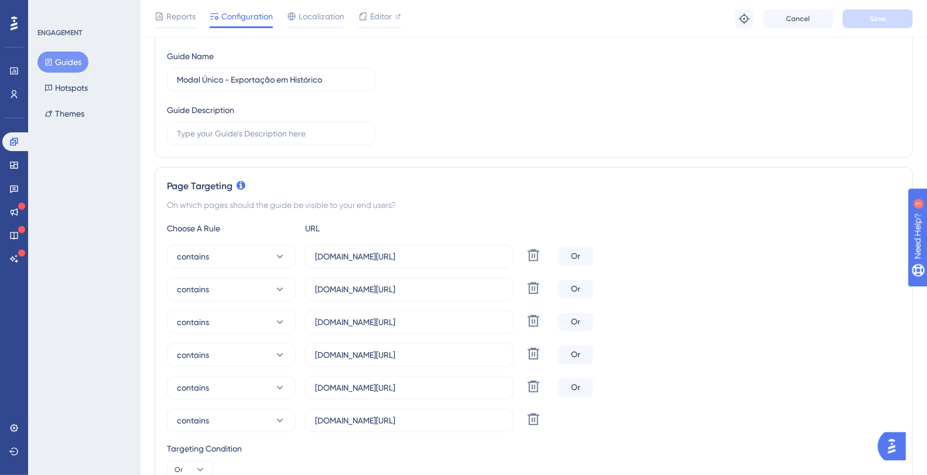
click at [54, 62] on button "Guides" at bounding box center [62, 62] width 51 height 21
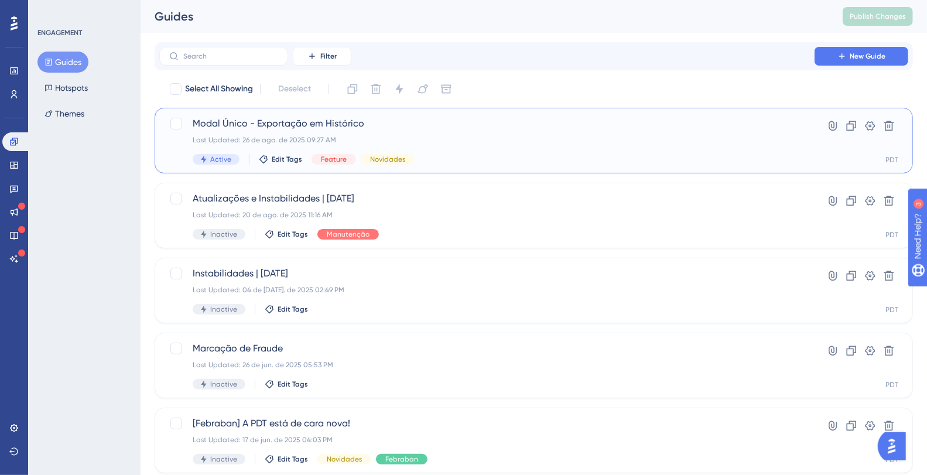
click at [231, 121] on span "Modal Único - Exportação em Histórico" at bounding box center [487, 124] width 589 height 14
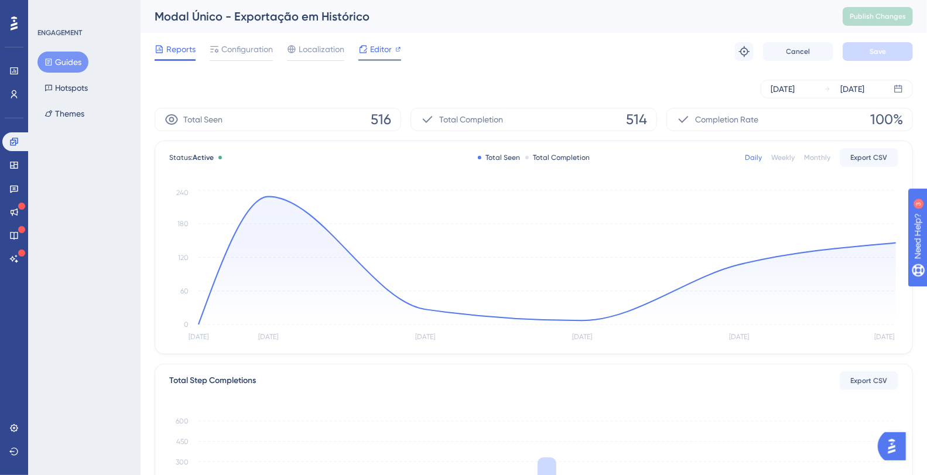
click at [390, 50] on span "Editor" at bounding box center [381, 49] width 22 height 14
click at [886, 9] on button "Publish Changes" at bounding box center [878, 16] width 70 height 19
click at [43, 67] on button "Guides" at bounding box center [62, 62] width 51 height 21
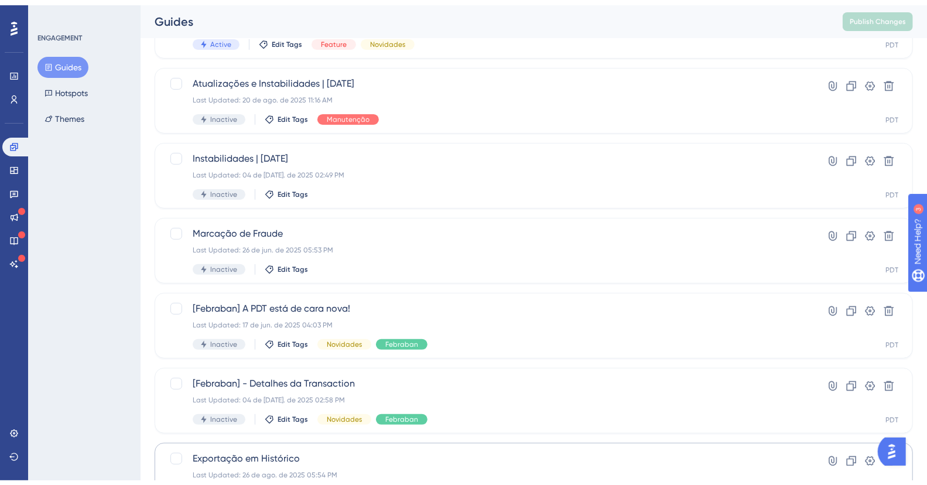
scroll to position [363, 0]
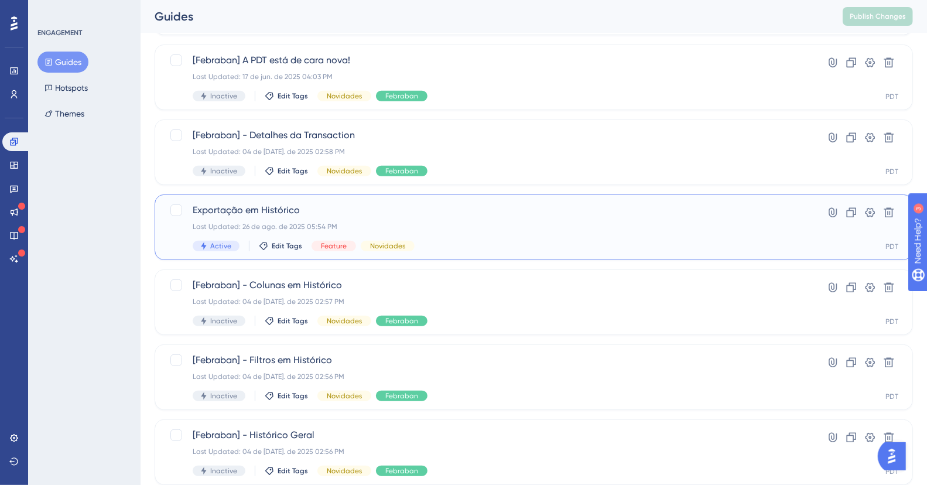
click at [307, 206] on span "Exportação em Histórico" at bounding box center [487, 210] width 589 height 14
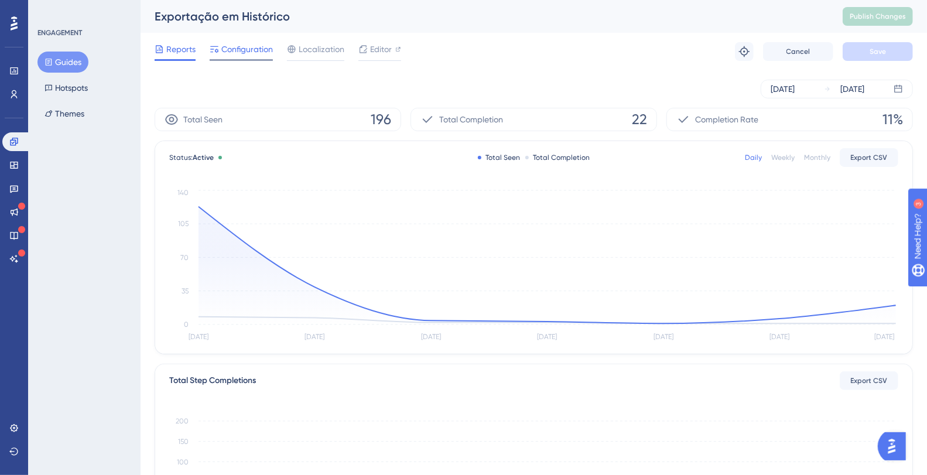
click at [232, 50] on span "Configuration" at bounding box center [247, 49] width 52 height 14
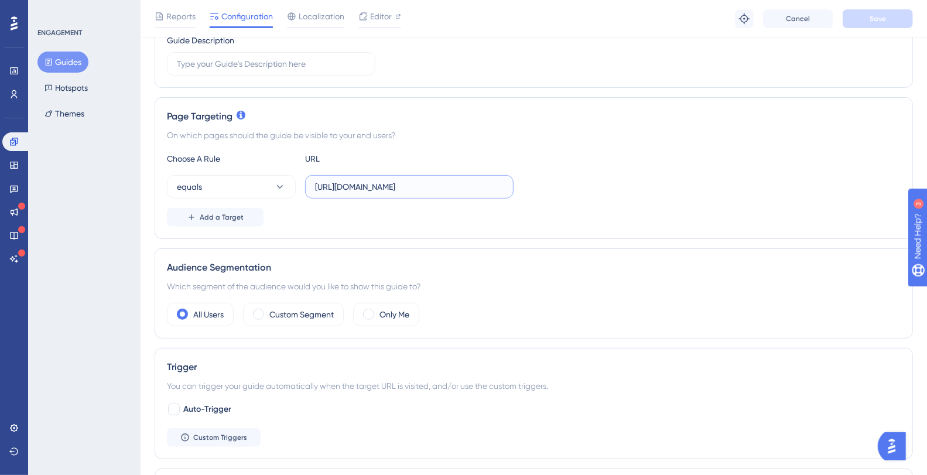
scroll to position [0, 319]
drag, startPoint x: 405, startPoint y: 187, endPoint x: 619, endPoint y: 178, distance: 214.5
click at [619, 178] on div "equals https://plataformadatatrust.clearsale.com.br/consulta/transacoes?page=1&…" at bounding box center [534, 186] width 734 height 23
click at [430, 180] on input "[URL][DOMAIN_NAME]" at bounding box center [409, 186] width 189 height 13
click at [214, 183] on button "equals" at bounding box center [231, 186] width 129 height 23
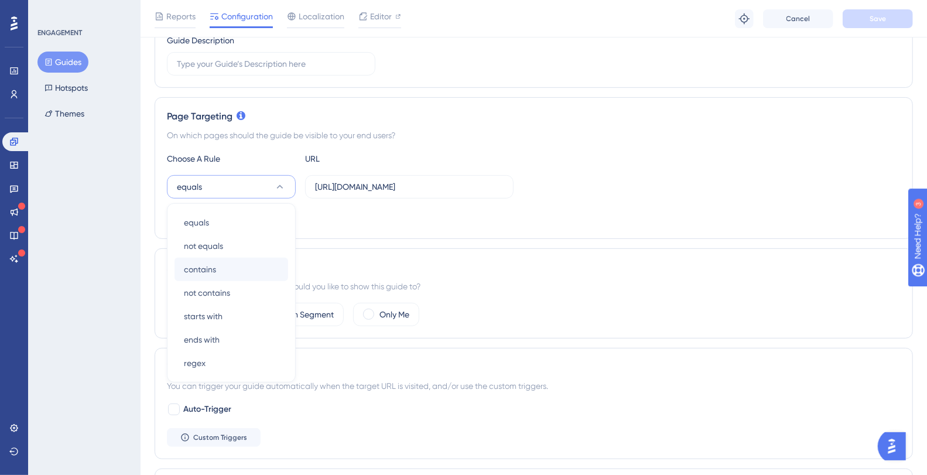
scroll to position [252, 0]
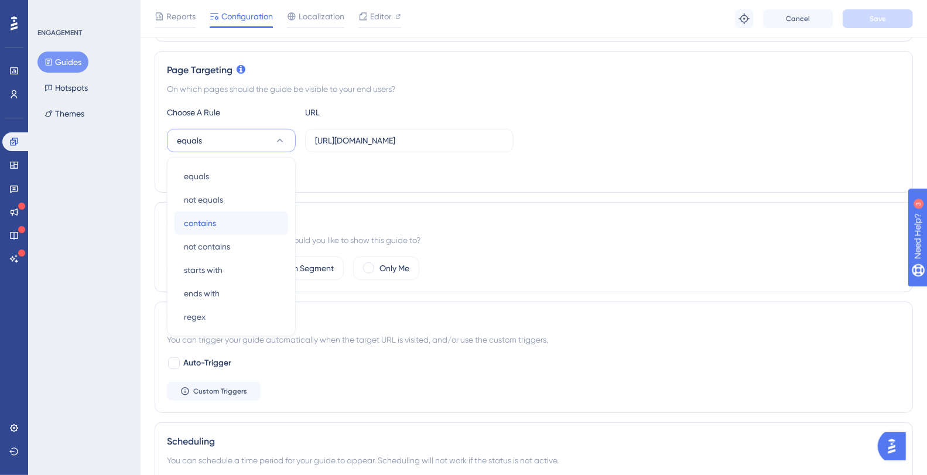
click at [220, 214] on div "contains contains" at bounding box center [231, 222] width 95 height 23
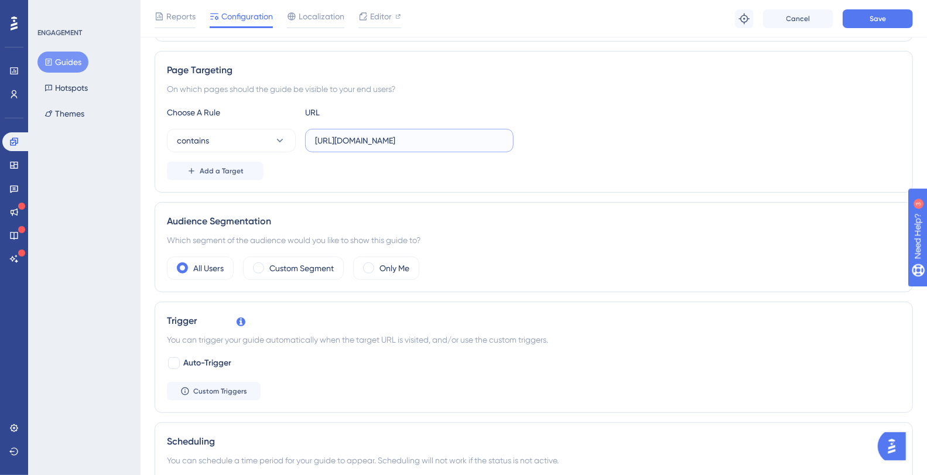
drag, startPoint x: 501, startPoint y: 138, endPoint x: 477, endPoint y: 138, distance: 24.0
click at [493, 138] on input "[URL][DOMAIN_NAME]" at bounding box center [409, 140] width 189 height 13
click at [462, 138] on input "[URL][DOMAIN_NAME]" at bounding box center [409, 140] width 189 height 13
drag, startPoint x: 500, startPoint y: 138, endPoint x: 514, endPoint y: 138, distance: 13.5
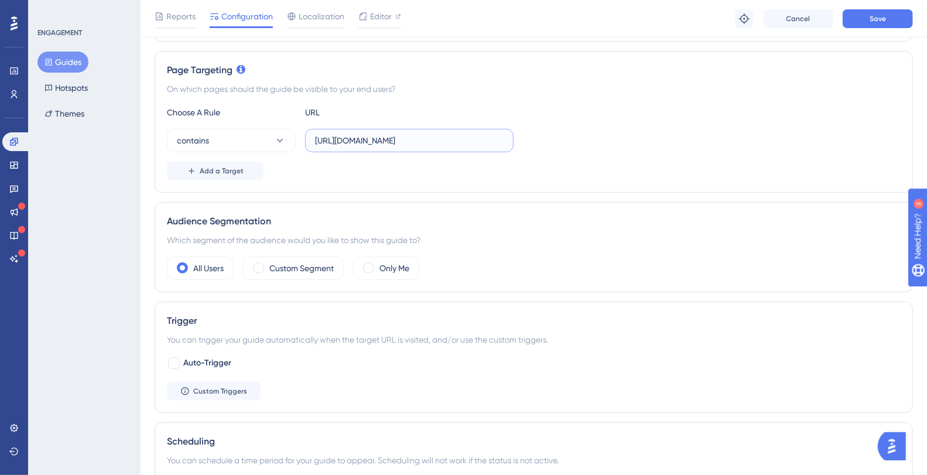
click at [514, 138] on div "contains https://plataformadatatrust.clearsale.com.br/consulta/transacoes?page=…" at bounding box center [534, 140] width 734 height 23
drag, startPoint x: 466, startPoint y: 140, endPoint x: 500, endPoint y: 138, distance: 34.6
click at [500, 138] on input "[URL][DOMAIN_NAME]" at bounding box center [409, 140] width 189 height 13
click at [461, 138] on input "[URL][DOMAIN_NAME]" at bounding box center [409, 140] width 189 height 13
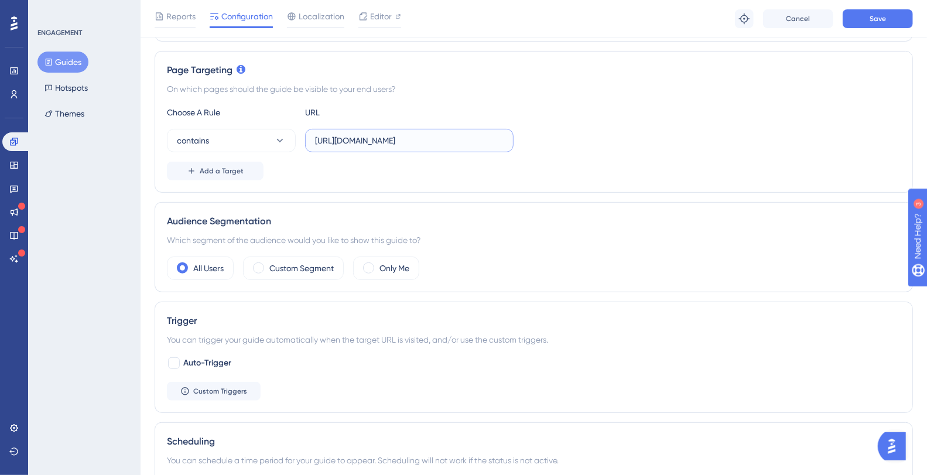
scroll to position [0, 319]
drag, startPoint x: 459, startPoint y: 135, endPoint x: 654, endPoint y: 150, distance: 195.0
click at [654, 150] on div "Choose A Rule URL contains https://plataformadatatrust.clearsale.com.br/consult…" at bounding box center [534, 142] width 734 height 75
drag, startPoint x: 339, startPoint y: 142, endPoint x: 224, endPoint y: 139, distance: 115.4
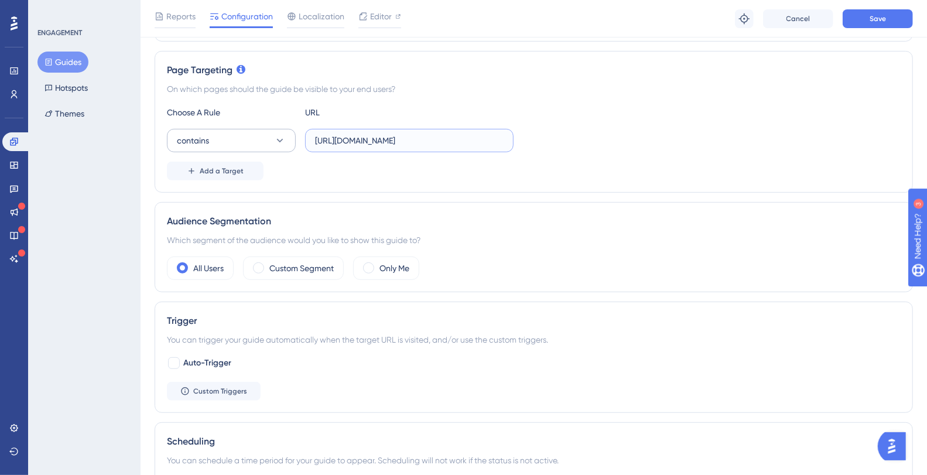
click at [194, 142] on div "contains https://plataformadatatrust.clearsale.com.br/consulta/transacoes" at bounding box center [340, 140] width 347 height 23
click at [435, 139] on input "https://plataformadatatrust.clearsale.com.br/consulta/transacoes" at bounding box center [409, 140] width 189 height 13
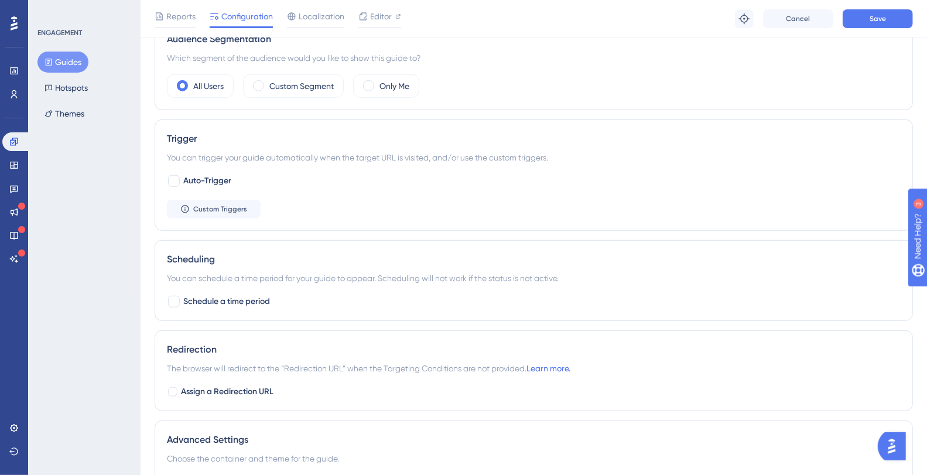
scroll to position [584, 0]
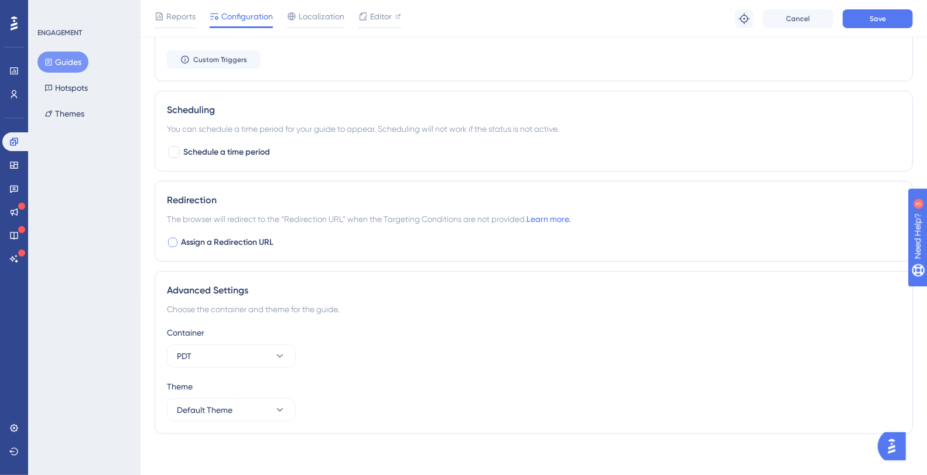
type input "https://plataformadatatrust.clearsale.com.br/consulta/transacoes"
click at [232, 240] on span "Assign a Redirection URL" at bounding box center [227, 242] width 93 height 14
checkbox input "true"
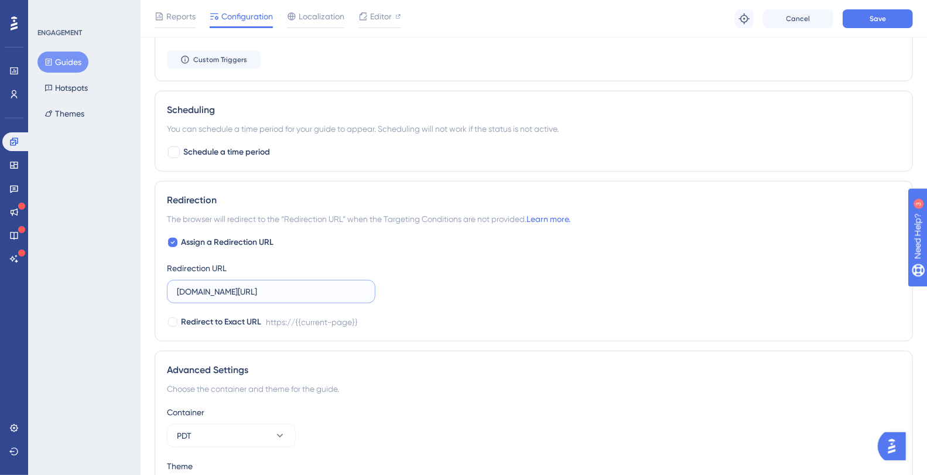
click at [274, 291] on input "plataformadatatrust.clearsale.com.br/consulta/transacoes" at bounding box center [271, 291] width 189 height 13
paste input "https://"
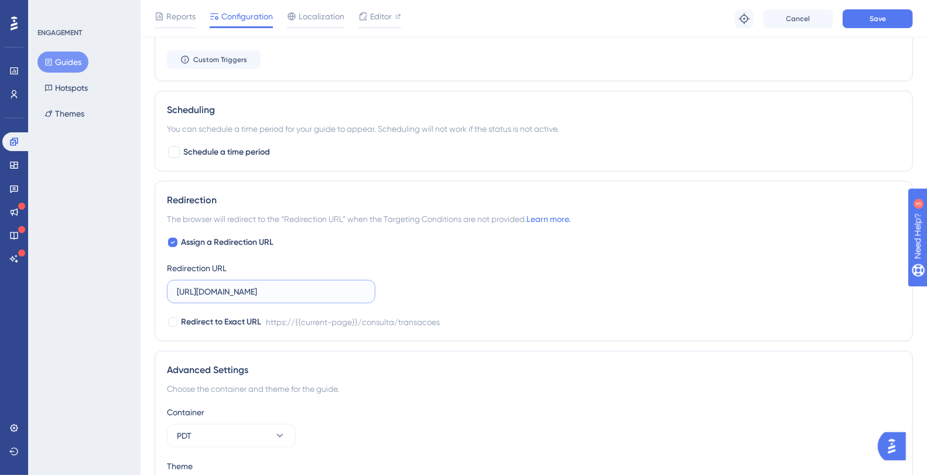
type input "https://plataformadatatrust.clearsale.com.br/consulta/transacoes"
click at [531, 265] on div "Assign a Redirection URL Redirection URL https://plataformadatatrust.clearsale.…" at bounding box center [534, 282] width 734 height 94
click at [884, 18] on span "Save" at bounding box center [878, 18] width 16 height 9
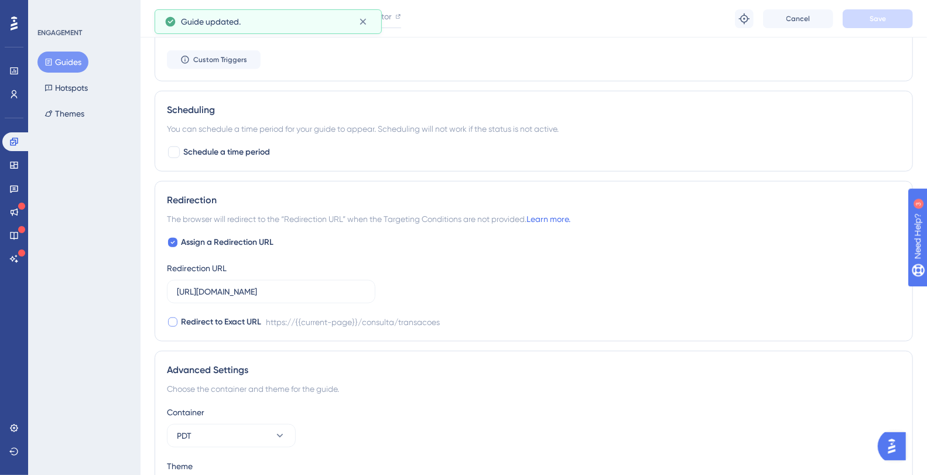
click at [174, 319] on div at bounding box center [172, 321] width 9 height 9
checkbox input "true"
click at [891, 16] on button "Save" at bounding box center [878, 18] width 70 height 19
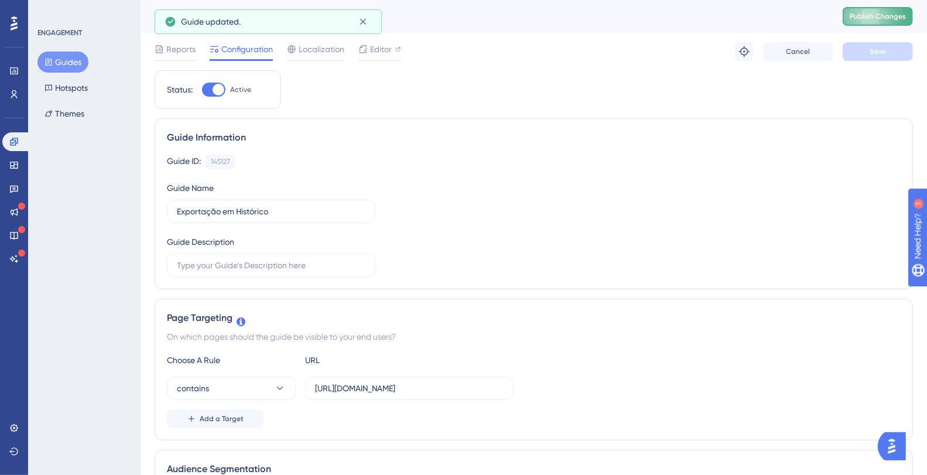
click at [883, 14] on span "Publish Changes" at bounding box center [878, 16] width 56 height 9
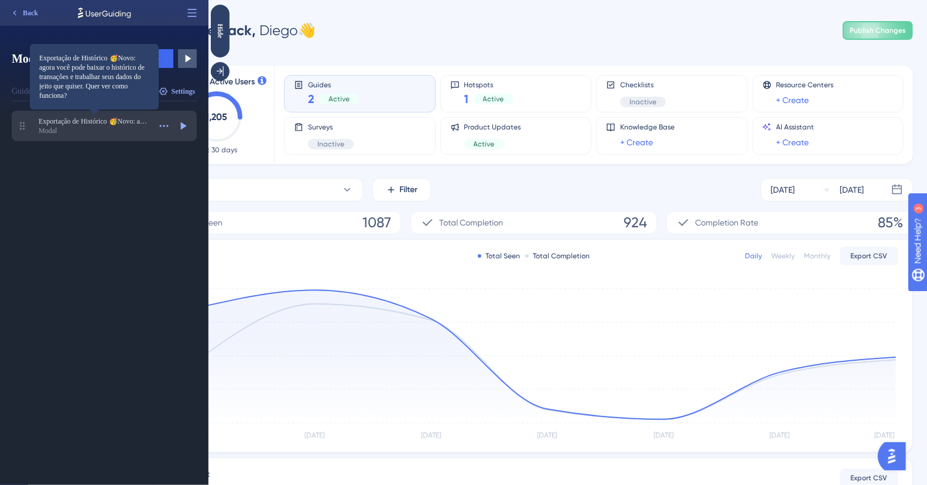
click at [93, 124] on span "Exportação de Histórico 🥳Novo: agora você pode baixar o histórico de transações…" at bounding box center [94, 121] width 111 height 9
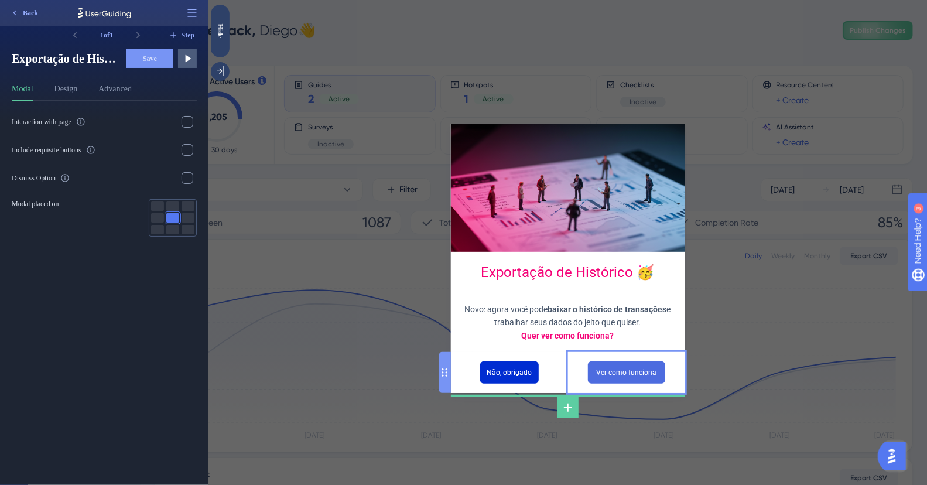
click at [616, 381] on input "Ver como funciona" at bounding box center [625, 372] width 77 height 22
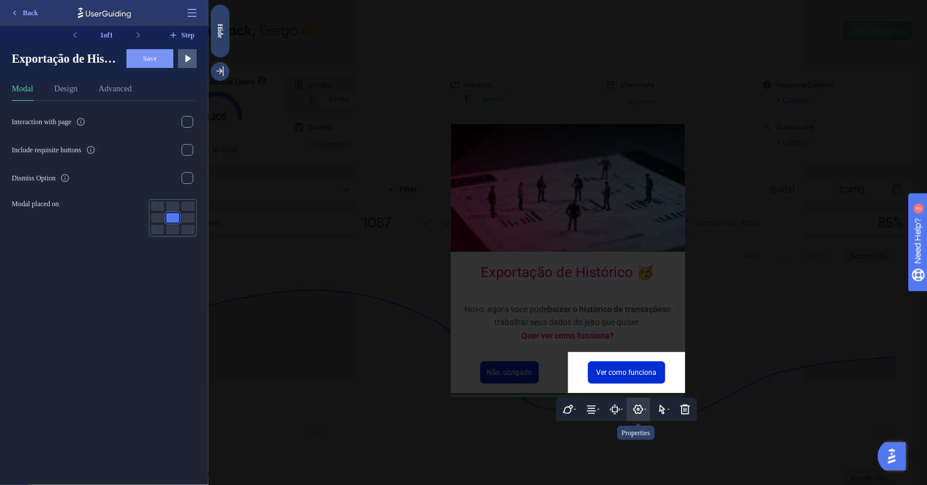
click at [640, 409] on icon at bounding box center [638, 410] width 12 height 12
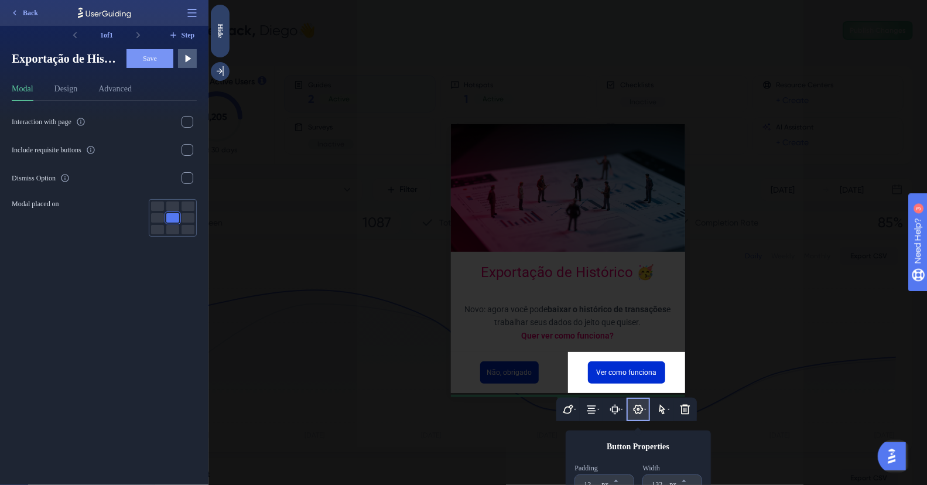
scroll to position [57, 0]
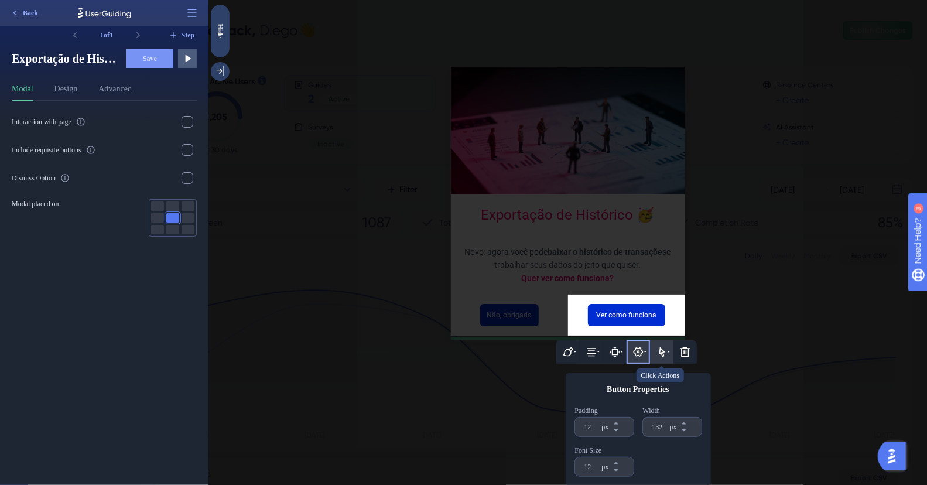
click at [658, 347] on icon at bounding box center [661, 352] width 12 height 12
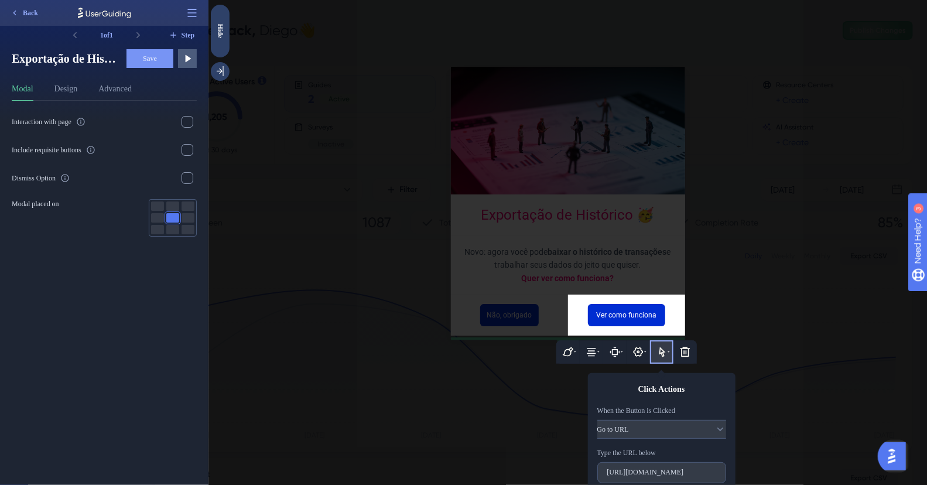
scroll to position [103, 0]
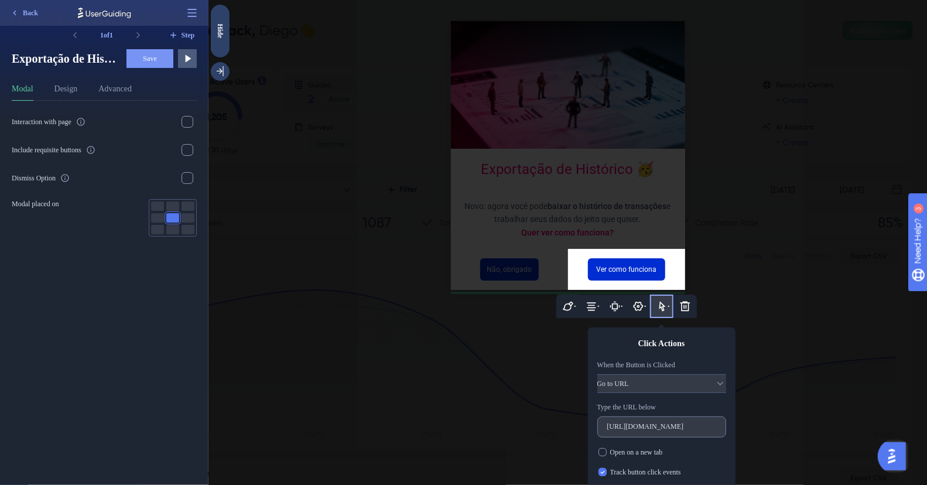
click at [661, 431] on label "[URL][DOMAIN_NAME]" at bounding box center [661, 426] width 129 height 21
click at [661, 431] on input "[URL][DOMAIN_NAME]" at bounding box center [661, 427] width 109 height 8
click at [661, 431] on label "[URL][DOMAIN_NAME]" at bounding box center [661, 426] width 129 height 21
click at [661, 431] on input "[URL][DOMAIN_NAME]" at bounding box center [661, 427] width 109 height 8
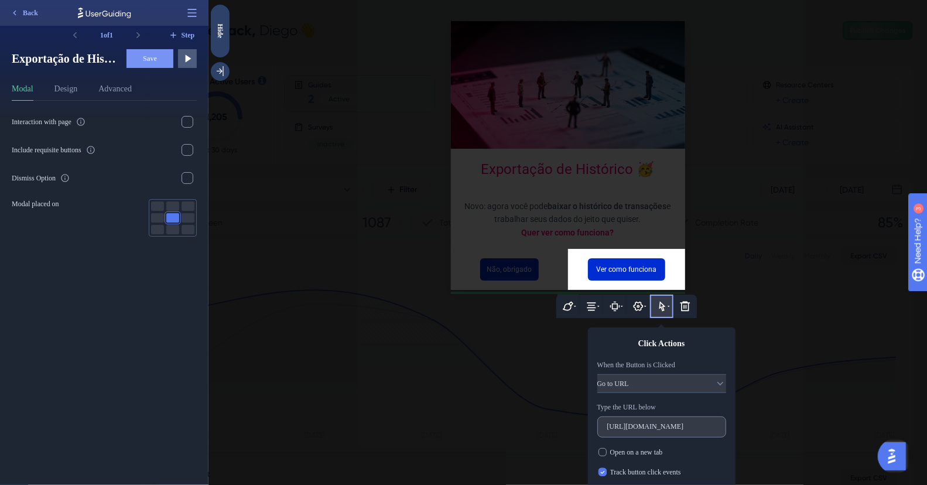
click at [661, 431] on label "[URL][DOMAIN_NAME]" at bounding box center [661, 426] width 129 height 21
click at [661, 431] on input "[URL][DOMAIN_NAME]" at bounding box center [661, 427] width 109 height 8
click at [661, 430] on label "[URL][DOMAIN_NAME]" at bounding box center [661, 426] width 129 height 21
click at [661, 430] on input "[URL][DOMAIN_NAME]" at bounding box center [661, 427] width 109 height 8
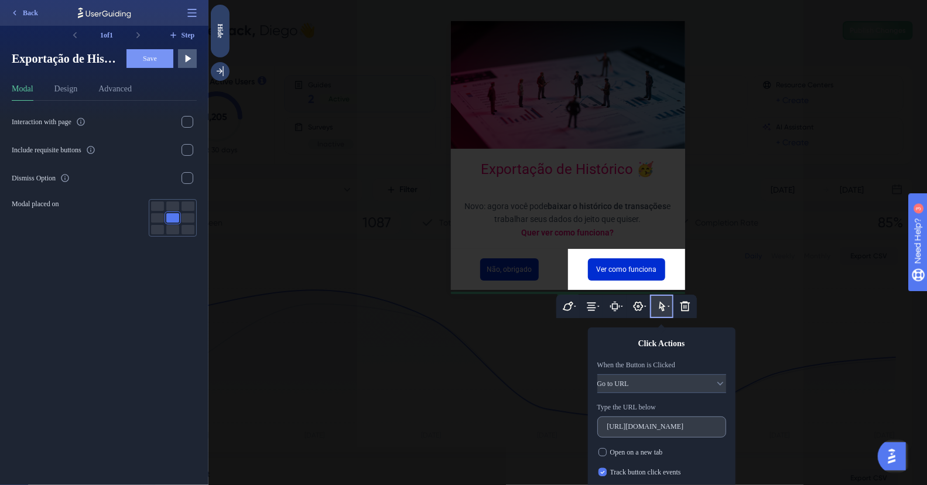
click at [661, 430] on label "[URL][DOMAIN_NAME]" at bounding box center [661, 426] width 129 height 21
click at [661, 430] on input "[URL][DOMAIN_NAME]" at bounding box center [661, 427] width 109 height 8
click at [661, 430] on label "[URL][DOMAIN_NAME]" at bounding box center [661, 426] width 129 height 21
click at [661, 430] on input "[URL][DOMAIN_NAME]" at bounding box center [661, 427] width 109 height 8
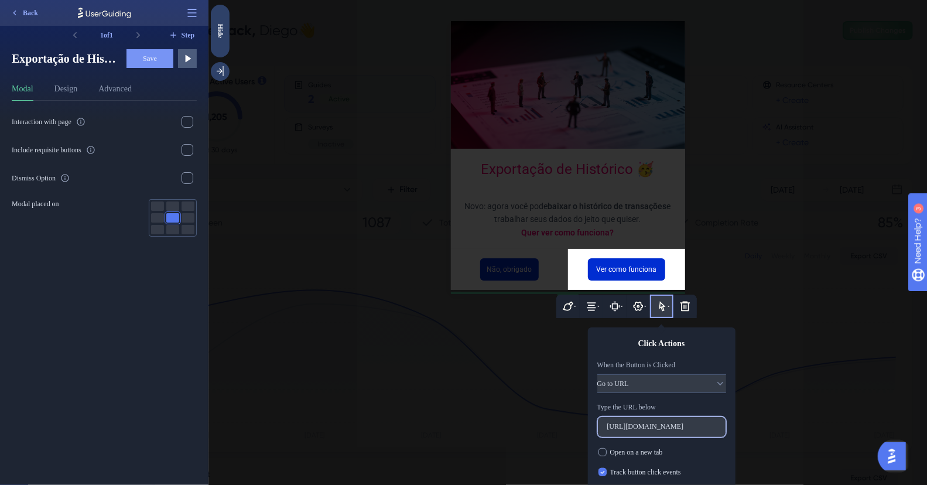
scroll to position [0, 326]
click at [661, 423] on input "[URL][DOMAIN_NAME]" at bounding box center [661, 427] width 109 height 8
click at [651, 426] on input "[URL][DOMAIN_NAME]" at bounding box center [661, 427] width 109 height 8
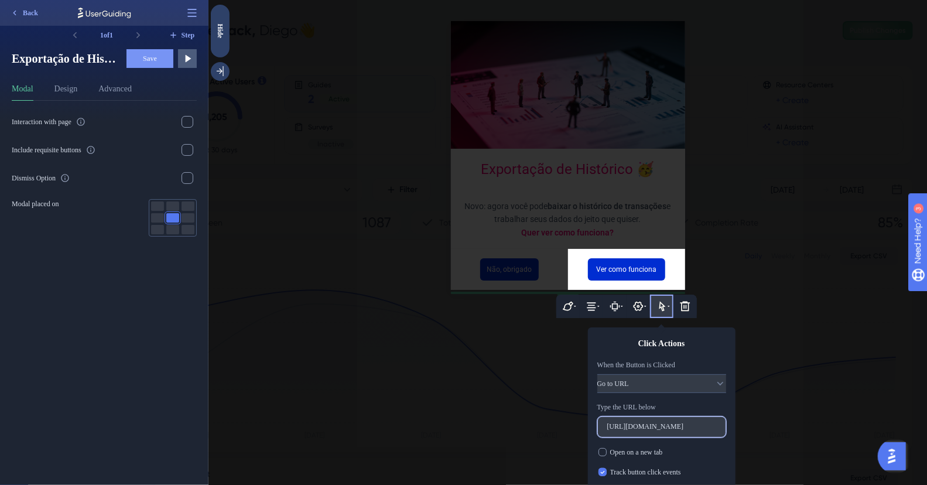
drag, startPoint x: 675, startPoint y: 428, endPoint x: 760, endPoint y: 425, distance: 85.0
click at [810, 417] on div "Exportação de Histórico 🥳 Novo: agora você pode baixar o histórico de transaçõe…" at bounding box center [567, 242] width 719 height 485
click at [685, 430] on label "[URL][DOMAIN_NAME]" at bounding box center [661, 426] width 129 height 21
click at [685, 430] on input "[URL][DOMAIN_NAME]" at bounding box center [661, 427] width 109 height 8
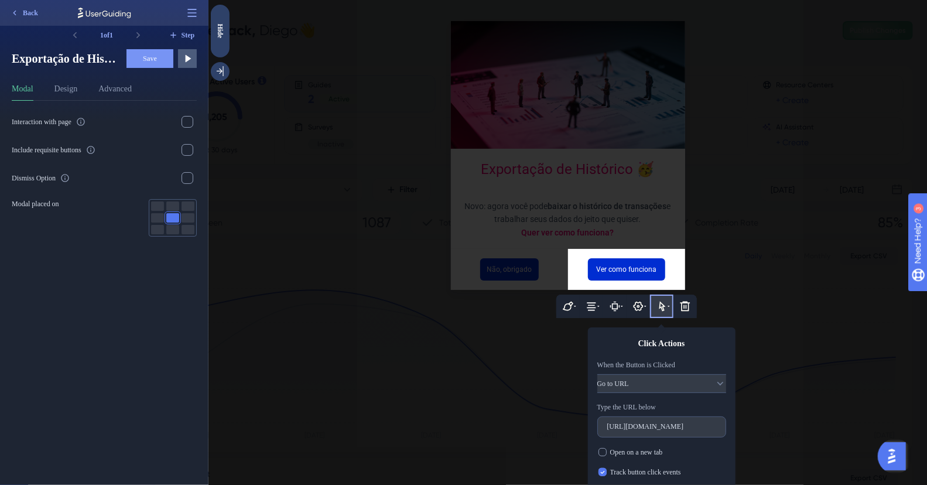
click at [467, 375] on div at bounding box center [567, 242] width 719 height 485
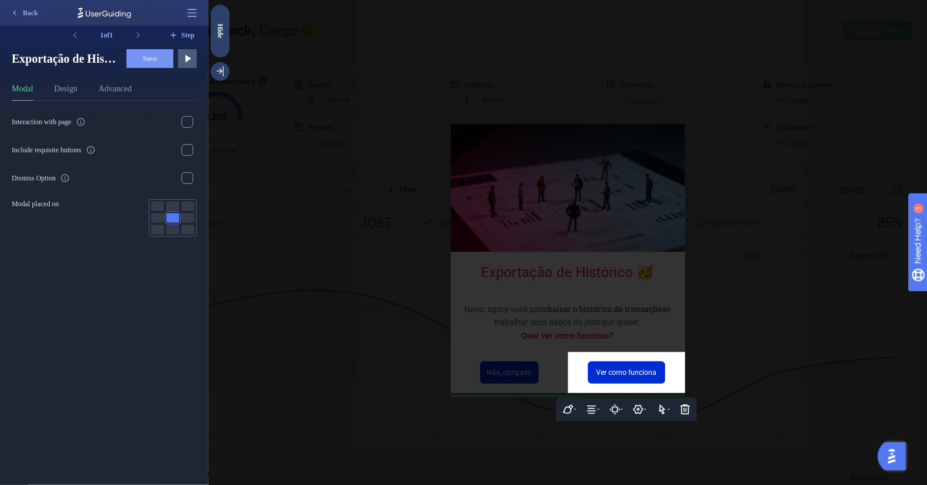
click at [337, 200] on div at bounding box center [567, 242] width 719 height 485
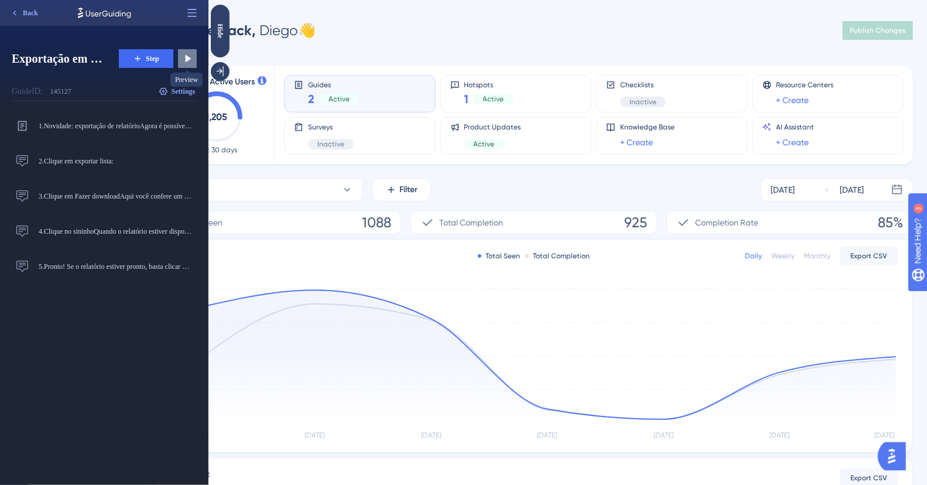
click at [187, 57] on icon at bounding box center [189, 59] width 6 height 8
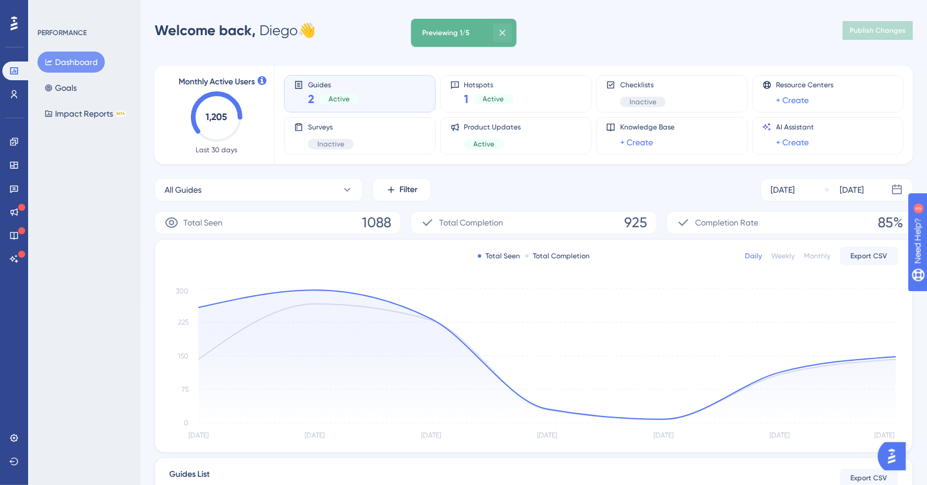
click at [508, 31] on icon at bounding box center [503, 33] width 12 height 12
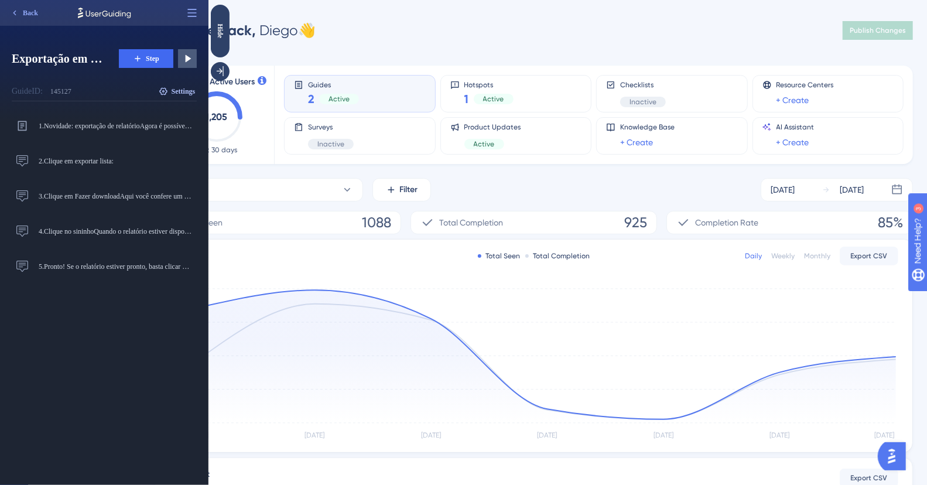
click at [179, 88] on span "Settings" at bounding box center [184, 91] width 24 height 9
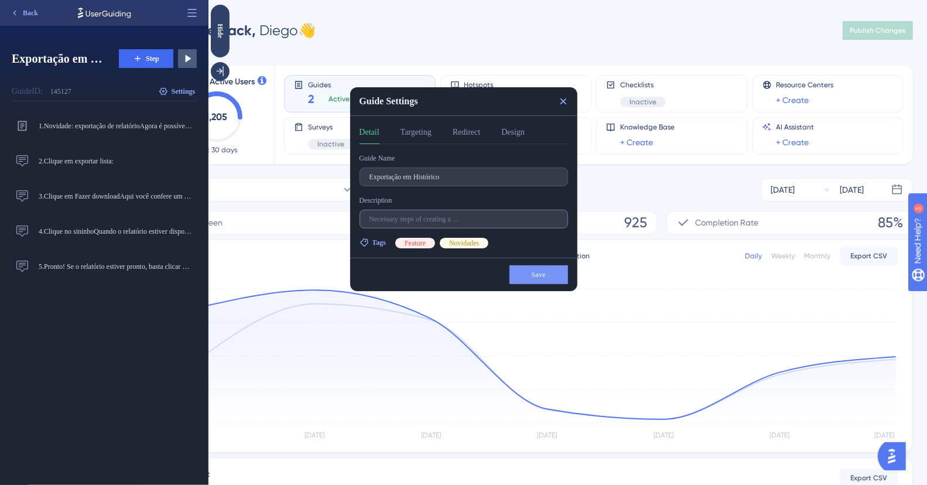
click at [418, 225] on label at bounding box center [463, 219] width 208 height 19
click at [418, 223] on input "text" at bounding box center [463, 219] width 189 height 8
click at [419, 133] on button "Targeting" at bounding box center [415, 134] width 31 height 19
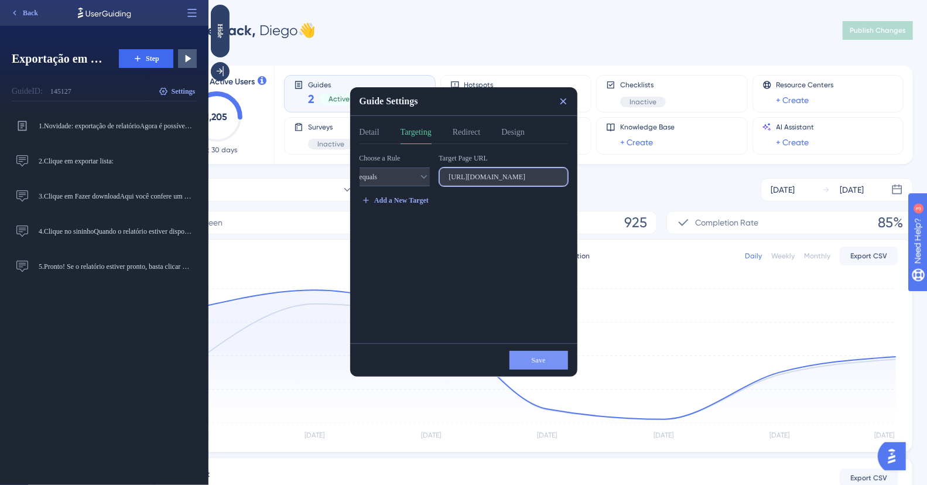
drag, startPoint x: 479, startPoint y: 174, endPoint x: 559, endPoint y: 173, distance: 80.2
click at [600, 0] on html "Guide Settings Detail Targeting Redirect Design Choose a Rule equals Target Pag…" at bounding box center [567, 0] width 719 height 0
click at [525, 173] on input "https://plataformadatatrust.clearsale.com.br/consulta/transacoes?page=1&results…" at bounding box center [503, 177] width 109 height 8
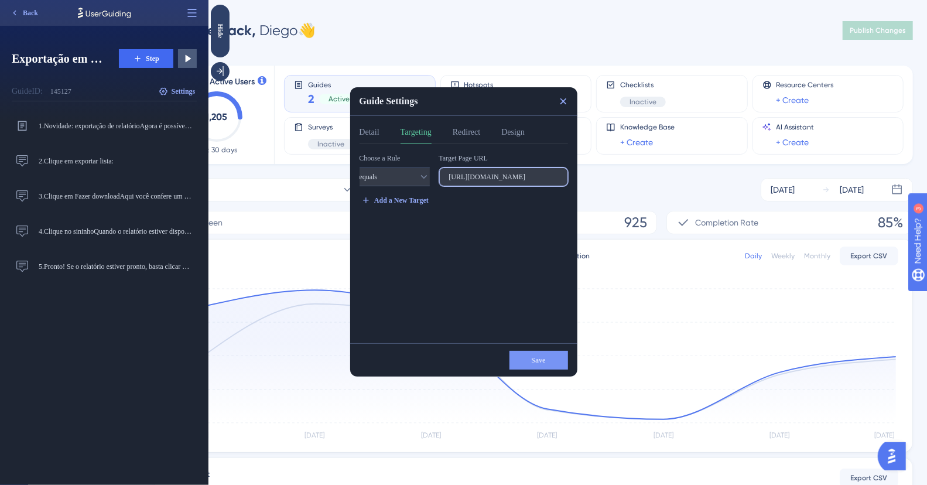
click at [525, 173] on input "https://plataformadatatrust.clearsale.com.br/consulta/transacoes?page=1&results…" at bounding box center [503, 177] width 109 height 8
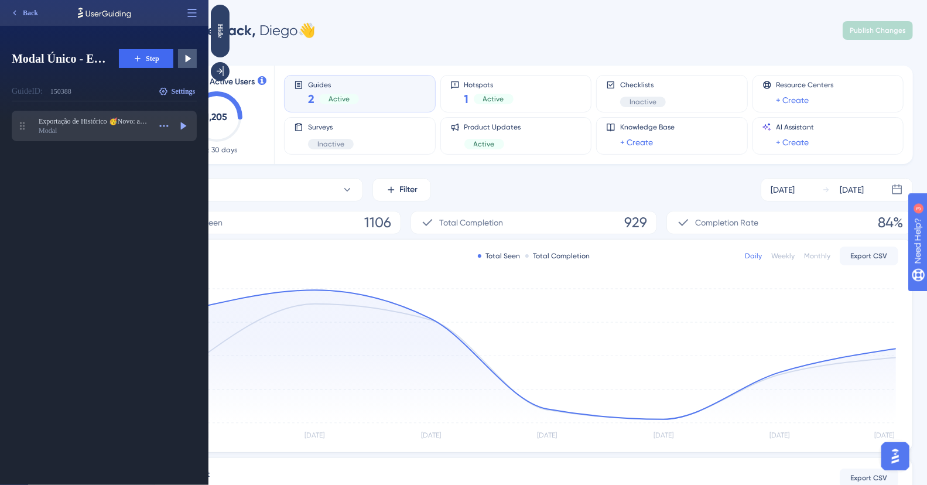
click at [73, 132] on div "Modal" at bounding box center [94, 130] width 111 height 9
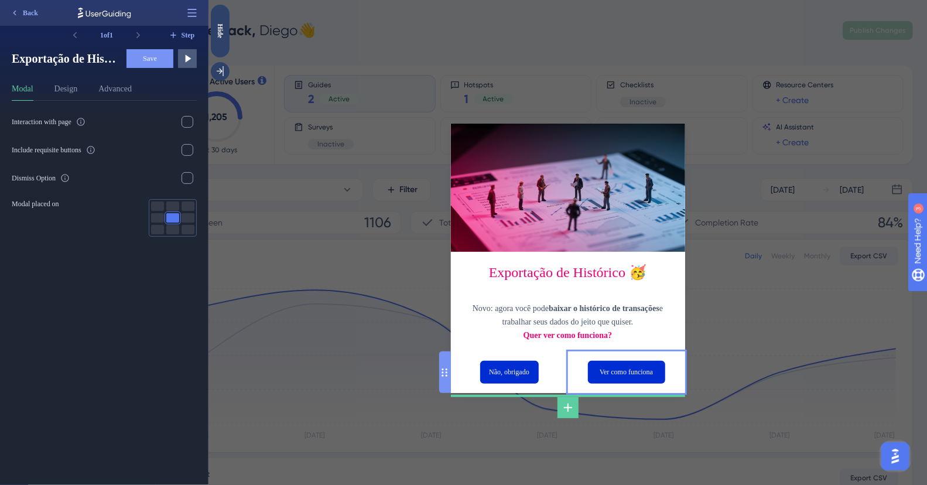
click at [639, 385] on div "Ver como funciona" at bounding box center [626, 372] width 117 height 42
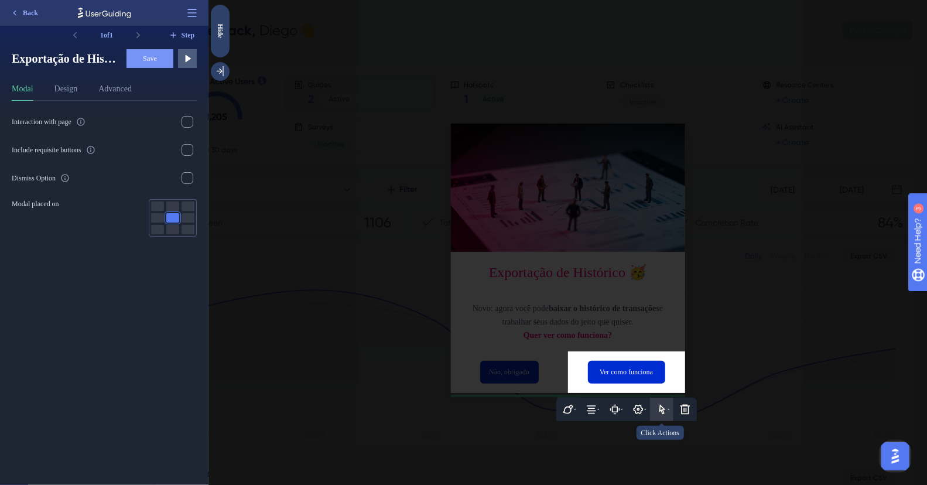
click at [670, 413] on button at bounding box center [661, 409] width 23 height 23
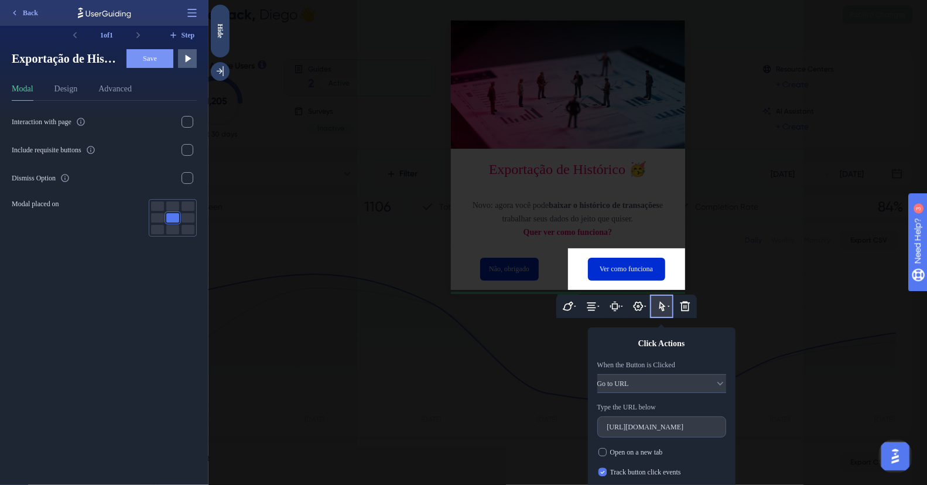
scroll to position [30, 0]
click at [713, 379] on icon at bounding box center [719, 384] width 12 height 12
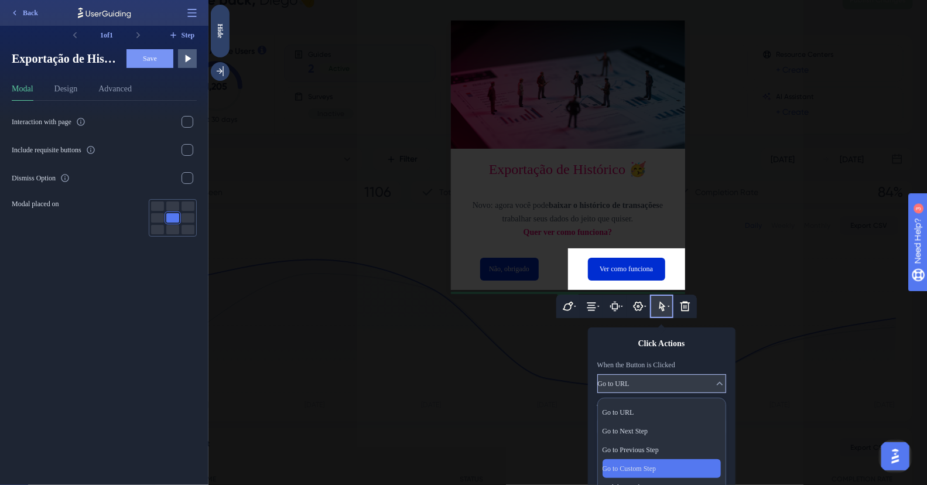
scroll to position [213, 0]
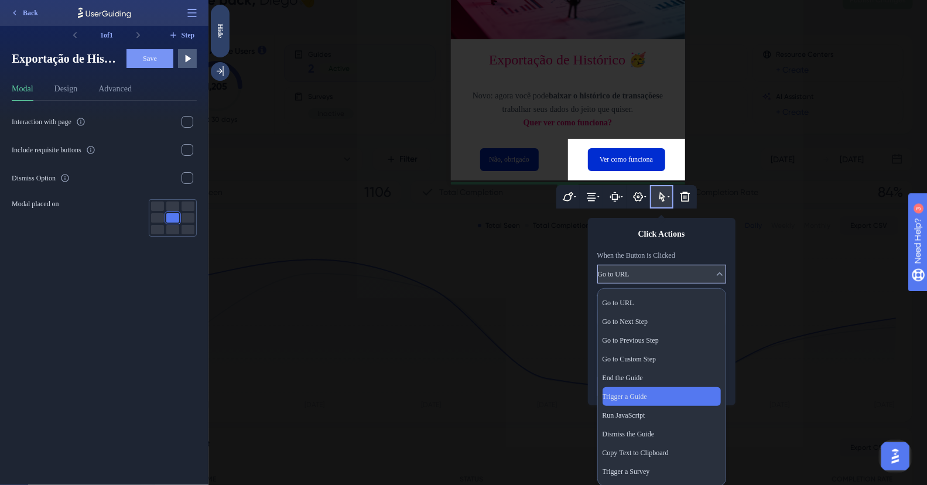
click at [648, 401] on div "Trigger a Guide Trigger a Guide" at bounding box center [661, 396] width 118 height 19
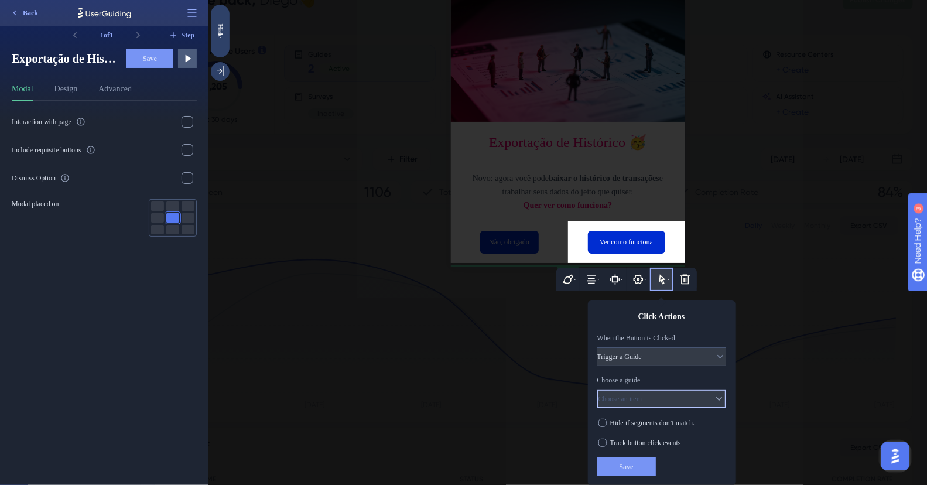
click at [674, 394] on button "Choose an item" at bounding box center [661, 398] width 129 height 19
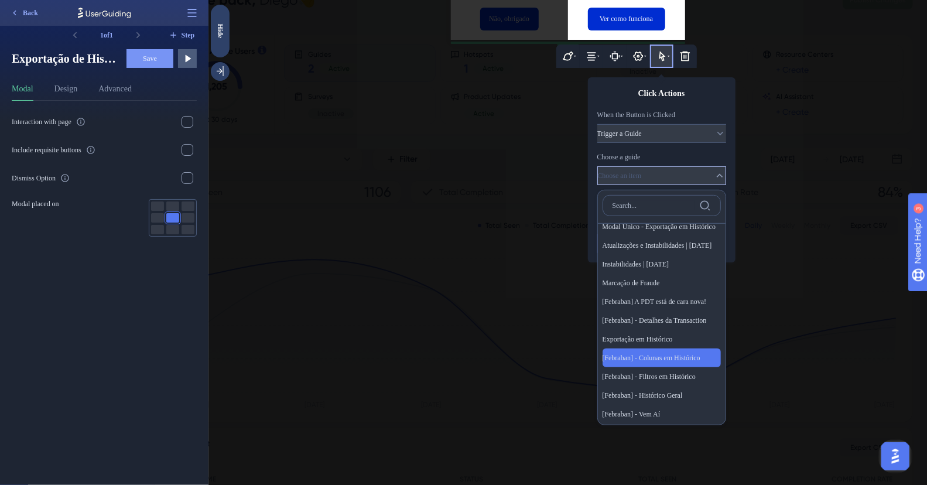
scroll to position [25, 0]
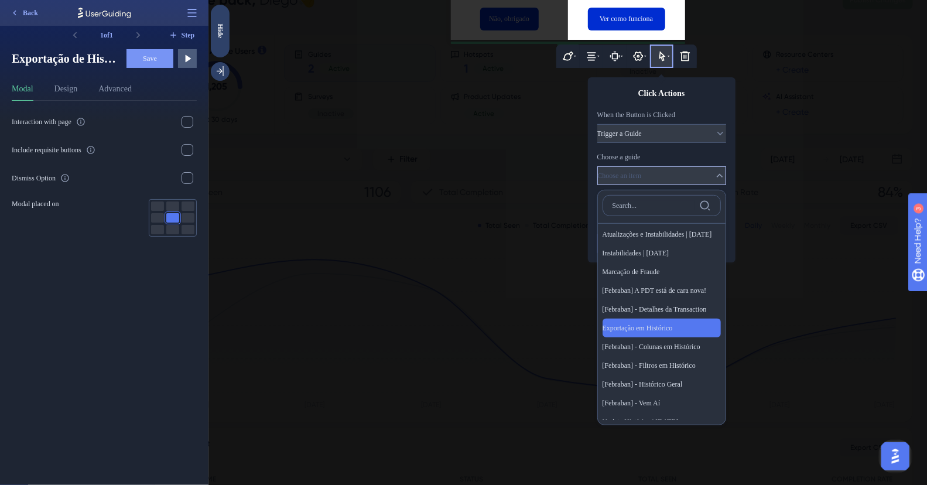
click at [669, 323] on span "Exportação em Histórico" at bounding box center [637, 327] width 70 height 9
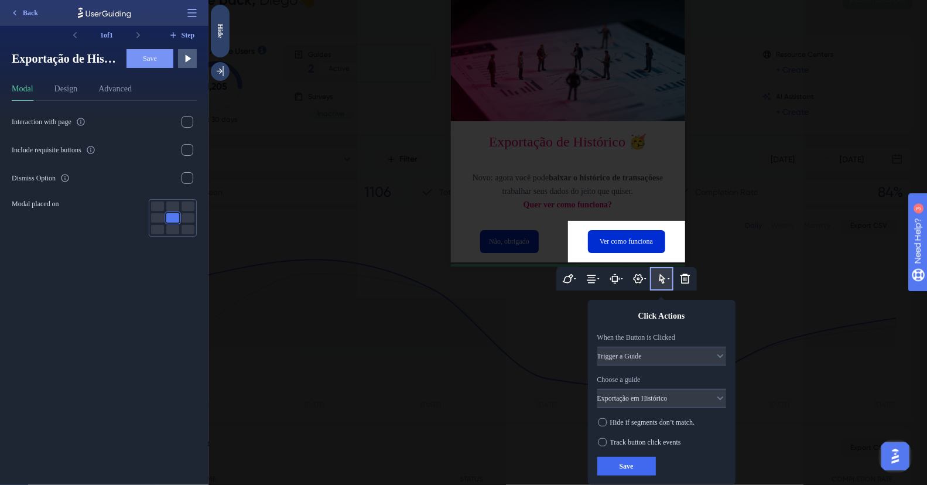
scroll to position [130, 0]
click at [610, 441] on span "Track button click events" at bounding box center [645, 442] width 71 height 9
click at [624, 468] on span "Save" at bounding box center [626, 466] width 14 height 9
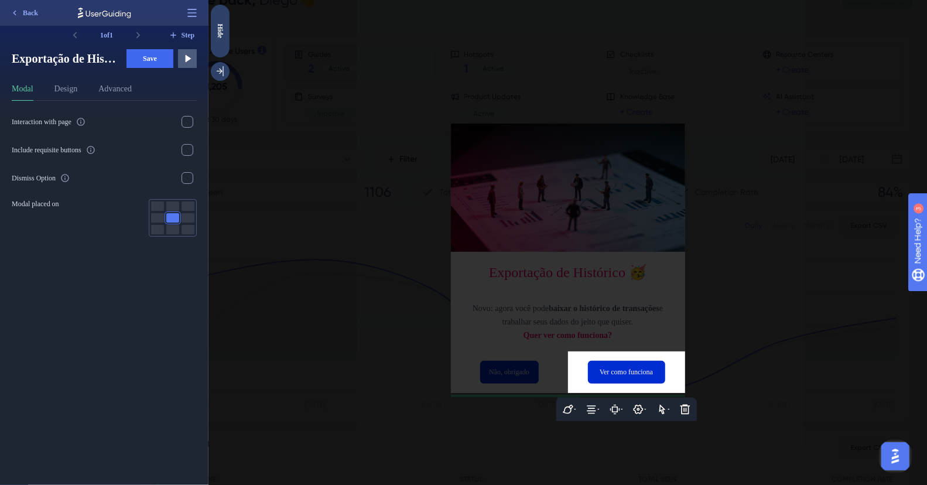
scroll to position [0, 0]
click at [146, 62] on span "Save" at bounding box center [150, 58] width 14 height 9
click at [276, 87] on div at bounding box center [567, 242] width 719 height 485
